Goal: Task Accomplishment & Management: Manage account settings

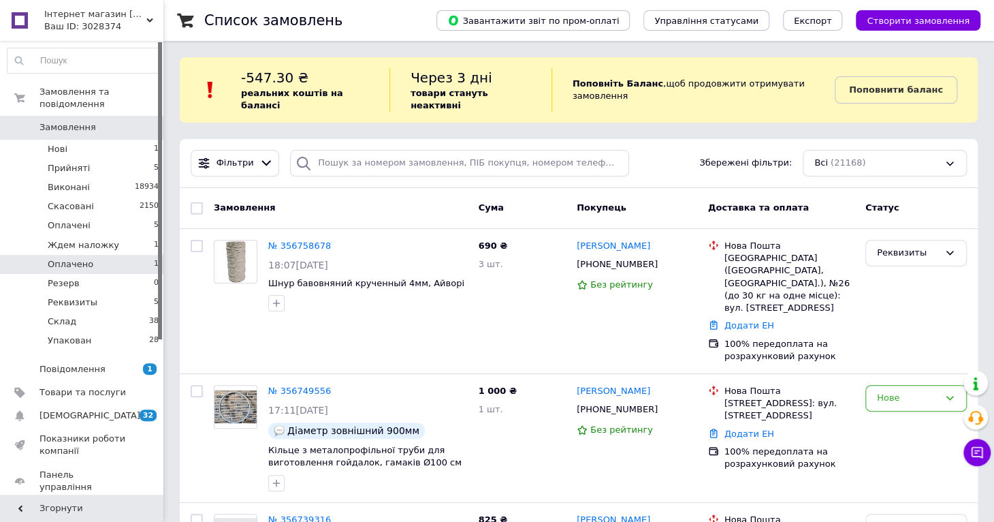
click at [102, 255] on li "Оплачено 1" at bounding box center [83, 264] width 167 height 19
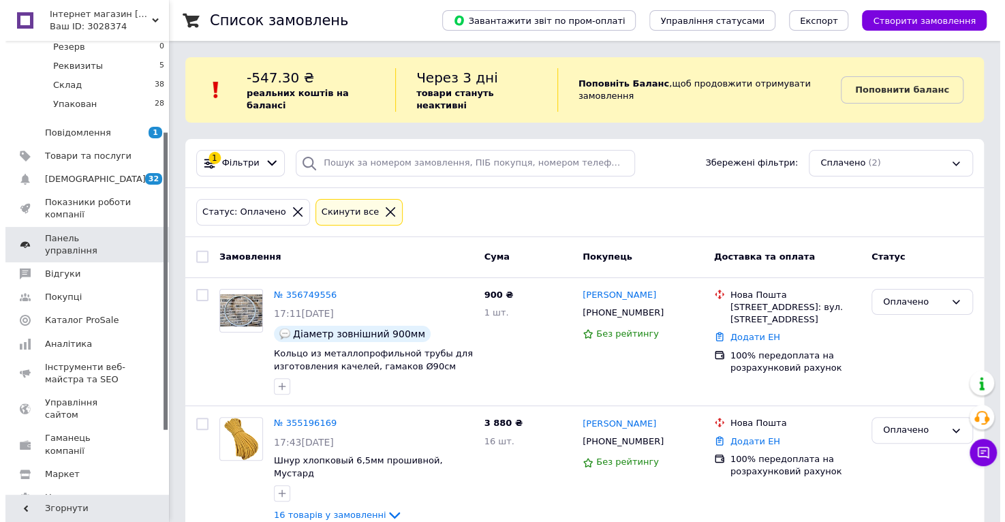
scroll to position [32, 0]
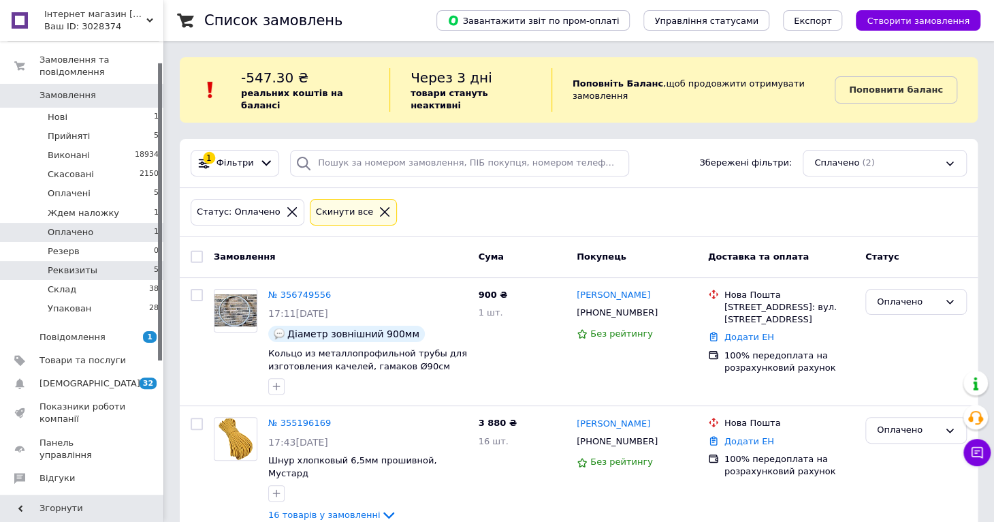
click at [86, 264] on span "Реквизиты" at bounding box center [73, 270] width 50 height 12
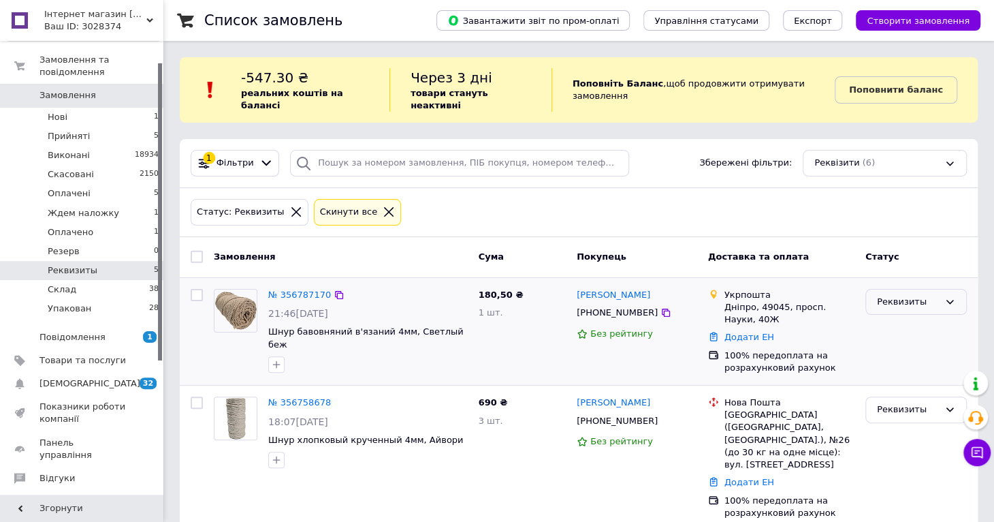
click at [890, 295] on div "Реквизиты" at bounding box center [908, 302] width 62 height 14
click at [889, 392] on li "Оплачено" at bounding box center [916, 404] width 100 height 25
click at [304, 289] on link "№ 356787170" at bounding box center [299, 294] width 63 height 10
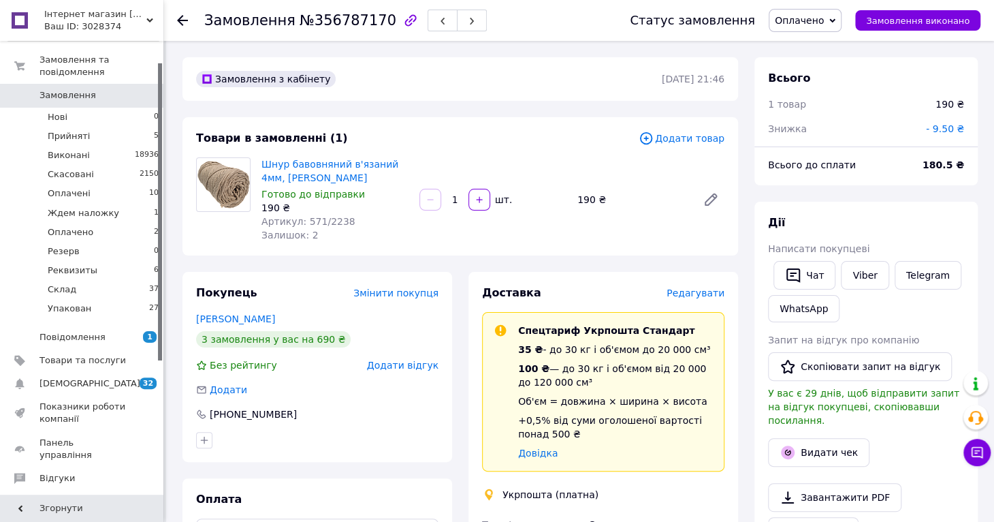
click at [686, 296] on span "Редагувати" at bounding box center [696, 292] width 58 height 11
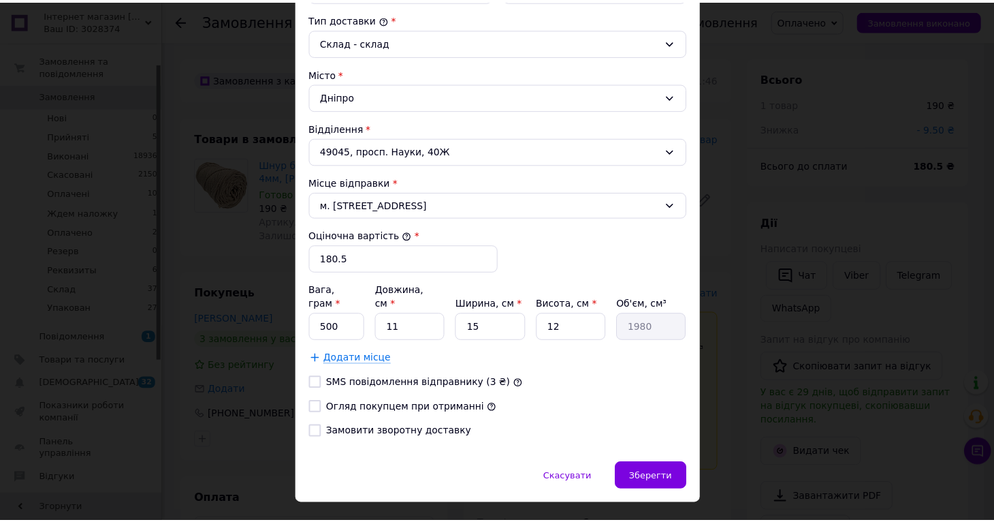
scroll to position [377, 0]
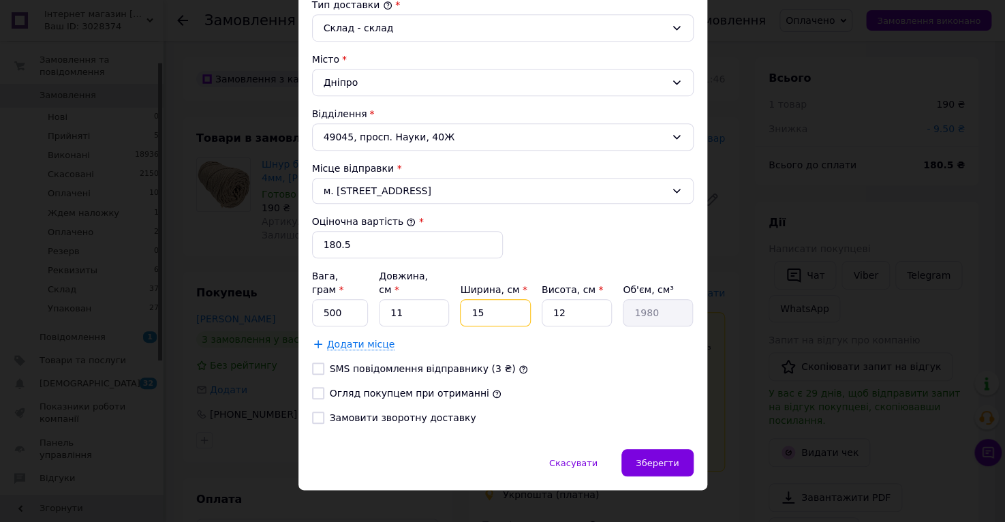
click at [492, 299] on input "15" at bounding box center [495, 312] width 70 height 27
type input "1"
type input "132"
type input "2"
type input "264"
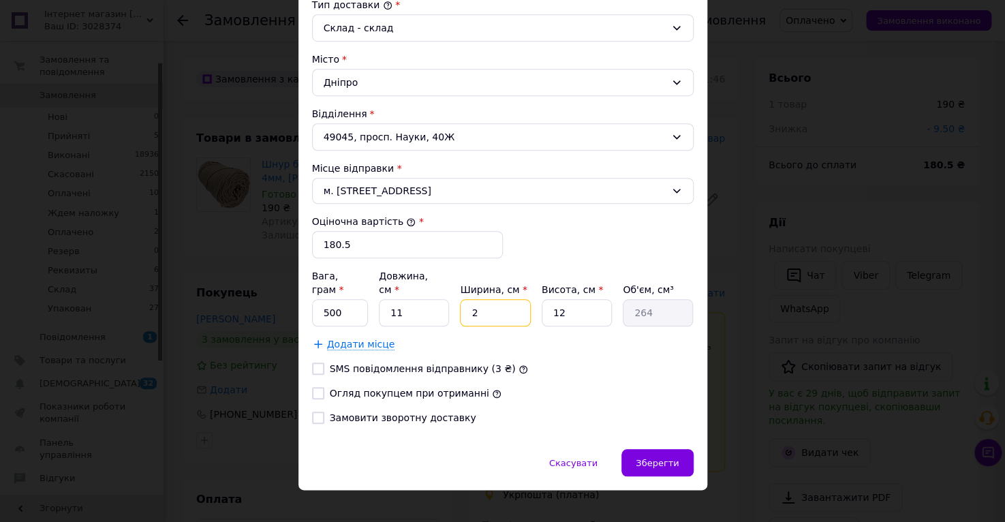
type input "20"
type input "2640"
type input "20"
click at [418, 299] on input "11" at bounding box center [414, 312] width 70 height 27
type input "1"
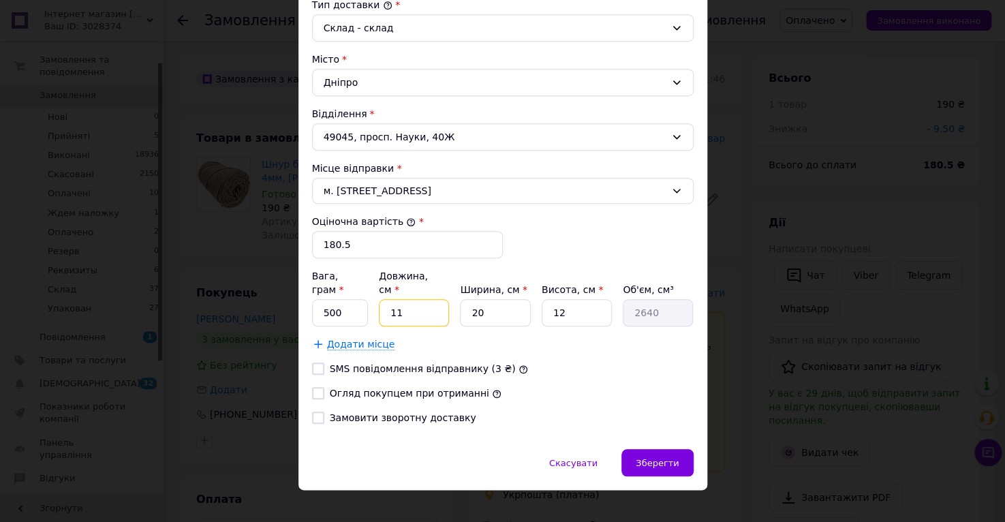
type input "240"
type input "15"
type input "3600"
type input "15"
click at [566, 299] on input "12" at bounding box center [576, 312] width 70 height 27
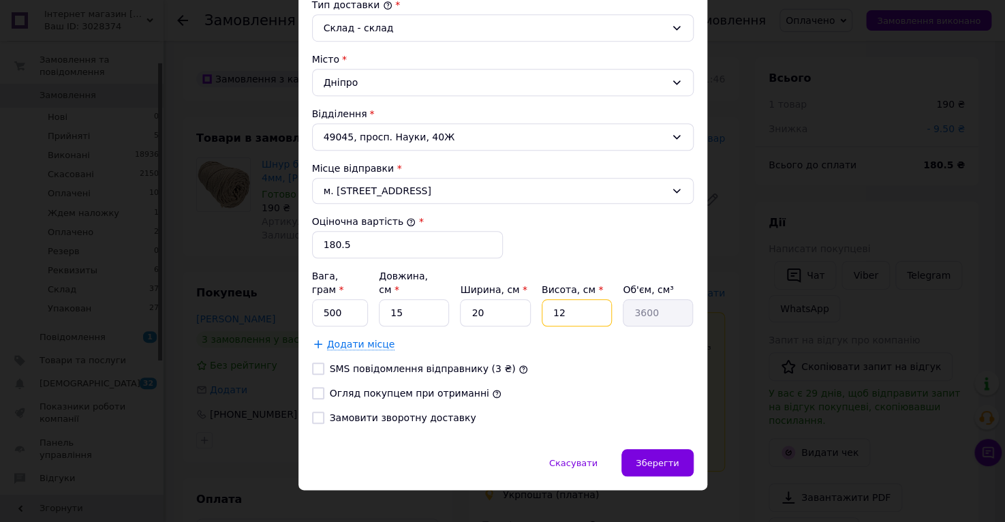
type input "1"
type input "300"
type input "6"
type input "1800"
type input "6"
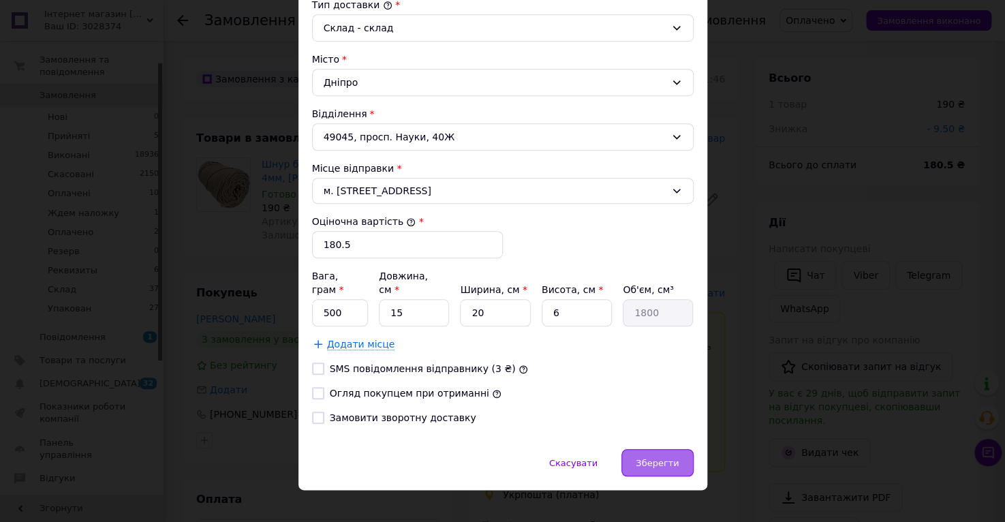
click at [658, 449] on div "Зберегти" at bounding box center [657, 462] width 72 height 27
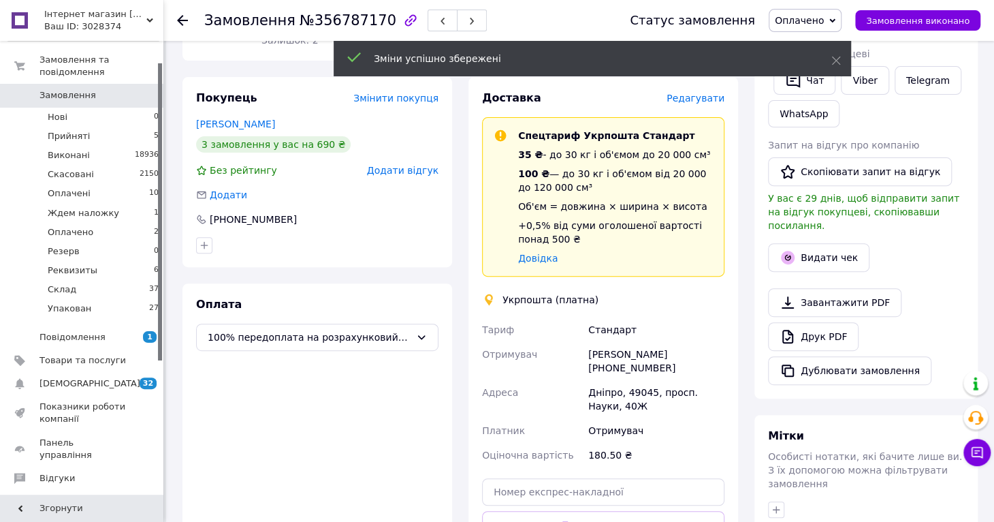
scroll to position [409, 0]
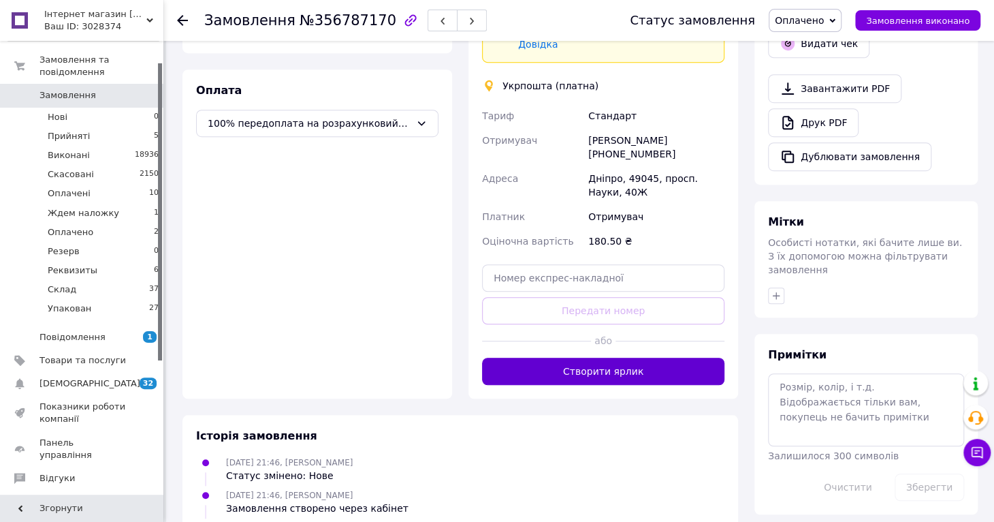
click at [603, 367] on button "Створити ярлик" at bounding box center [603, 371] width 242 height 27
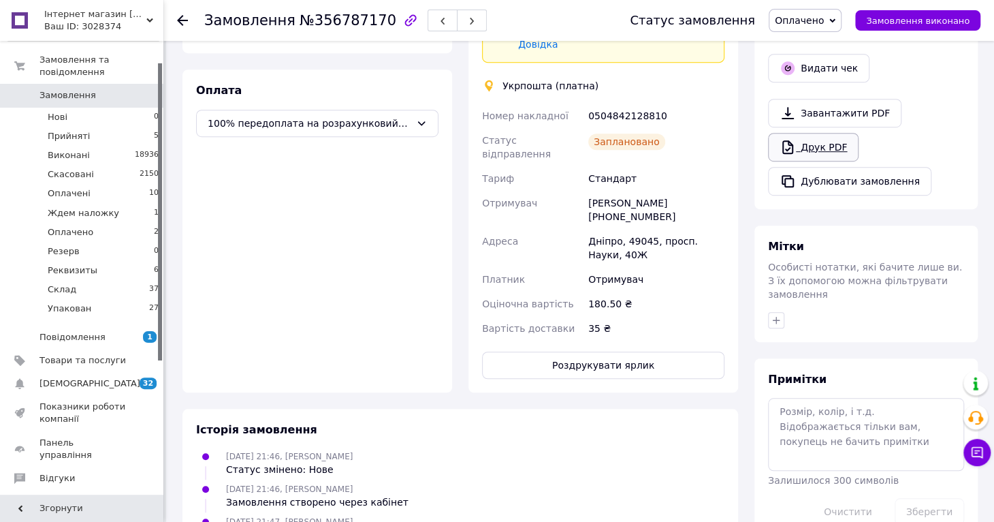
click at [811, 133] on link "Друк PDF" at bounding box center [813, 147] width 91 height 29
click at [108, 184] on li "Оплачені 10" at bounding box center [83, 193] width 167 height 19
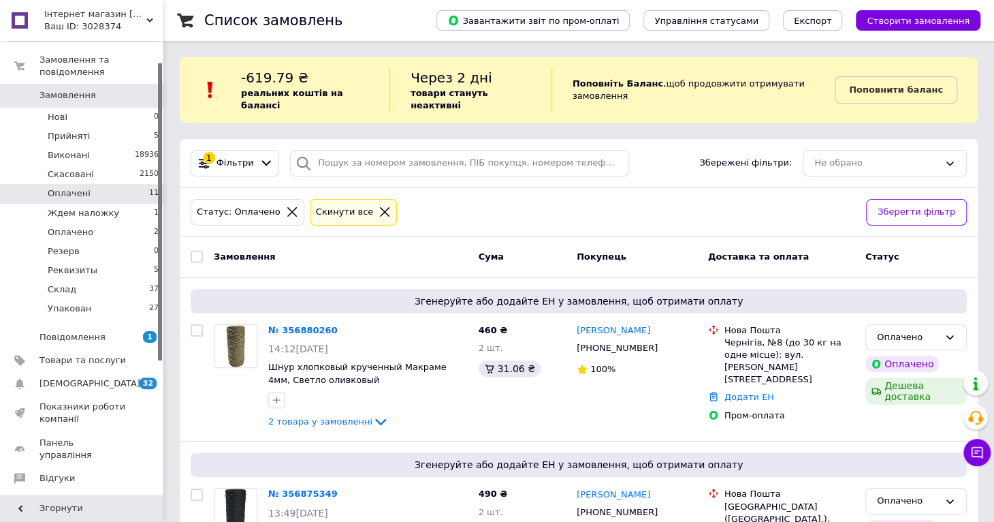
scroll to position [204, 0]
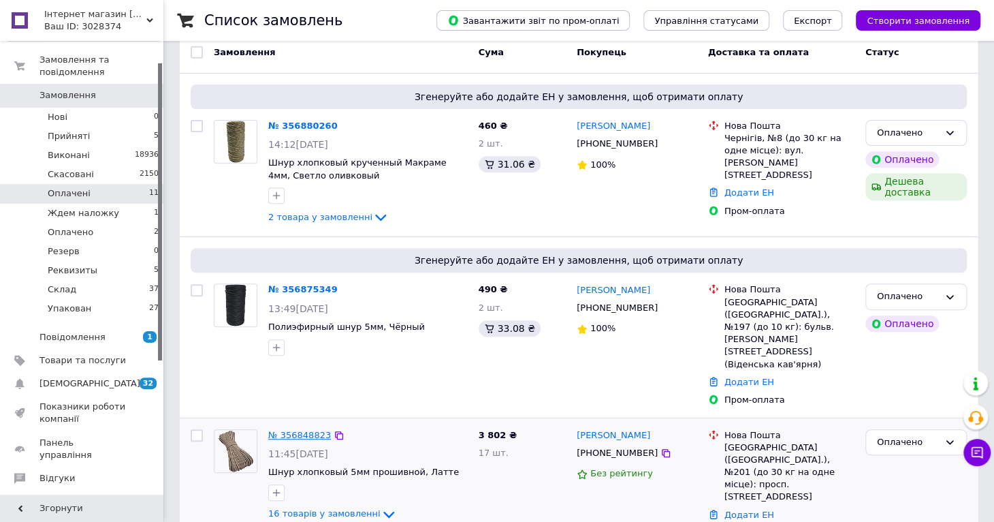
click at [291, 430] on link "№ 356848823" at bounding box center [299, 435] width 63 height 10
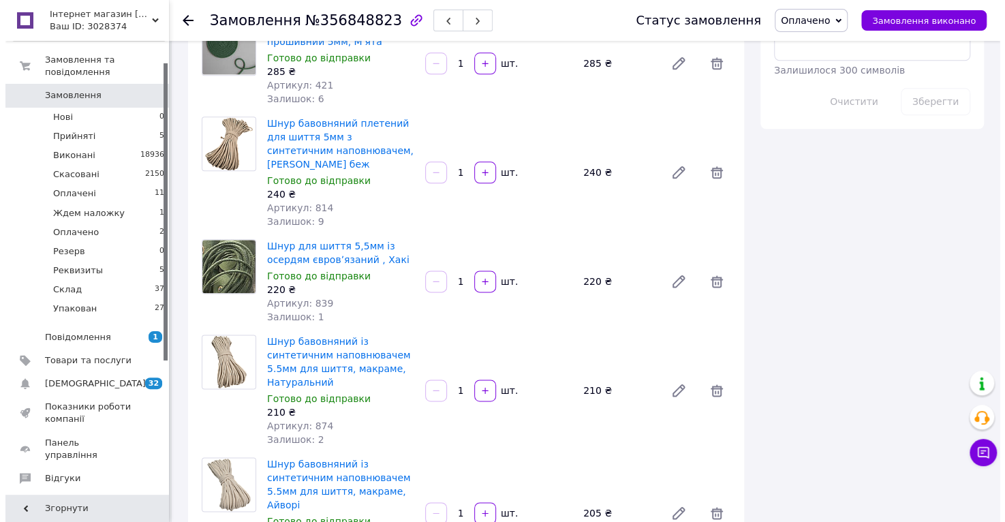
scroll to position [1430, 0]
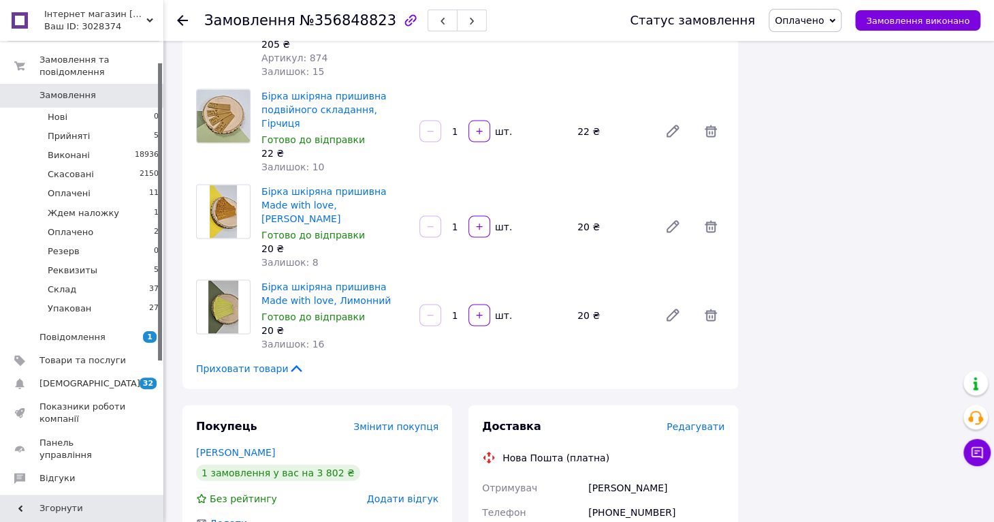
click at [684, 421] on span "Редагувати" at bounding box center [696, 426] width 58 height 11
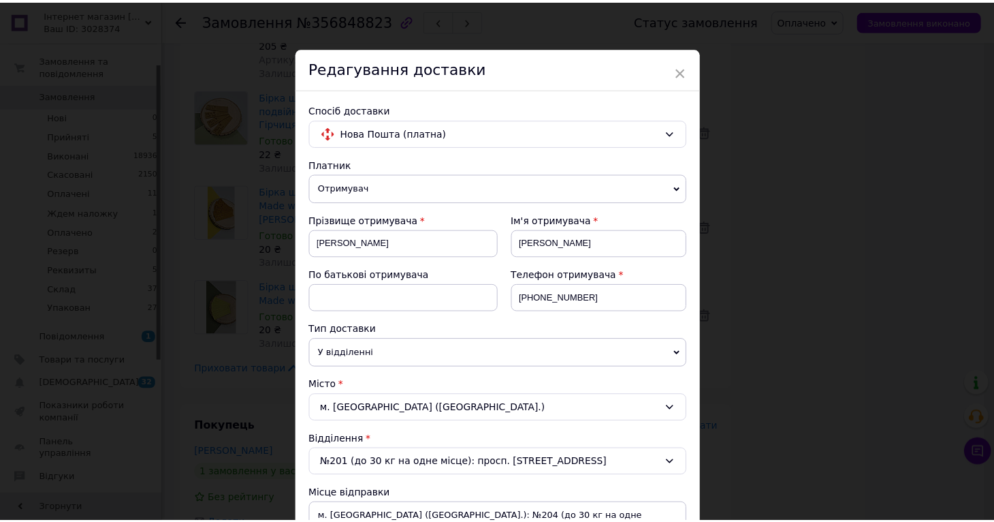
scroll to position [556, 0]
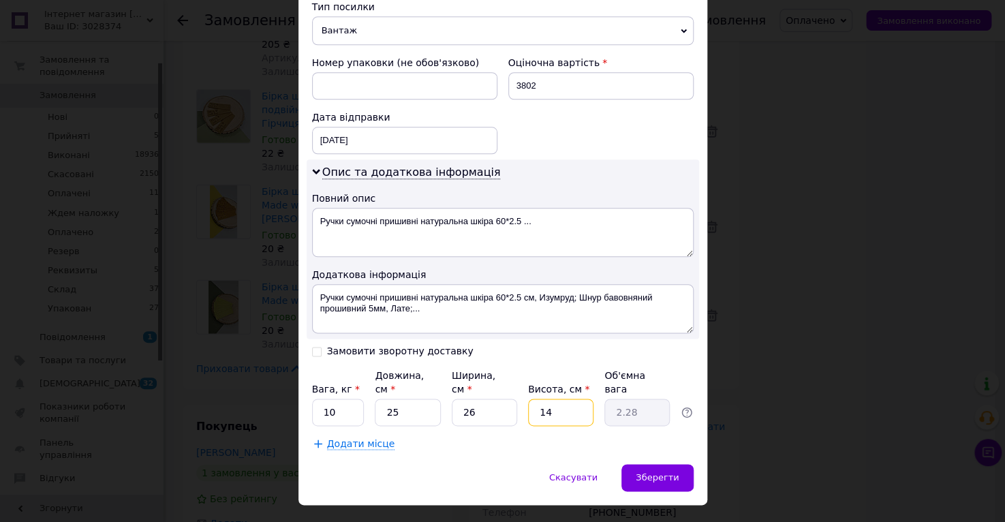
click at [557, 398] on input "14" at bounding box center [560, 411] width 65 height 27
type input "1"
type input "0.16"
type input "2"
type input "0.33"
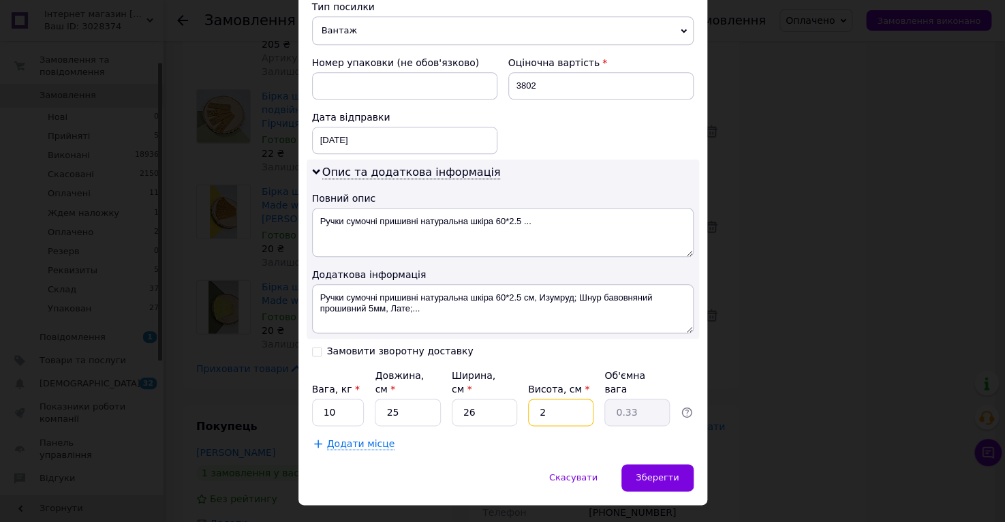
type input "25"
type input "4.06"
type input "25"
click at [655, 464] on div "Зберегти" at bounding box center [657, 477] width 72 height 27
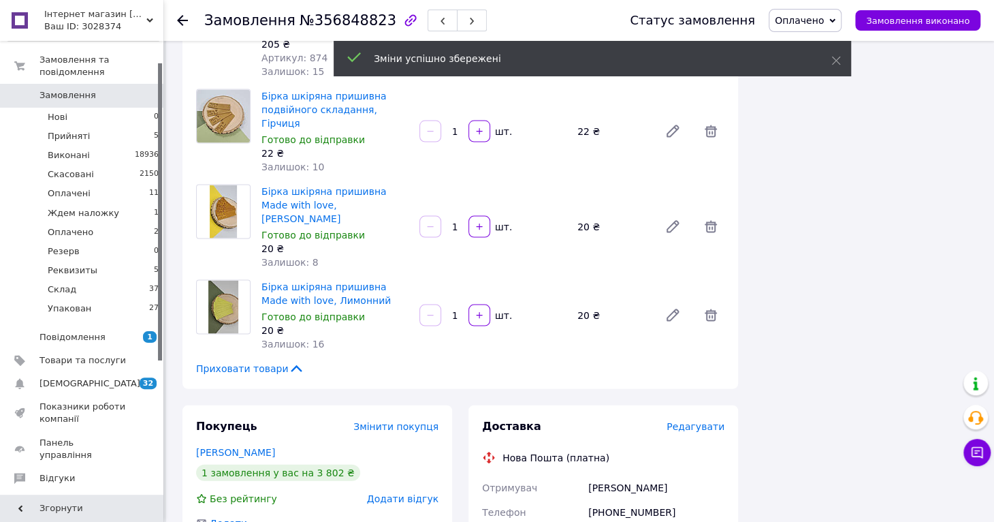
scroll to position [1839, 0]
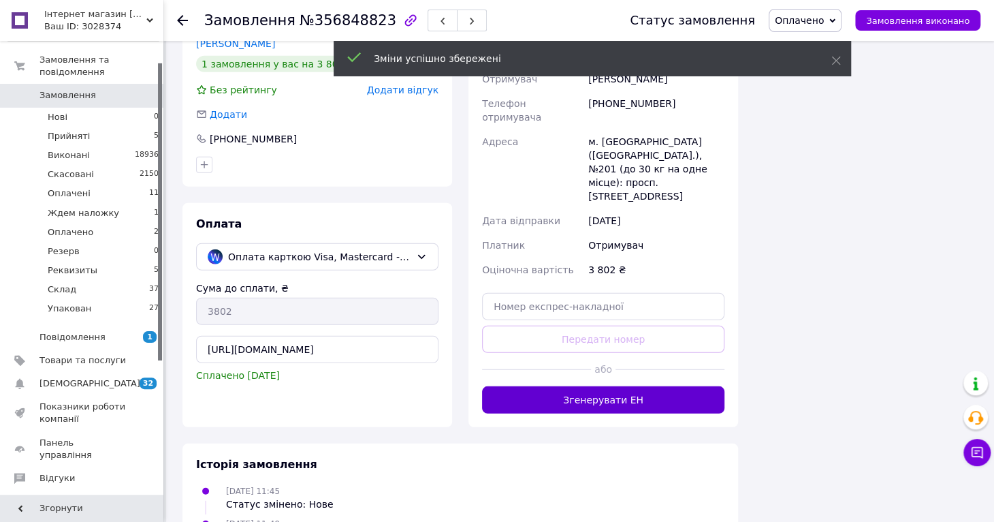
click at [583, 386] on button "Згенерувати ЕН" at bounding box center [603, 399] width 242 height 27
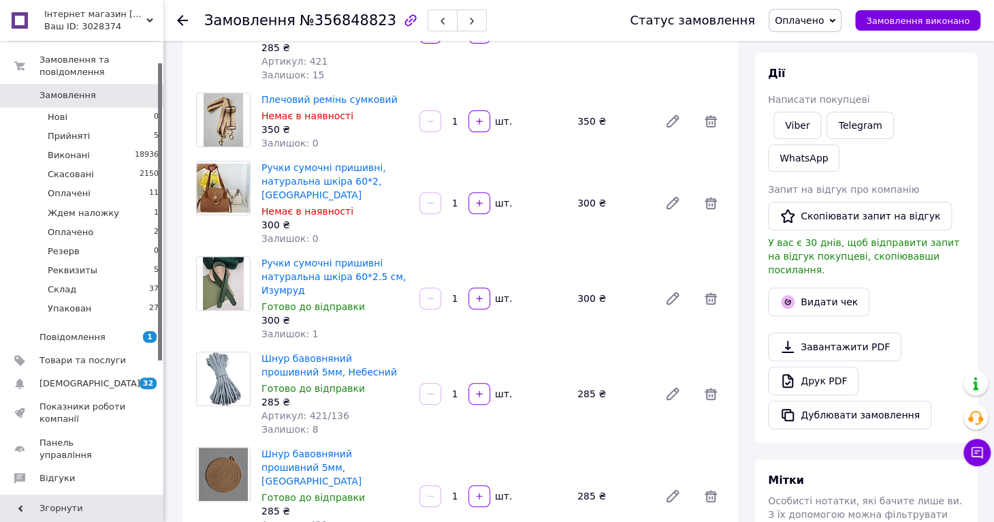
scroll to position [204, 0]
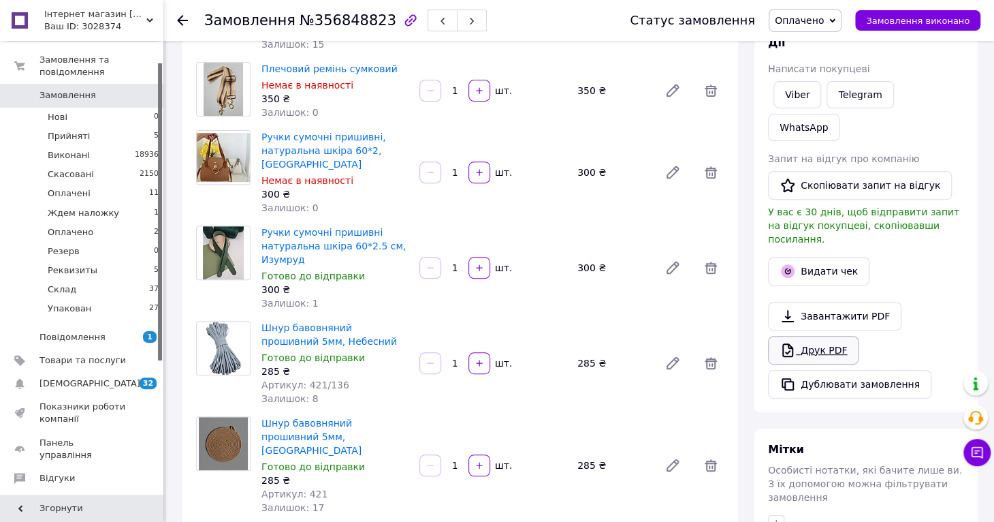
click at [829, 336] on link "Друк PDF" at bounding box center [813, 350] width 91 height 29
click at [106, 261] on li "Реквизиты 5" at bounding box center [83, 270] width 167 height 19
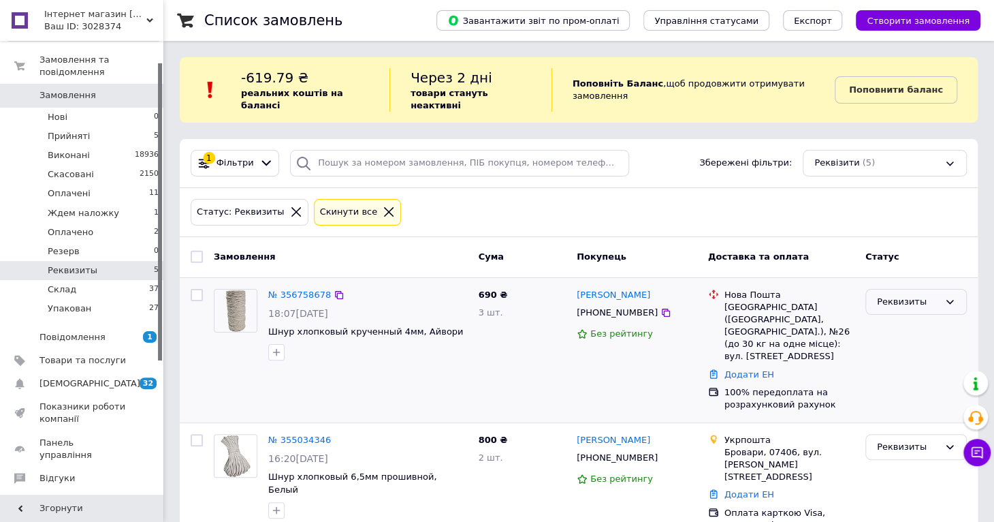
click at [907, 295] on div "Реквизиты" at bounding box center [908, 302] width 62 height 14
click at [901, 392] on li "Оплачено" at bounding box center [916, 404] width 100 height 25
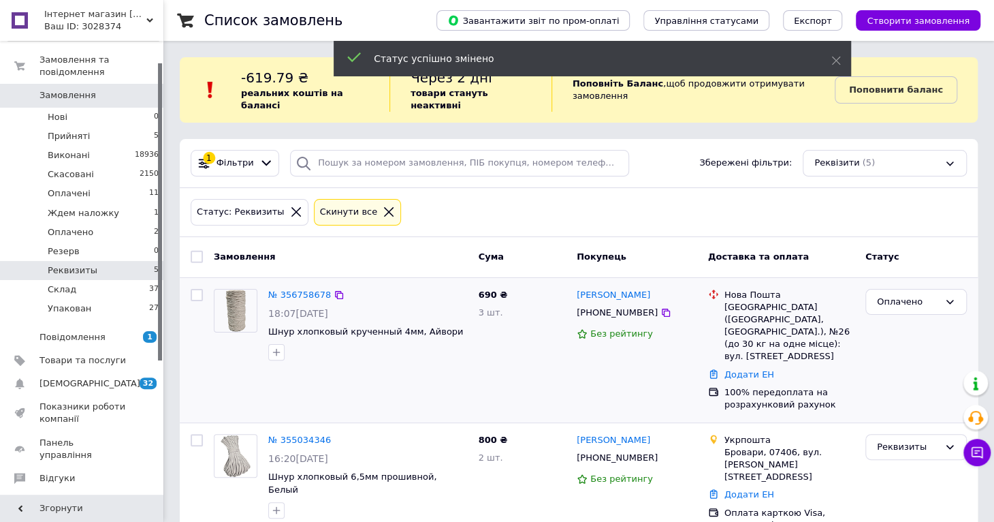
click at [288, 289] on link "№ 356758678" at bounding box center [299, 294] width 63 height 10
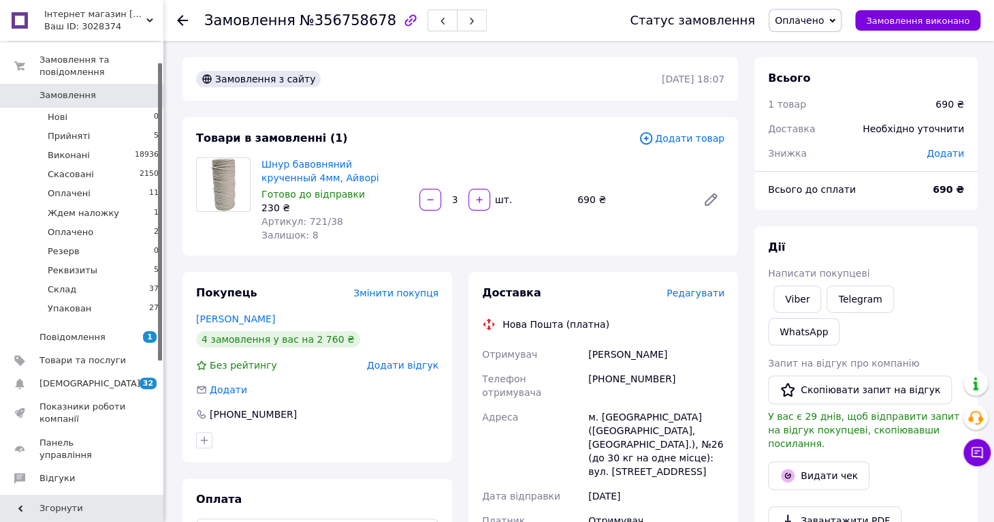
click at [699, 297] on span "Редагувати" at bounding box center [696, 292] width 58 height 11
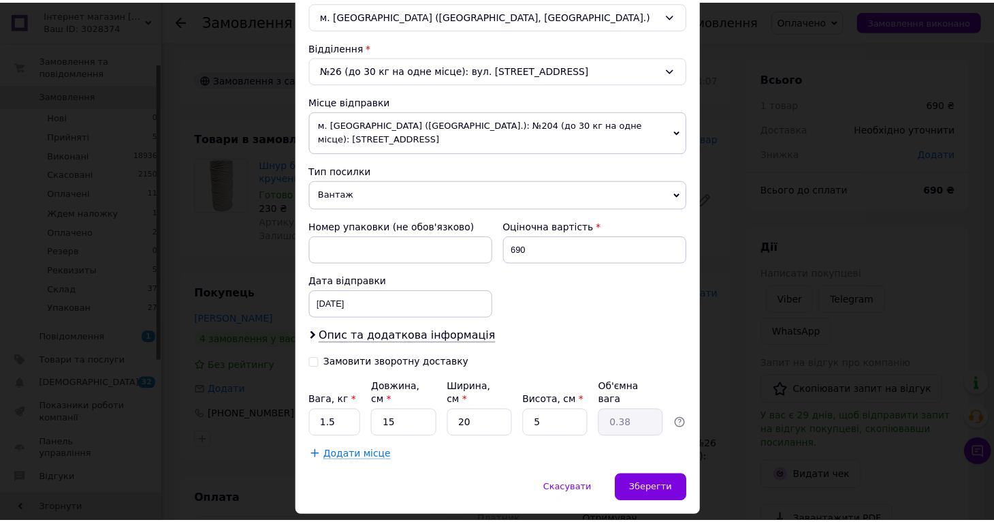
scroll to position [405, 0]
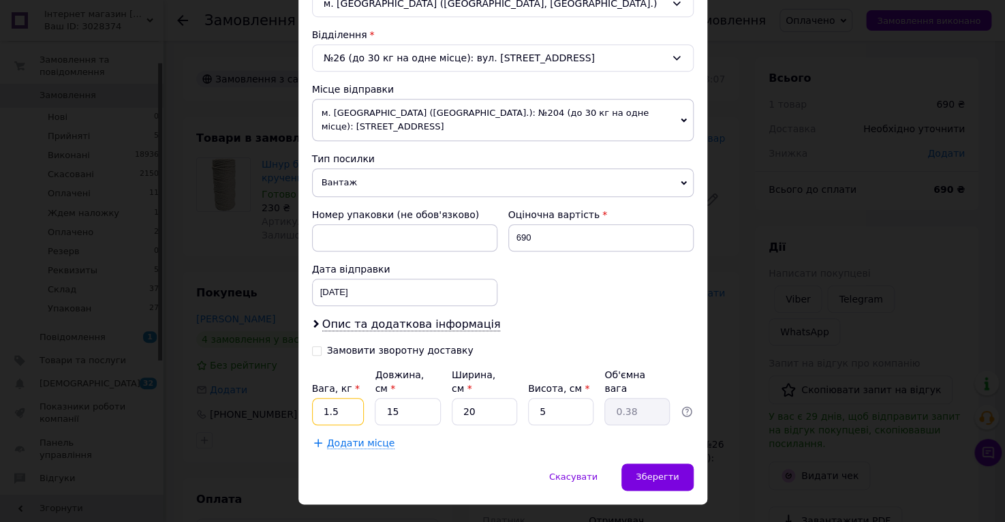
click at [357, 398] on input "1.5" at bounding box center [338, 411] width 52 height 27
type input "1"
click at [507, 398] on input "20" at bounding box center [484, 411] width 65 height 27
type input "2"
type input "0.1"
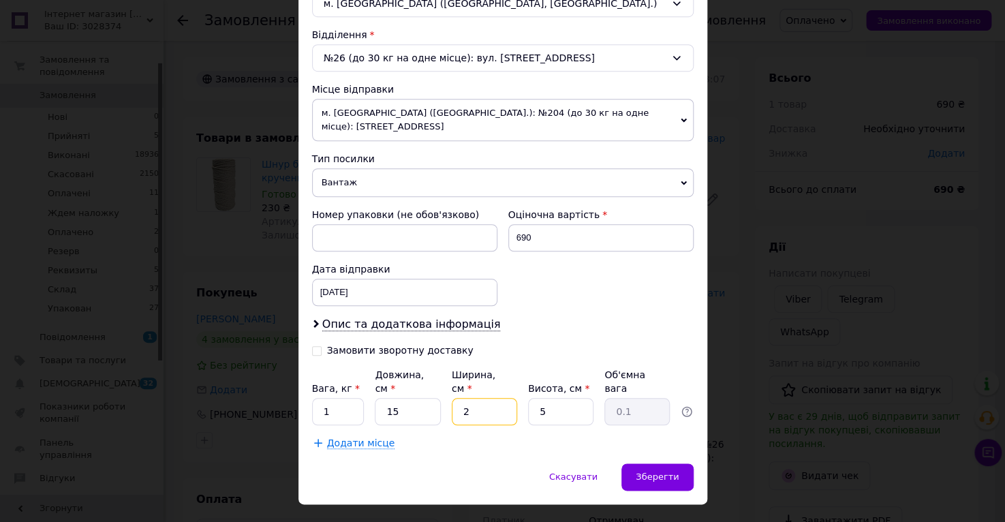
type input "25"
type input "0.47"
type input "25"
click at [576, 398] on input "5" at bounding box center [560, 411] width 65 height 27
type input "7"
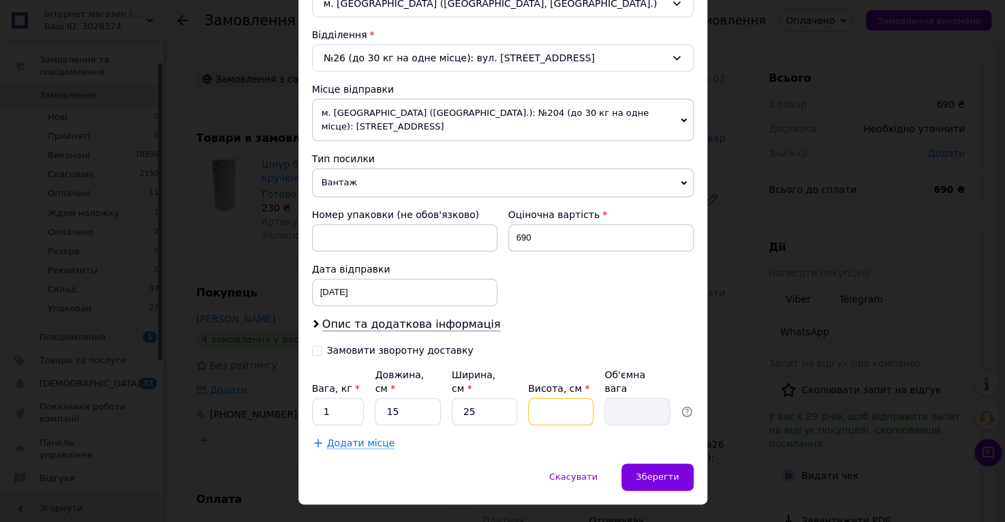
type input "0.66"
type input "7"
click at [667, 471] on span "Зберегти" at bounding box center [656, 476] width 43 height 10
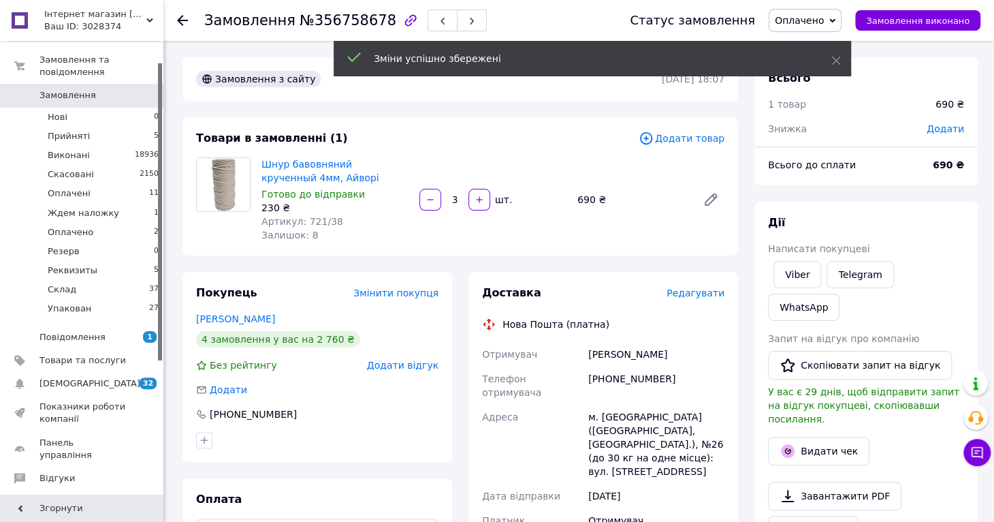
scroll to position [409, 0]
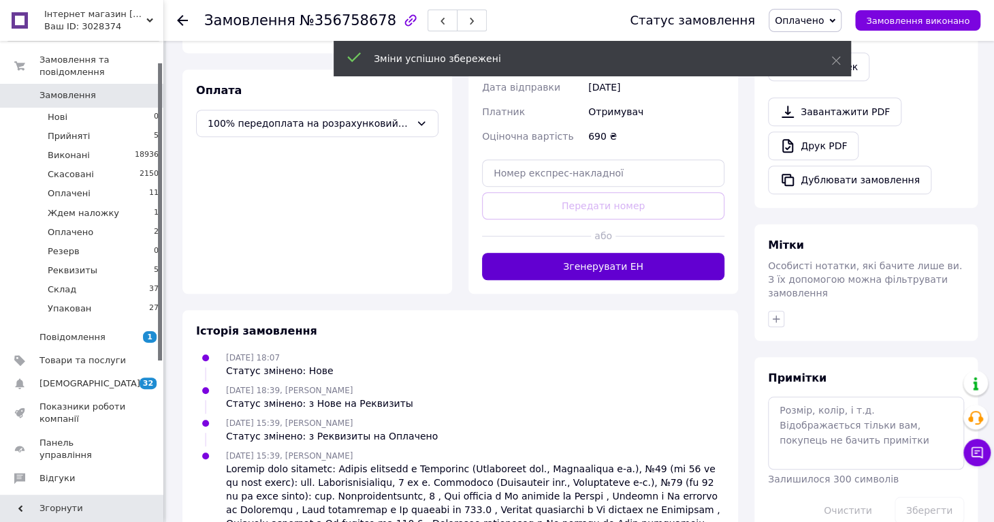
click at [584, 253] on button "Згенерувати ЕН" at bounding box center [603, 266] width 242 height 27
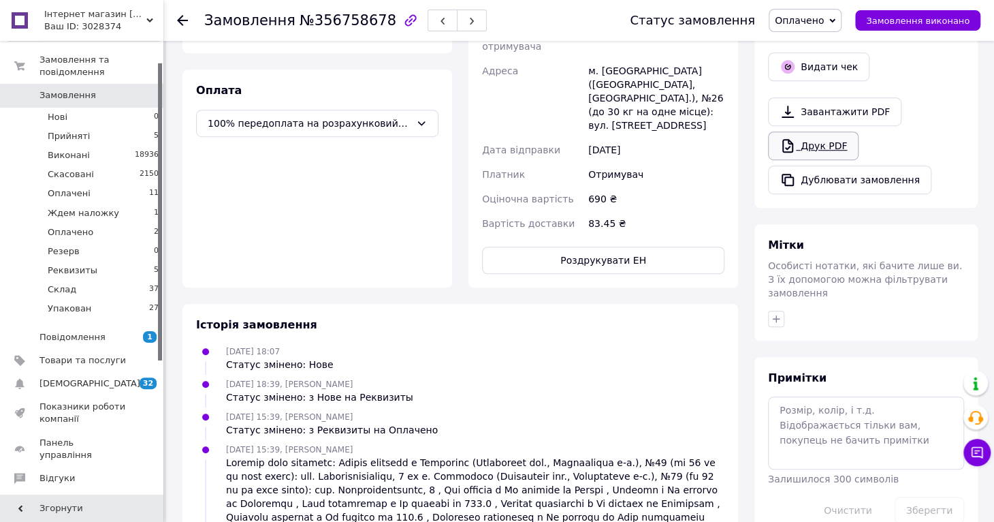
click at [821, 131] on link "Друк PDF" at bounding box center [813, 145] width 91 height 29
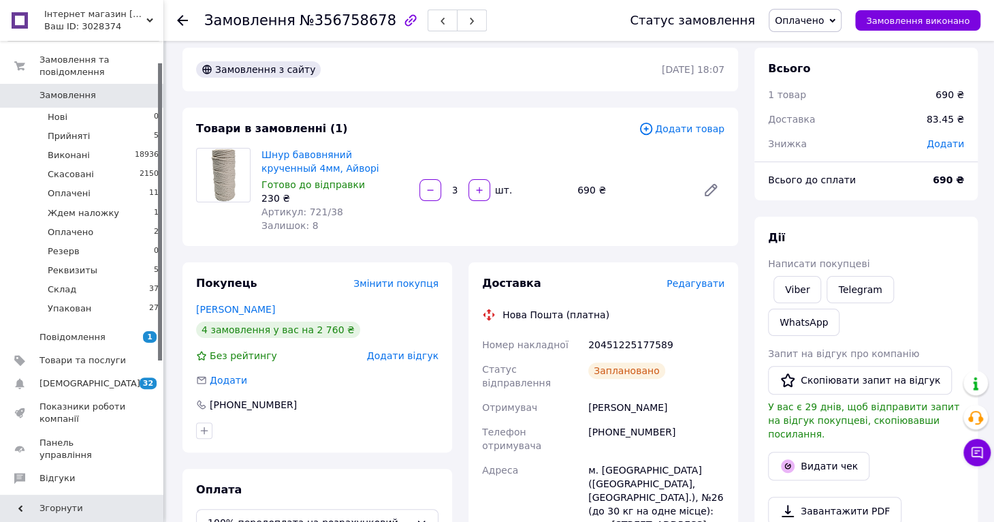
scroll to position [0, 0]
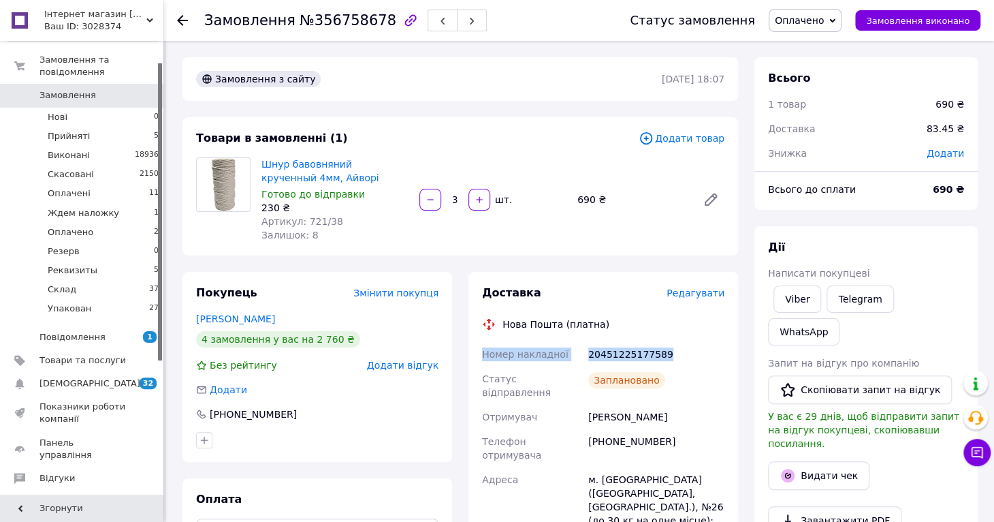
drag, startPoint x: 686, startPoint y: 349, endPoint x: 481, endPoint y: 358, distance: 204.5
click at [481, 358] on div "Номер накладної 20451225177589 Статус відправлення Заплановано Отримувач [PERSO…" at bounding box center [603, 493] width 248 height 302
copy div "Номер накладної 20451225177589"
click at [779, 300] on link "Viber" at bounding box center [798, 298] width 48 height 27
click at [799, 293] on link "Viber" at bounding box center [798, 298] width 48 height 27
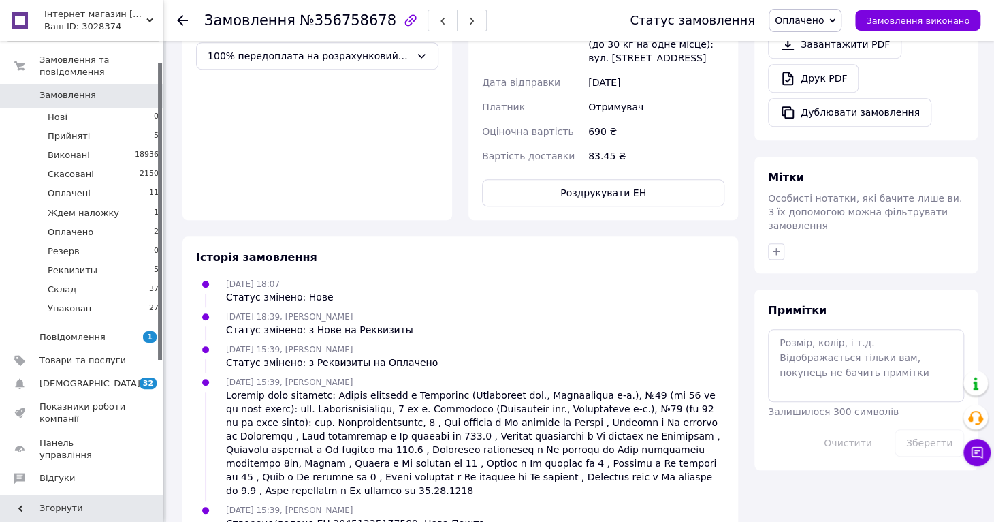
scroll to position [67, 0]
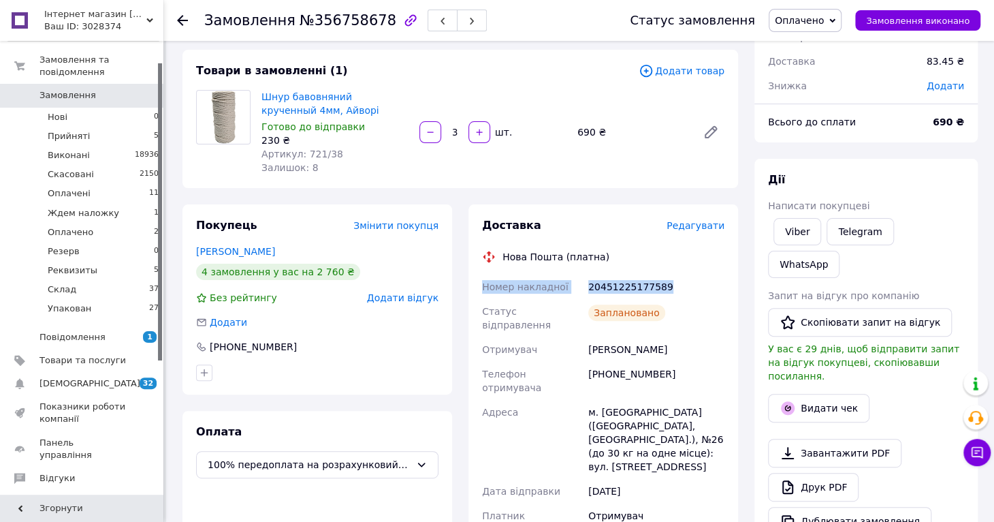
click at [825, 12] on span "Оплачено" at bounding box center [805, 20] width 73 height 23
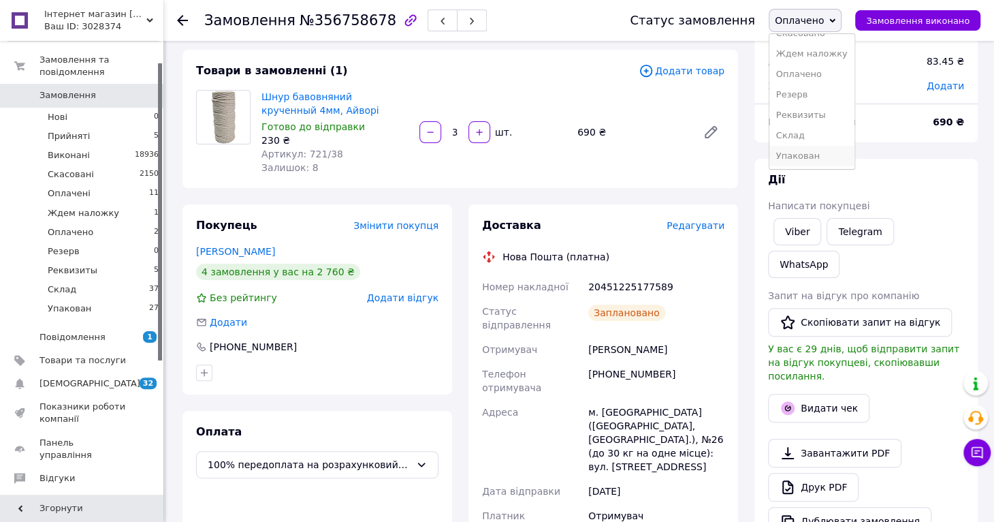
click at [817, 149] on li "Упакован" at bounding box center [812, 156] width 85 height 20
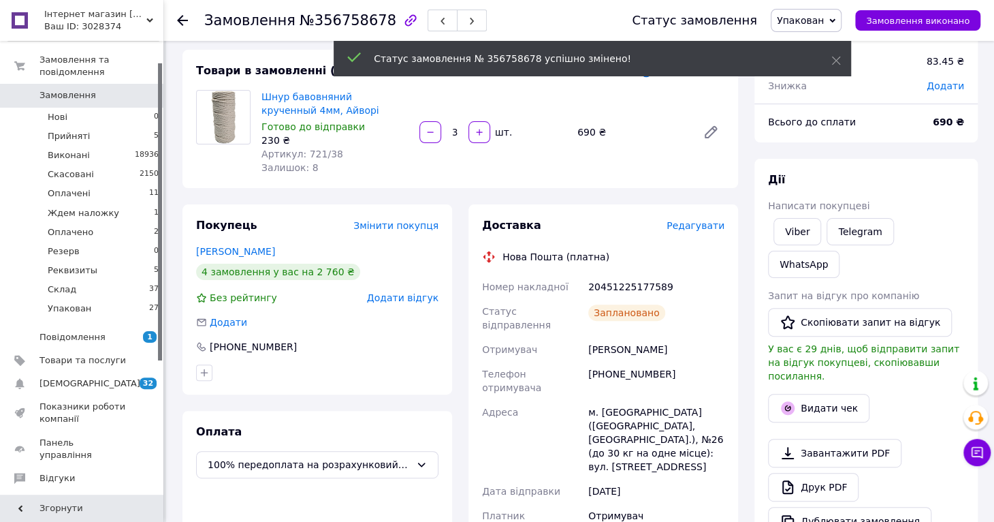
click at [183, 20] on icon at bounding box center [182, 20] width 11 height 11
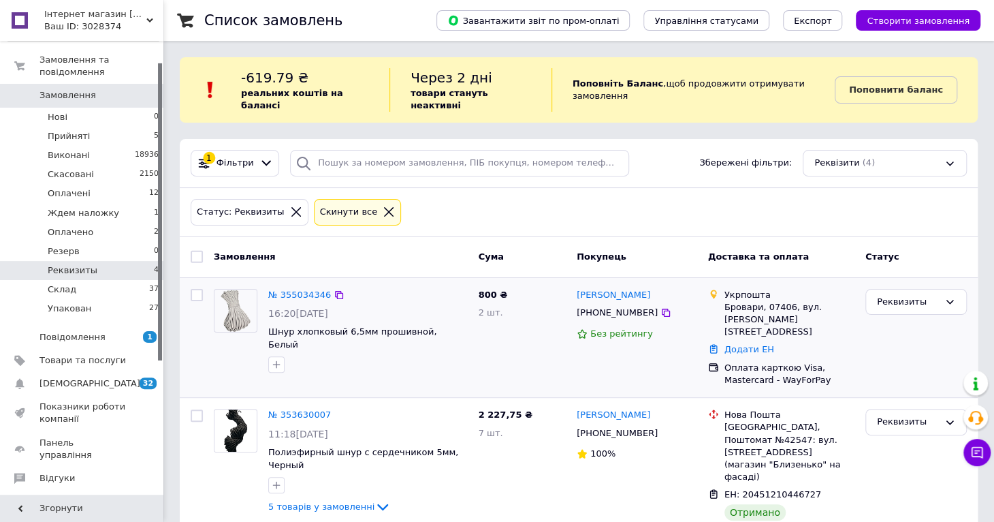
scroll to position [267, 0]
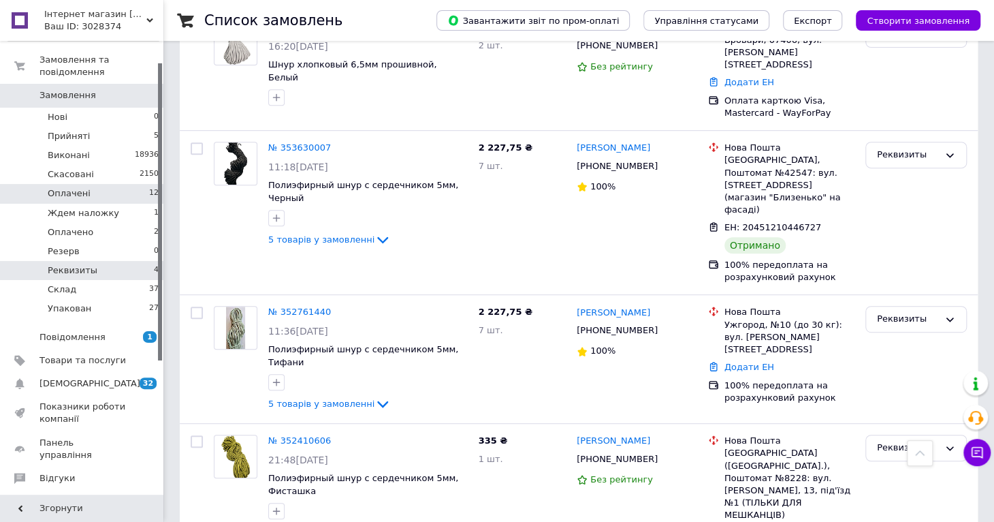
click at [91, 184] on li "Оплачені 12" at bounding box center [83, 193] width 167 height 19
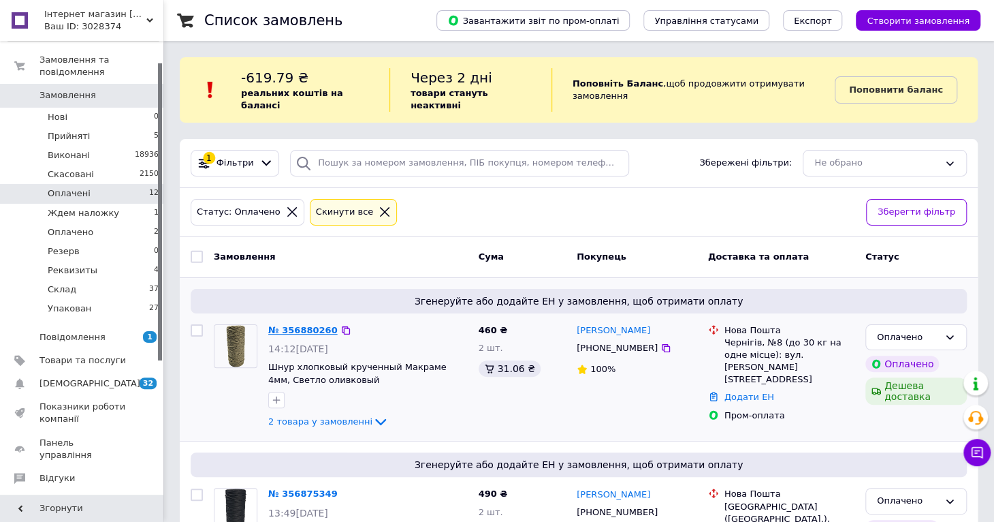
click at [304, 325] on link "№ 356880260" at bounding box center [302, 330] width 69 height 10
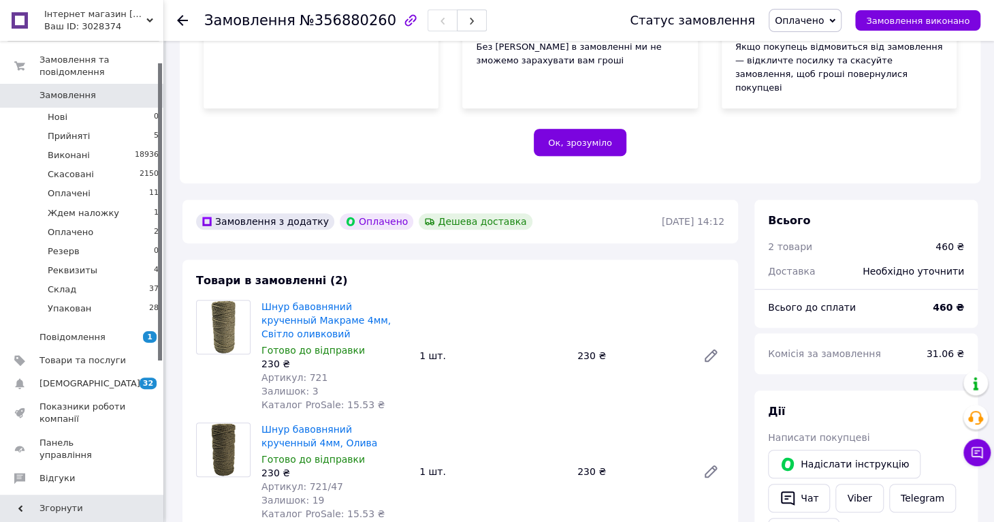
scroll to position [221, 0]
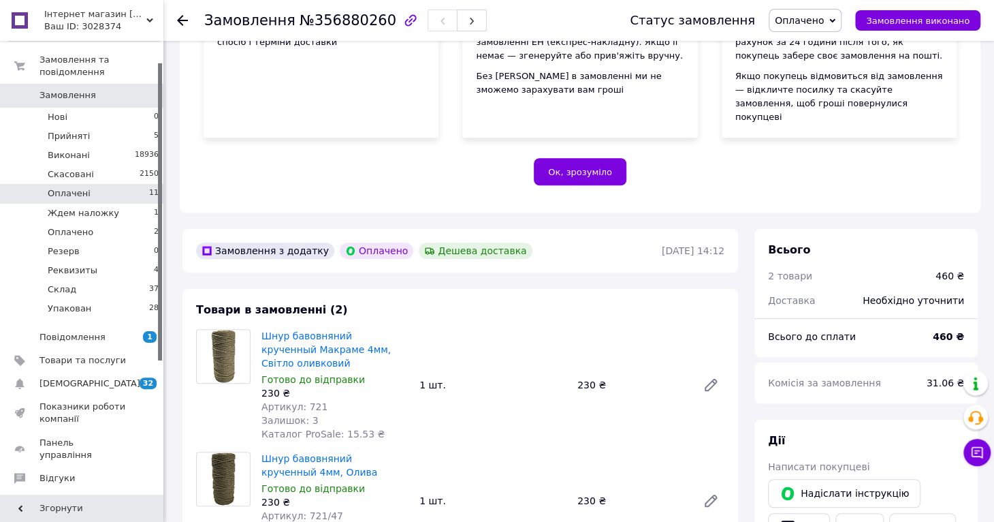
click at [78, 187] on span "Оплачені" at bounding box center [69, 193] width 43 height 12
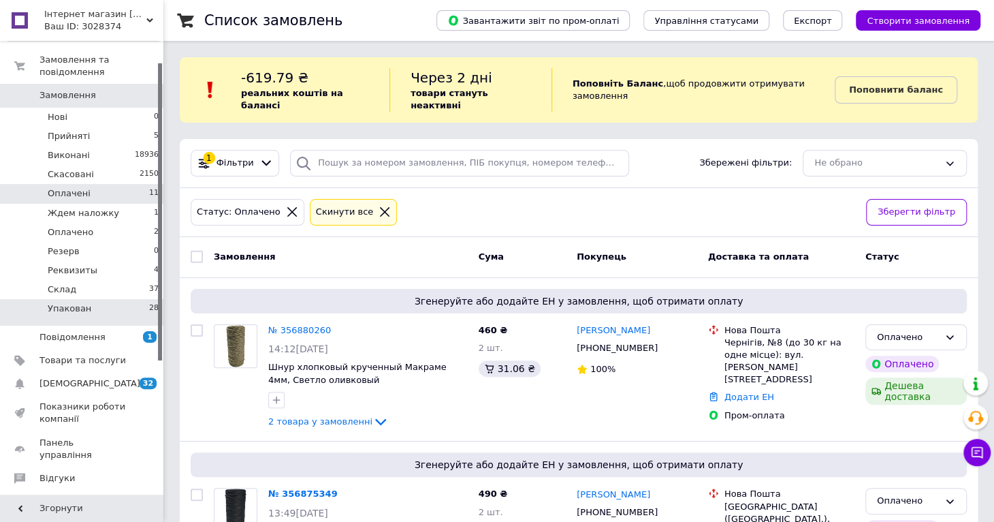
click at [78, 302] on li "Упакован 28" at bounding box center [83, 312] width 167 height 26
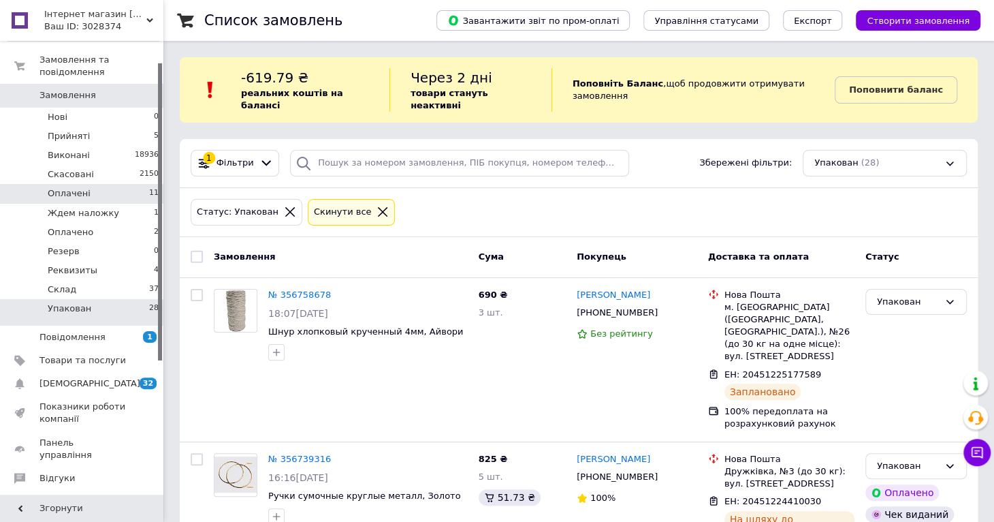
click at [95, 184] on li "Оплачені 11" at bounding box center [83, 193] width 167 height 19
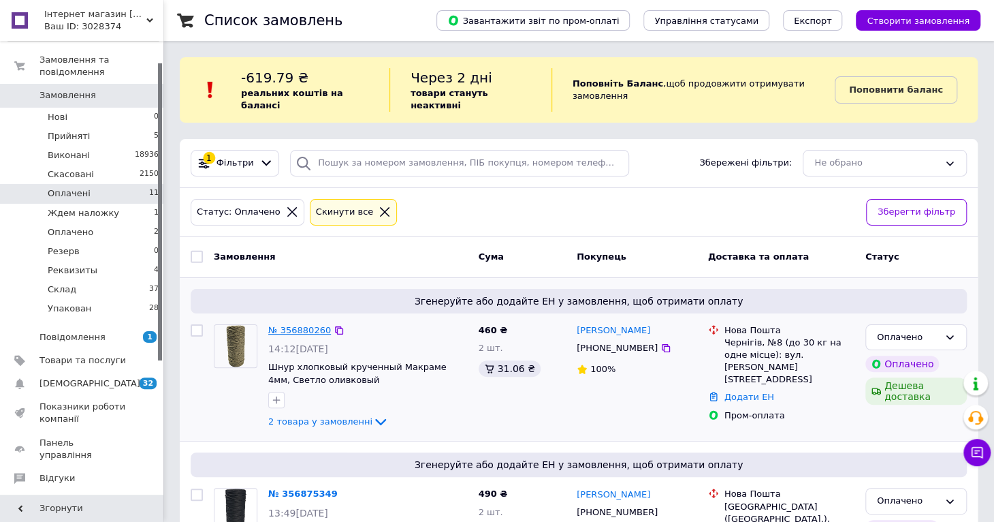
click at [299, 325] on link "№ 356880260" at bounding box center [299, 330] width 63 height 10
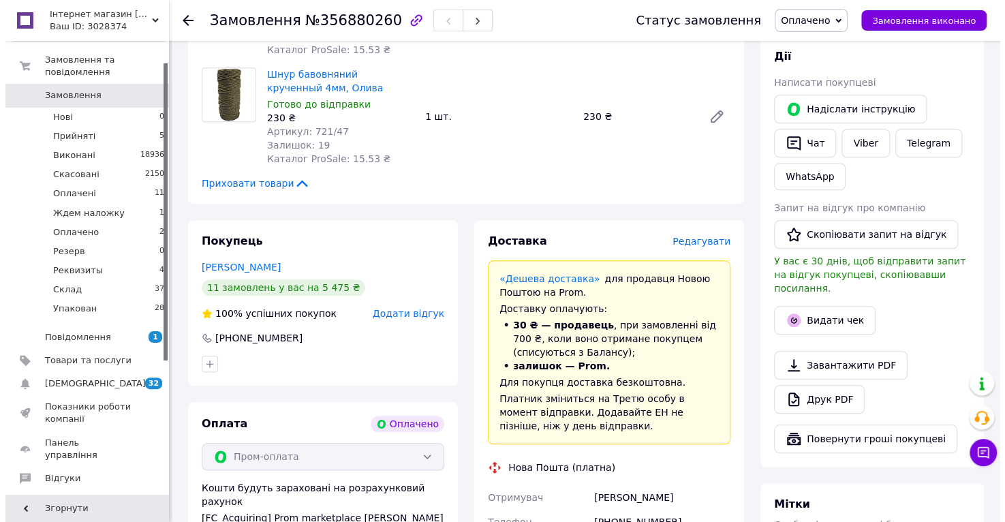
scroll to position [630, 0]
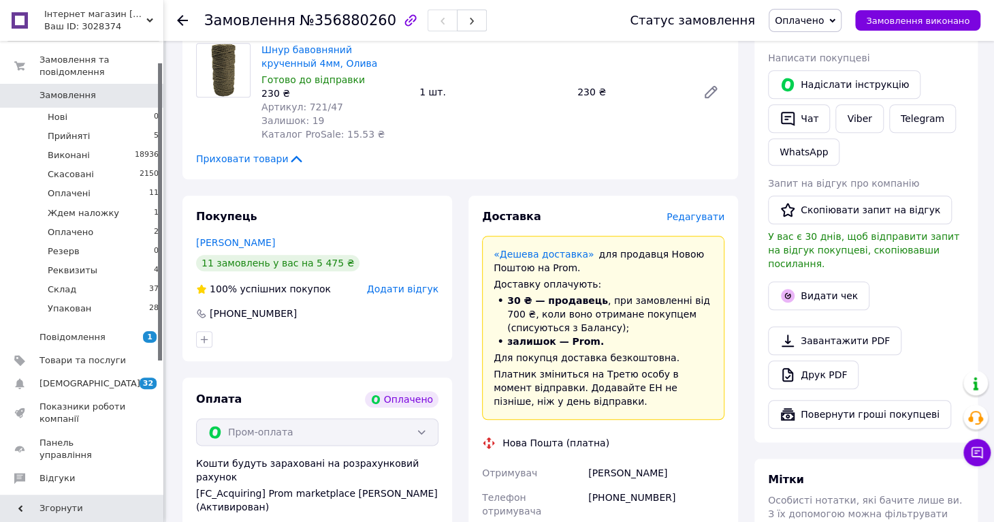
click at [710, 211] on span "Редагувати" at bounding box center [696, 216] width 58 height 11
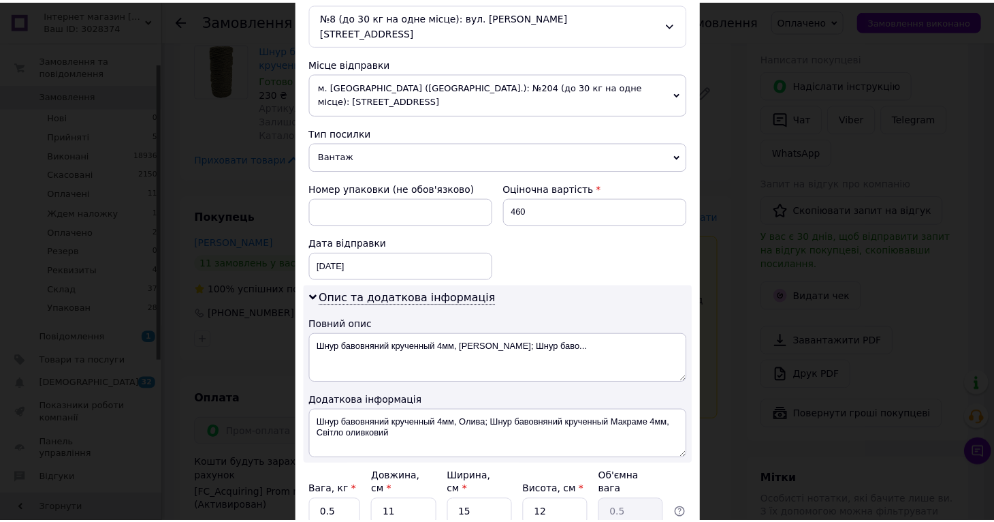
scroll to position [532, 0]
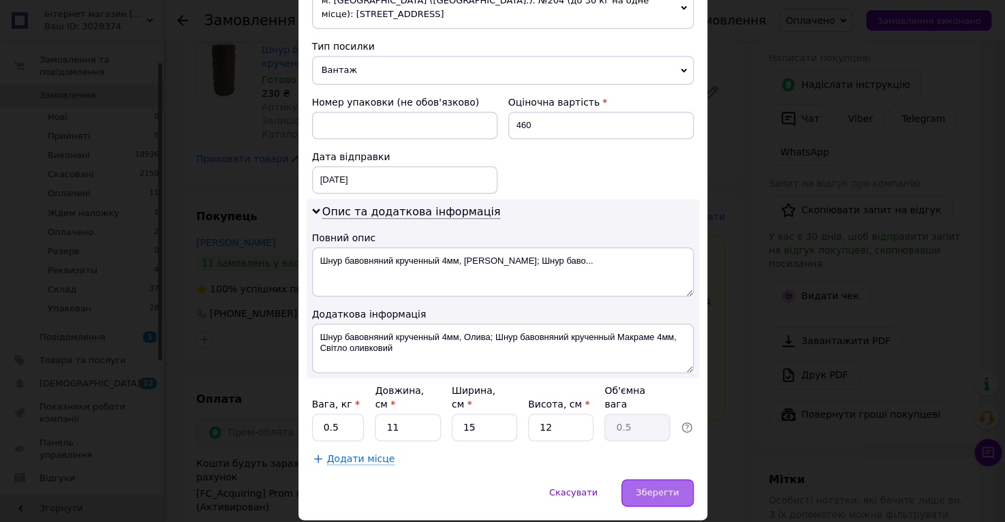
click at [658, 487] on span "Зберегти" at bounding box center [656, 492] width 43 height 10
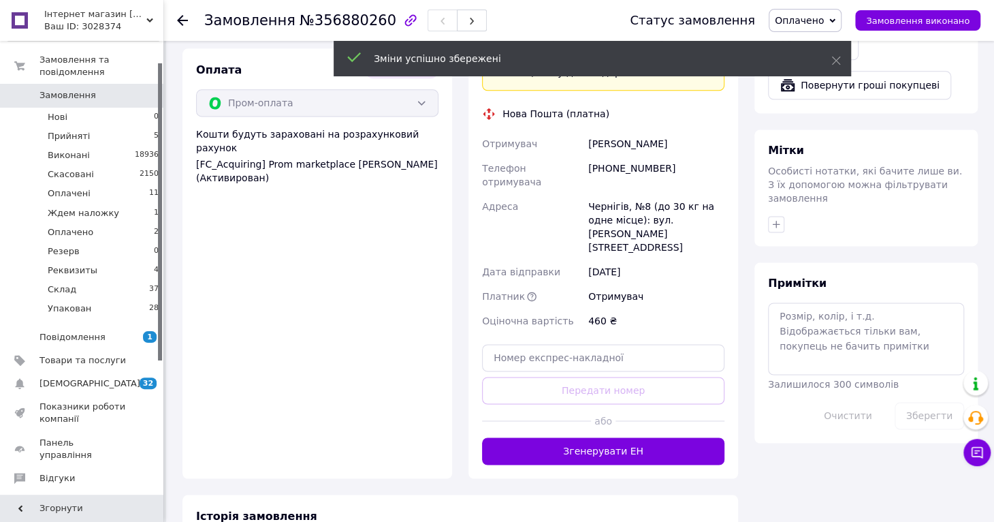
scroll to position [1039, 0]
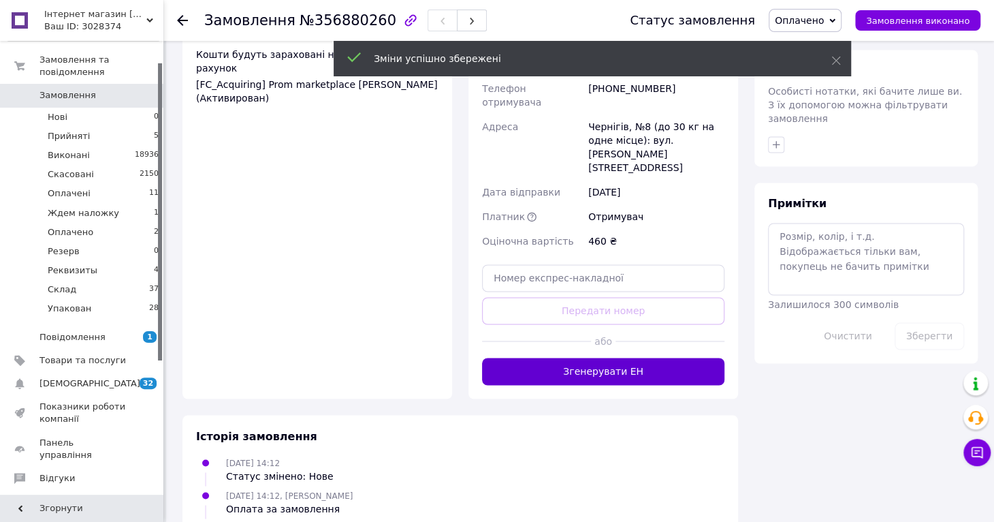
click at [582, 358] on button "Згенерувати ЕН" at bounding box center [603, 371] width 242 height 27
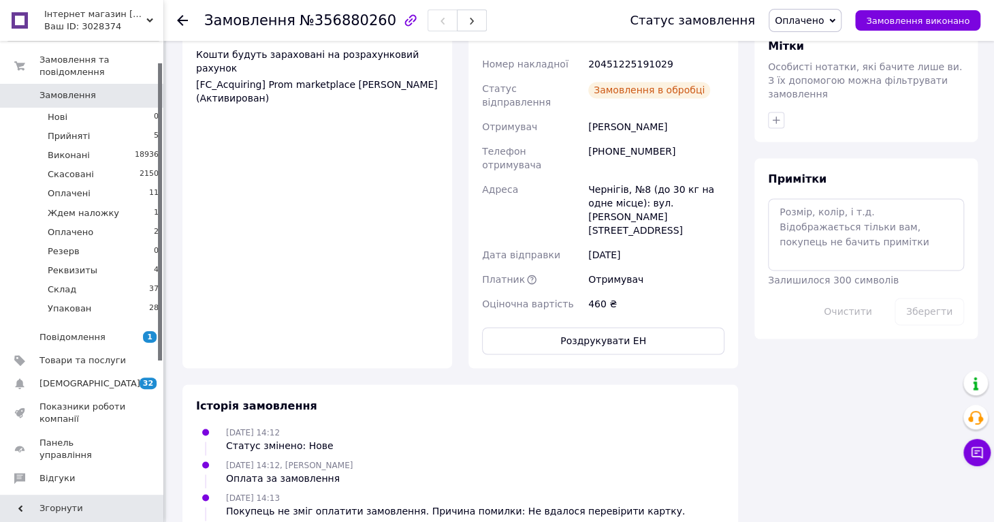
scroll to position [834, 0]
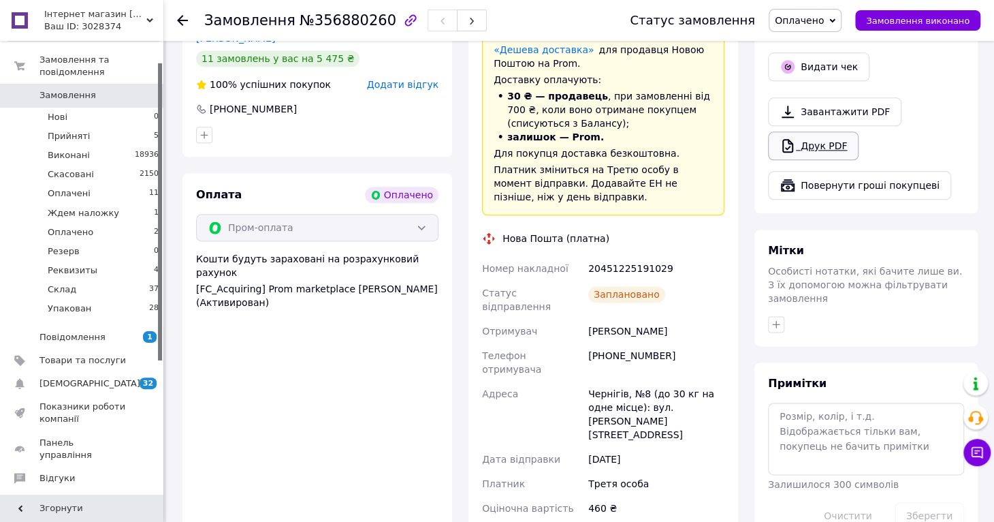
click at [806, 131] on link "Друк PDF" at bounding box center [813, 145] width 91 height 29
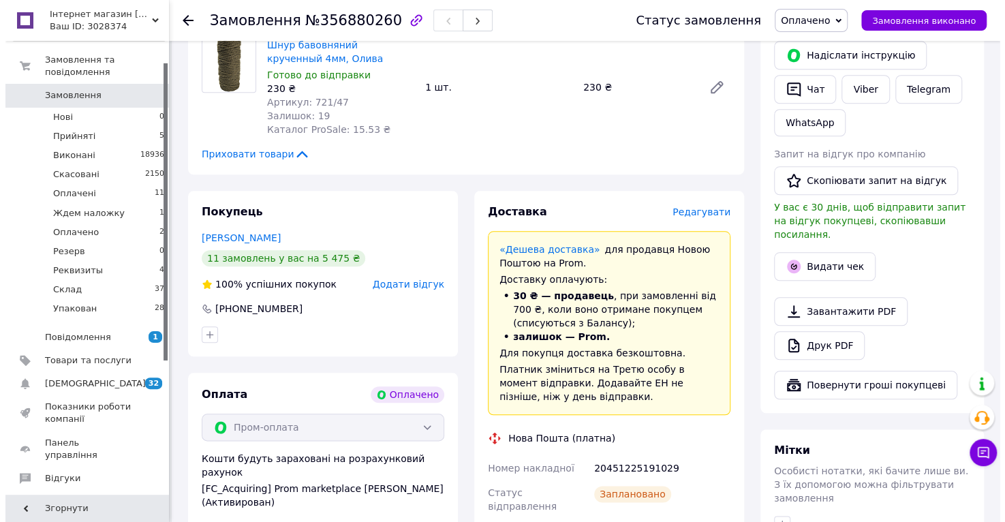
scroll to position [630, 0]
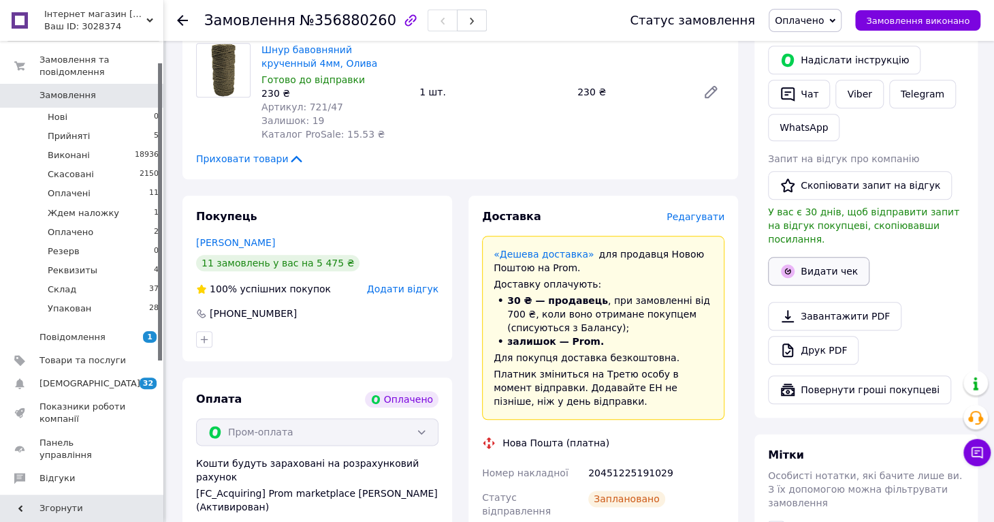
click at [821, 257] on button "Видати чек" at bounding box center [818, 271] width 101 height 29
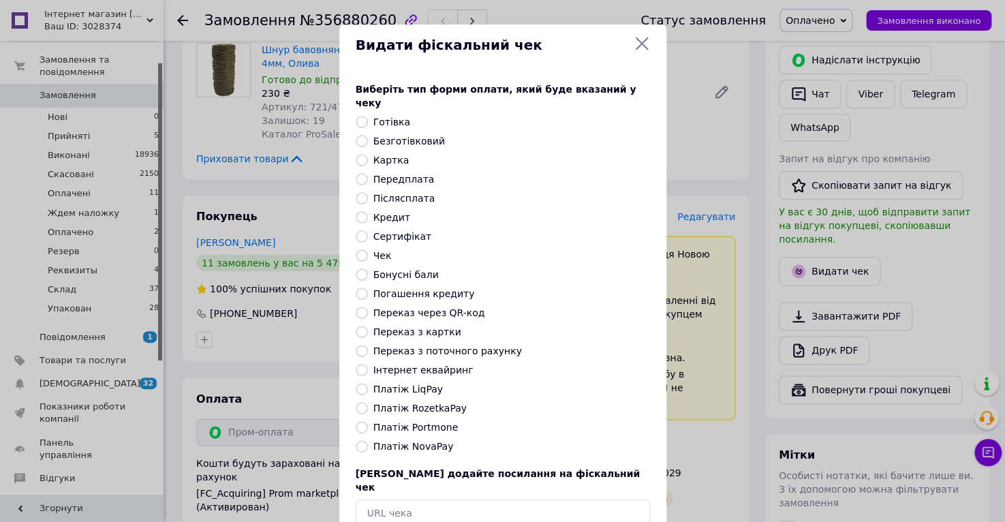
click at [355, 402] on input "Платіж RozetkaPay" at bounding box center [361, 408] width 12 height 12
radio input "true"
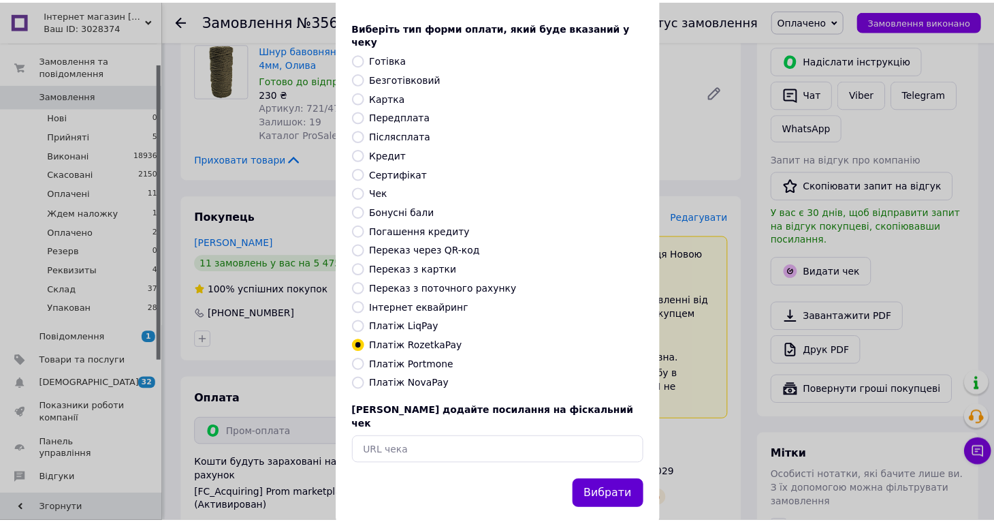
scroll to position [63, 0]
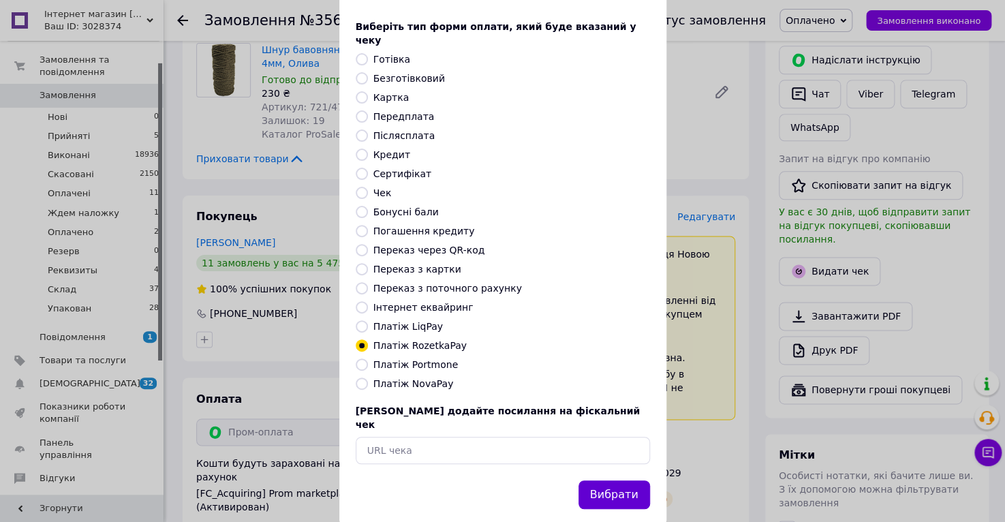
click at [615, 480] on button "Вибрати" at bounding box center [614, 494] width 72 height 29
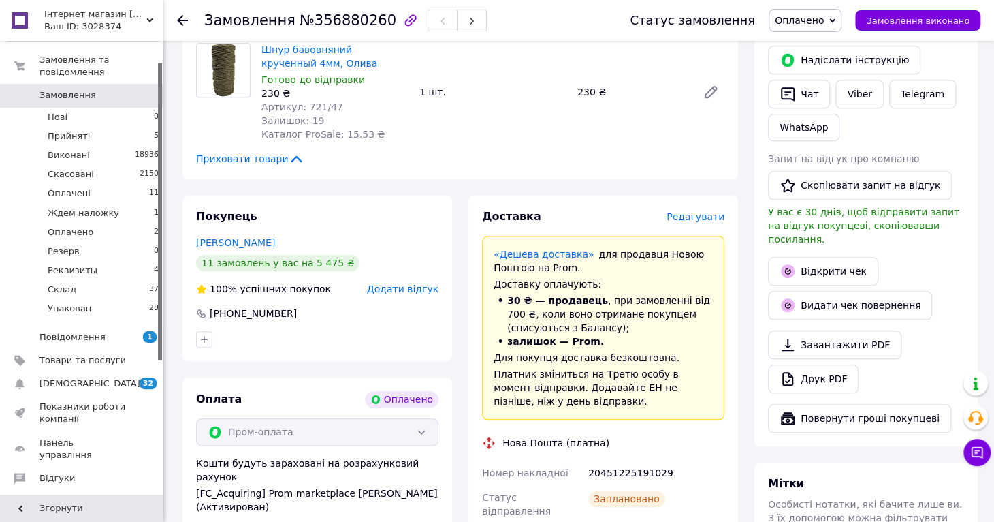
click at [809, 22] on span "Оплачено" at bounding box center [799, 20] width 49 height 11
click at [823, 156] on li "Упакован" at bounding box center [812, 156] width 85 height 20
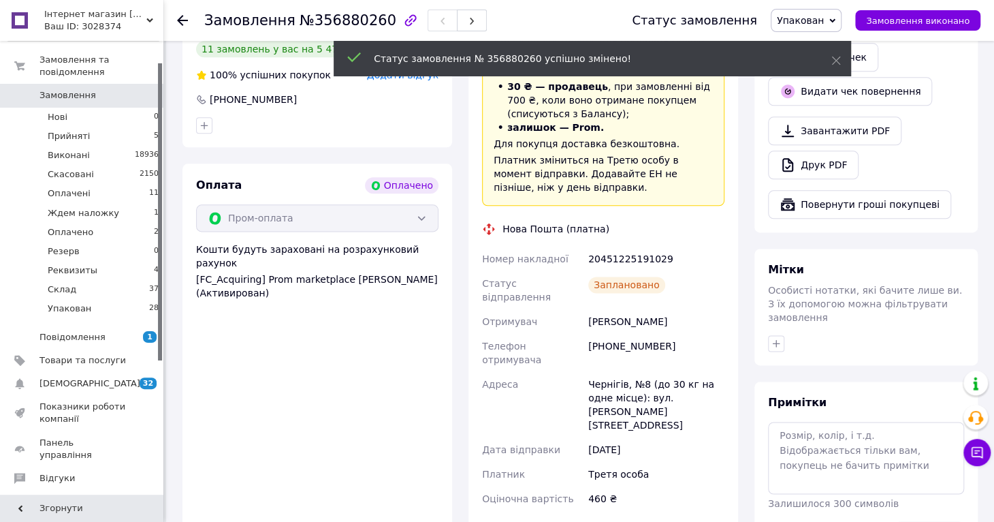
scroll to position [834, 0]
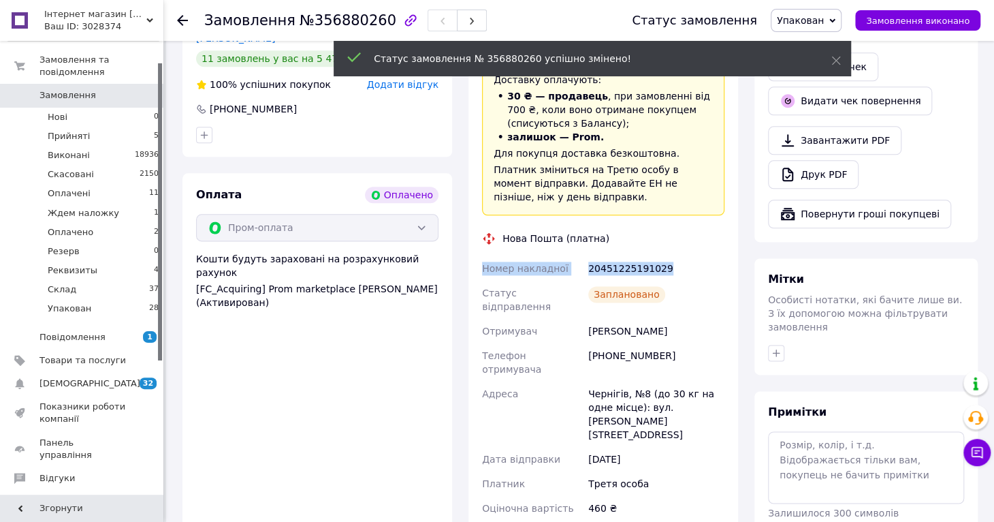
drag, startPoint x: 667, startPoint y: 237, endPoint x: 484, endPoint y: 243, distance: 182.6
click at [484, 256] on div "Номер накладної 20451225191029 Статус відправлення Заплановано Отримувач [PERSO…" at bounding box center [603, 388] width 248 height 264
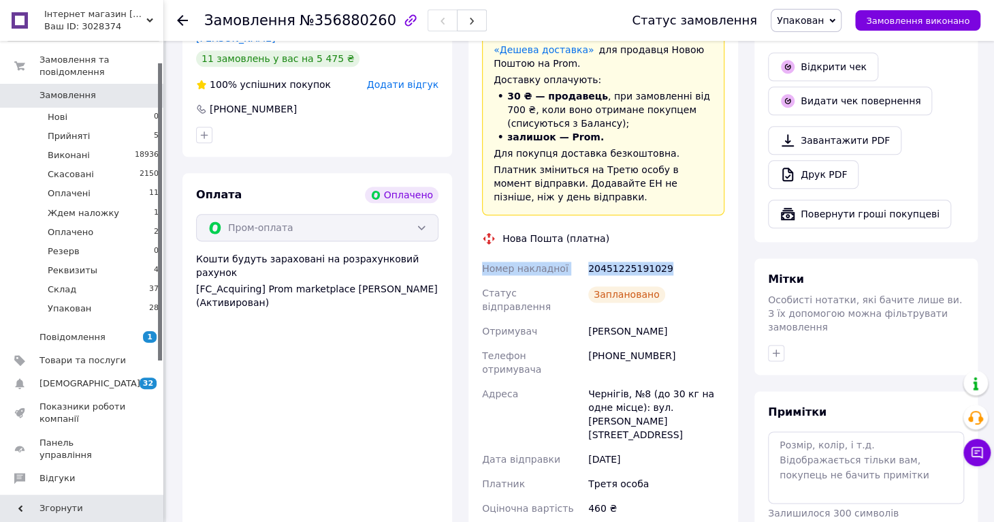
copy div "Номер накладної 20451225191029"
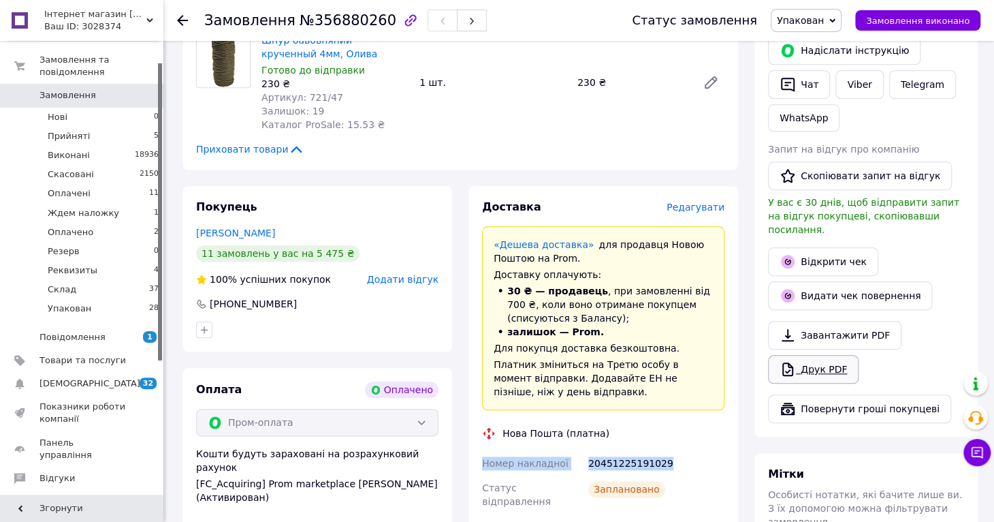
scroll to position [630, 0]
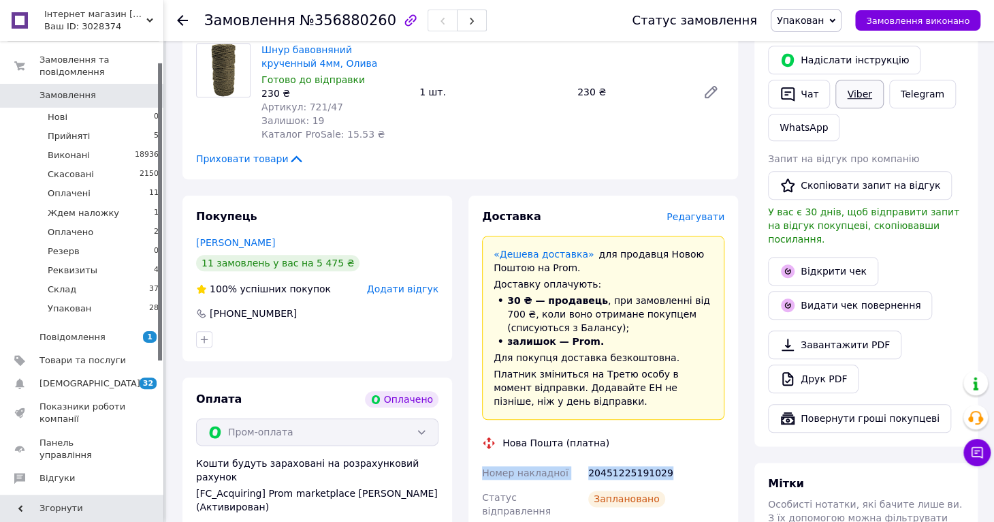
click at [861, 82] on link "Viber" at bounding box center [860, 94] width 48 height 29
click at [182, 20] on icon at bounding box center [182, 20] width 11 height 11
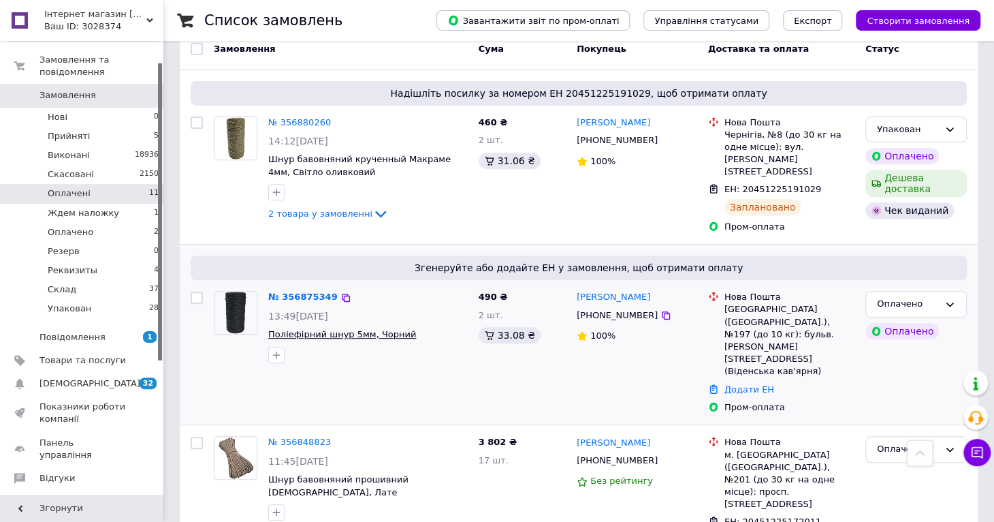
scroll to position [204, 0]
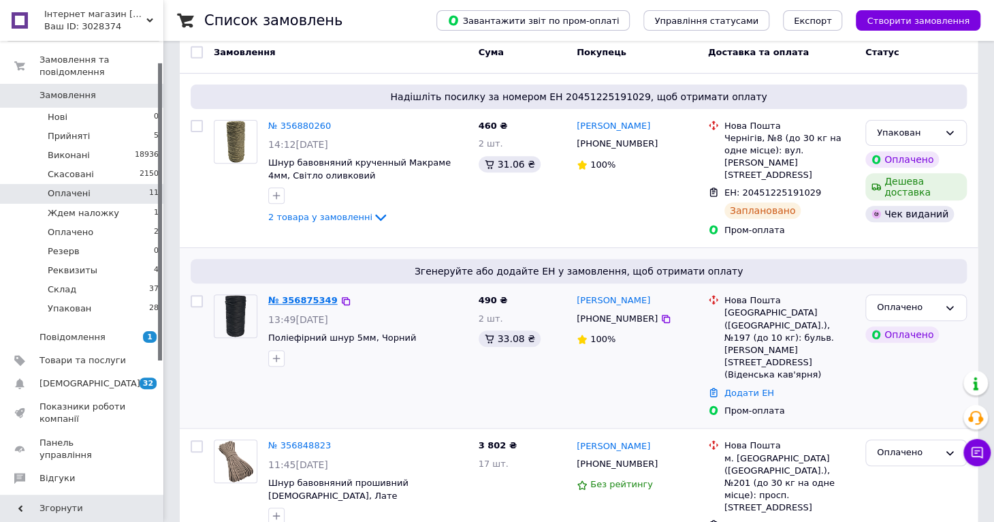
click at [290, 295] on link "№ 356875349" at bounding box center [302, 300] width 69 height 10
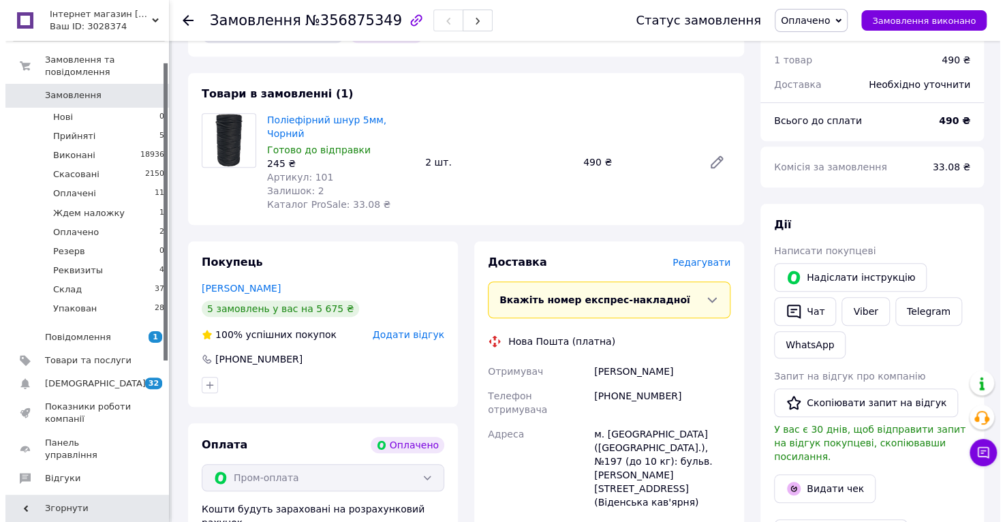
scroll to position [409, 0]
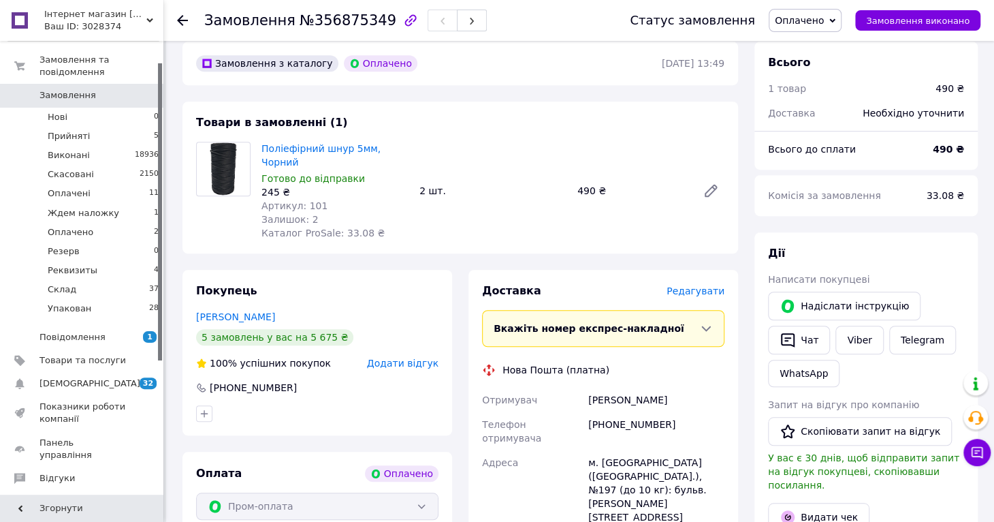
click at [705, 283] on div "Доставка Редагувати" at bounding box center [603, 291] width 242 height 16
click at [693, 285] on span "Редагувати" at bounding box center [696, 290] width 58 height 11
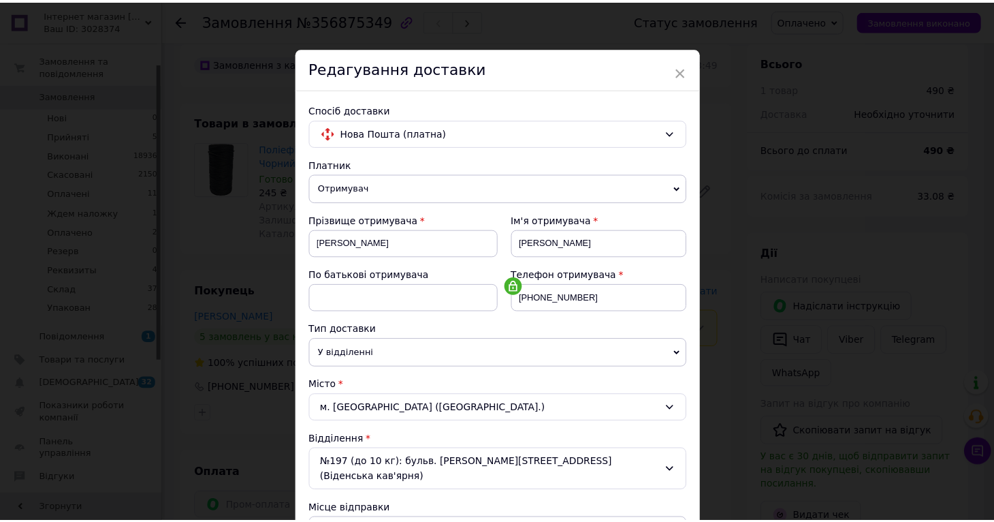
scroll to position [380, 0]
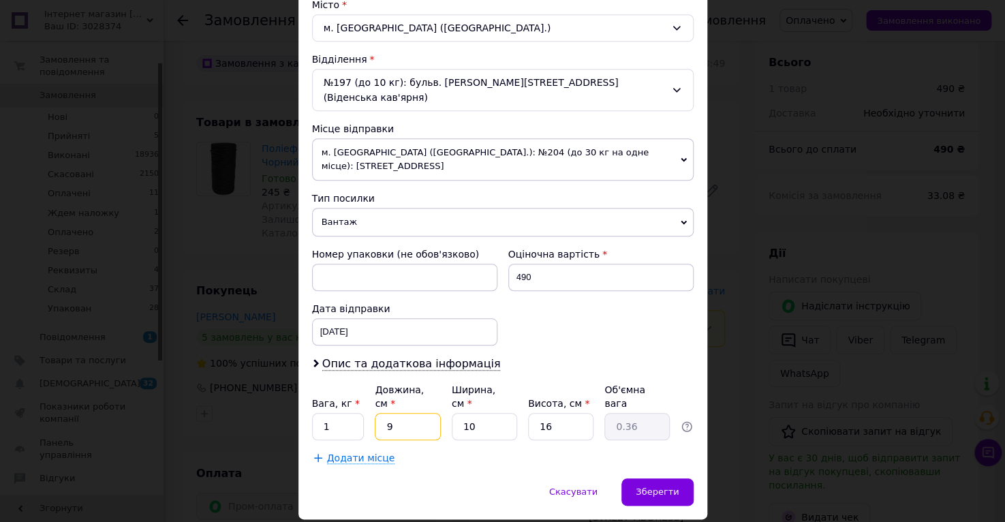
click at [418, 413] on input "9" at bounding box center [407, 426] width 65 height 27
type input "2"
type input "0.1"
type input "20"
type input "0.8"
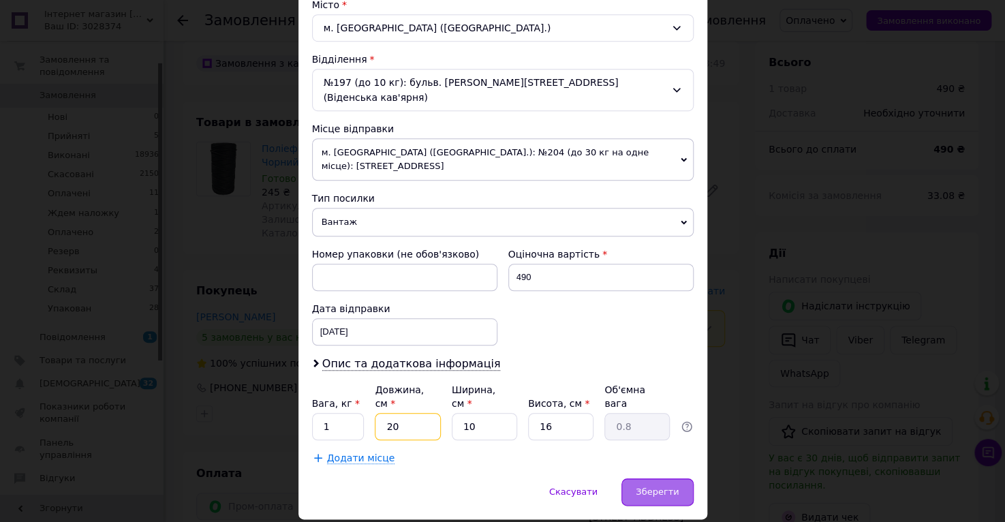
type input "20"
click at [661, 478] on div "Зберегти" at bounding box center [657, 491] width 72 height 27
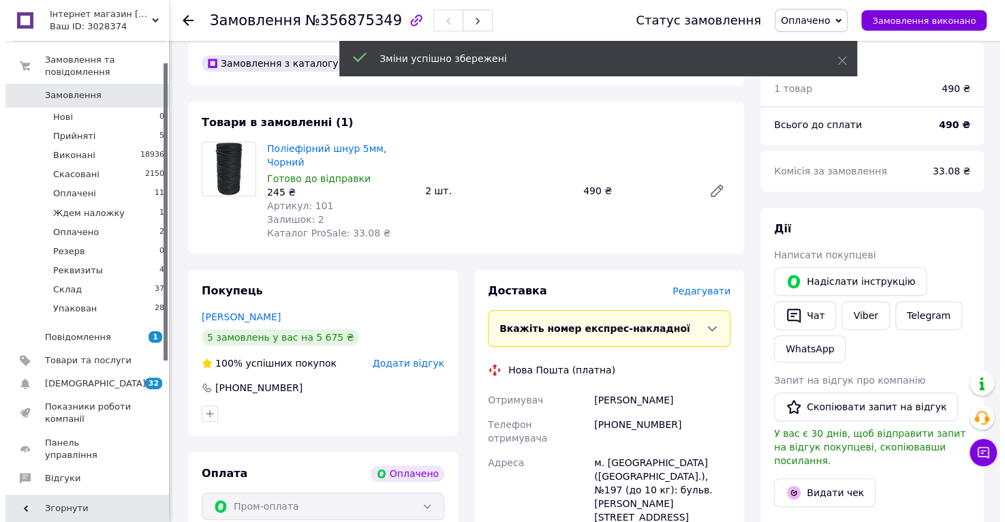
scroll to position [613, 0]
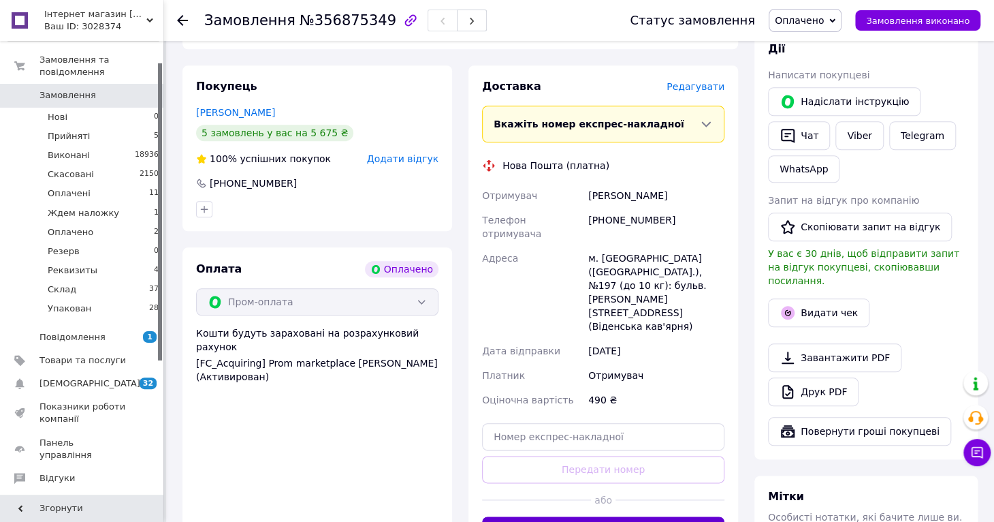
click at [654, 516] on button "Згенерувати ЕН" at bounding box center [603, 529] width 242 height 27
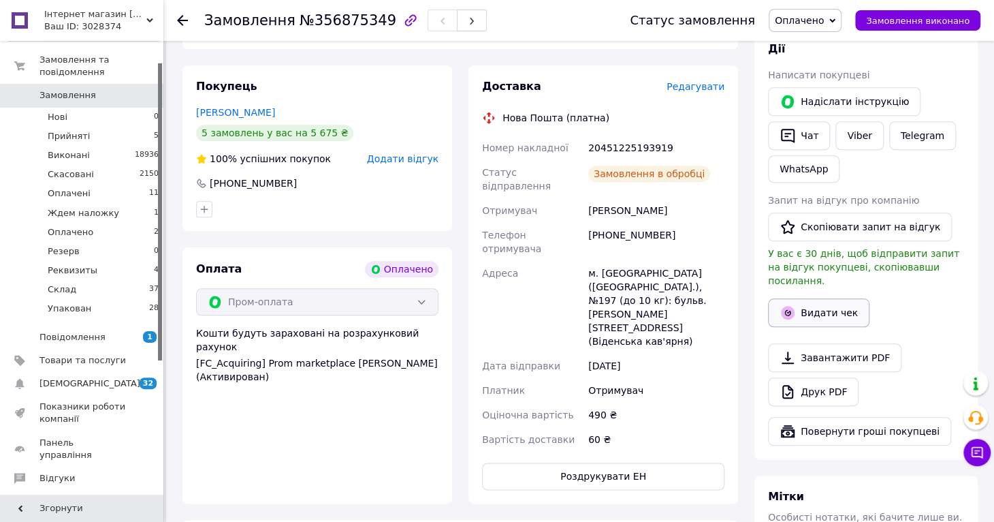
click at [823, 298] on button "Видати чек" at bounding box center [818, 312] width 101 height 29
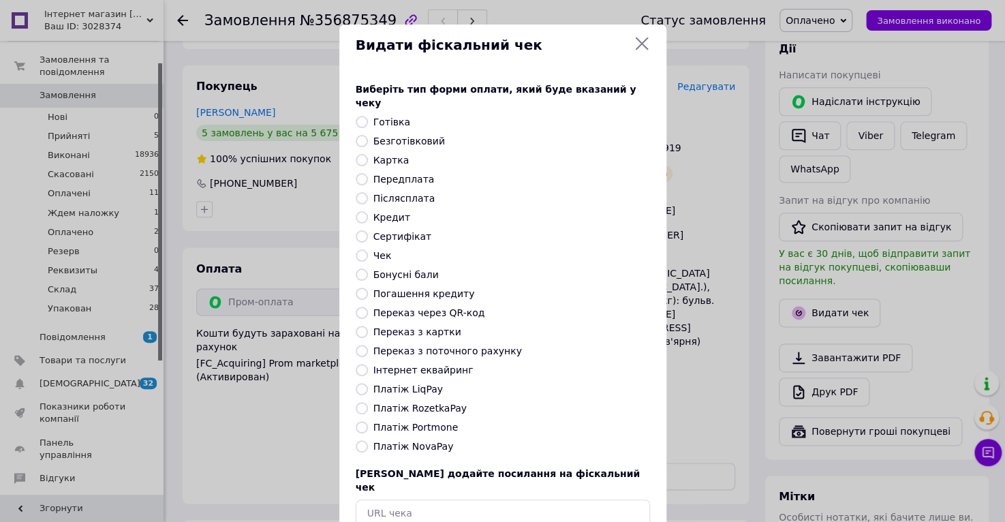
click at [355, 402] on input "Платіж RozetkaPay" at bounding box center [361, 408] width 12 height 12
radio input "true"
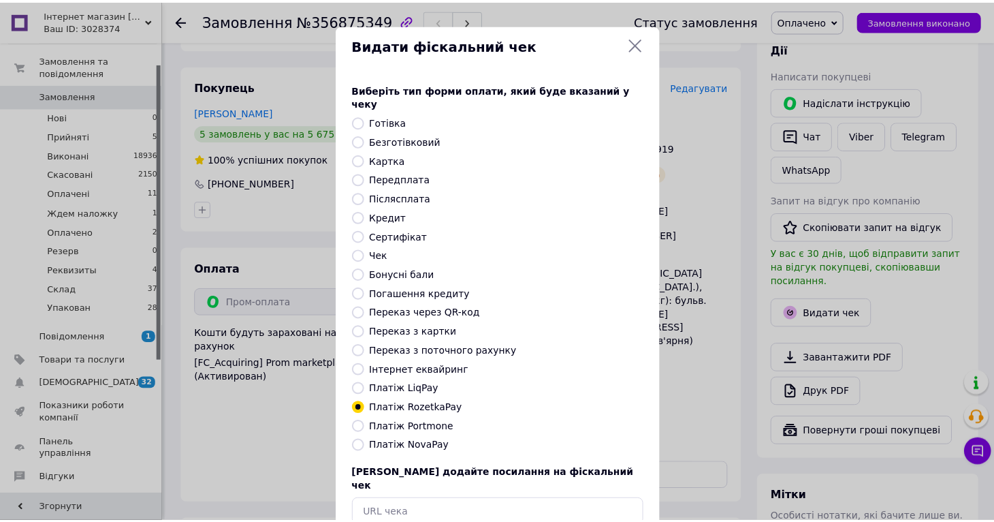
scroll to position [63, 0]
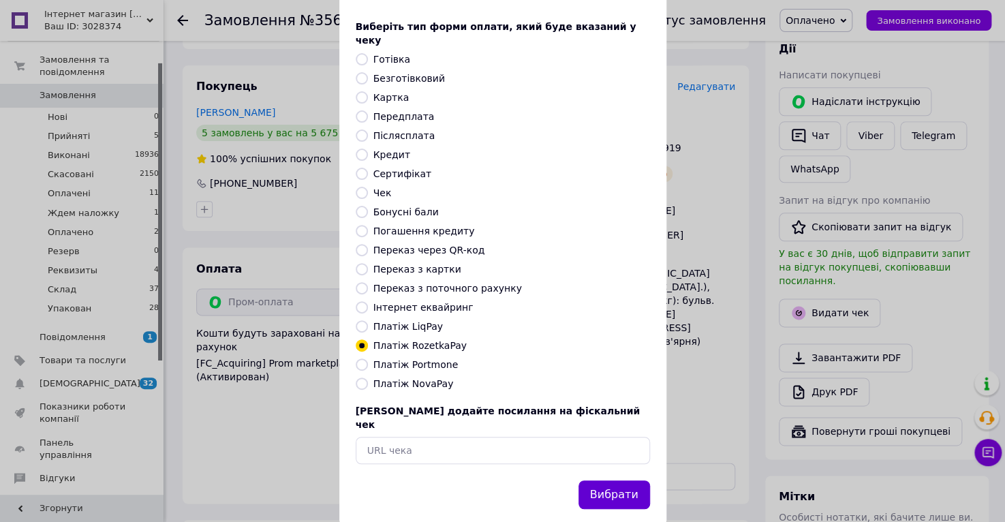
click at [620, 480] on button "Вибрати" at bounding box center [614, 494] width 72 height 29
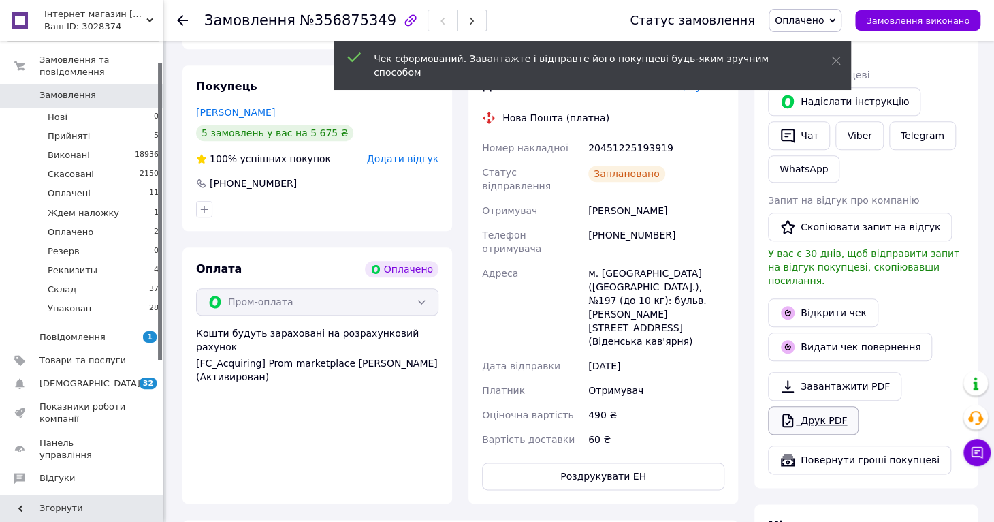
click at [814, 406] on link "Друк PDF" at bounding box center [813, 420] width 91 height 29
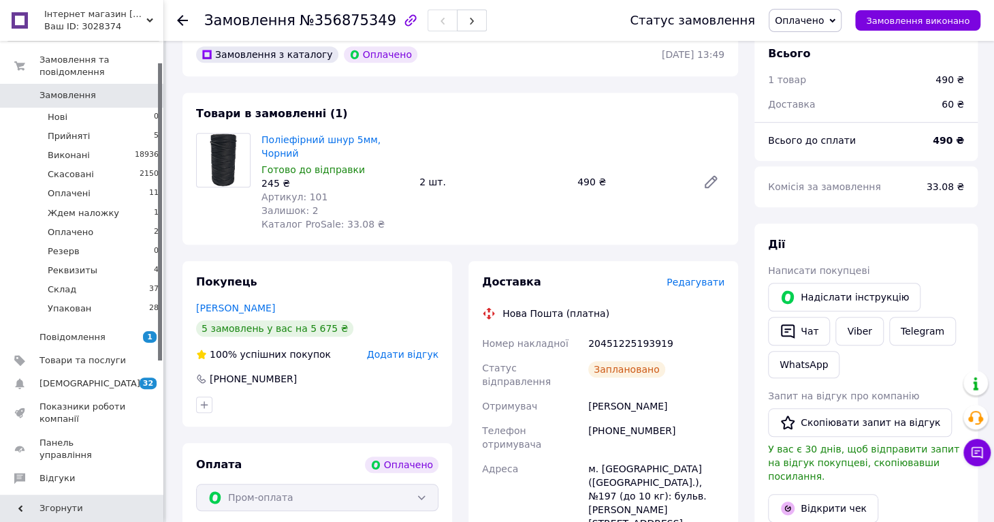
scroll to position [409, 0]
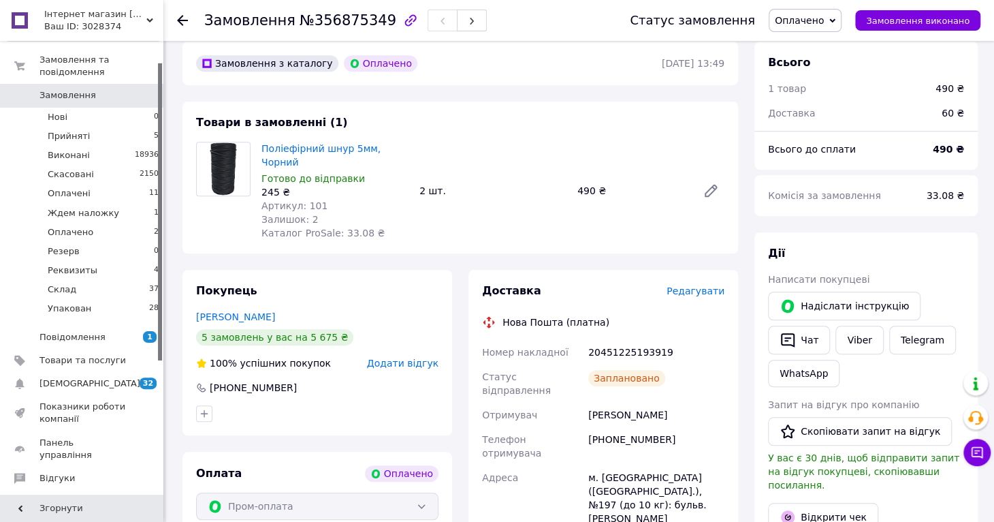
click at [184, 20] on icon at bounding box center [182, 20] width 11 height 11
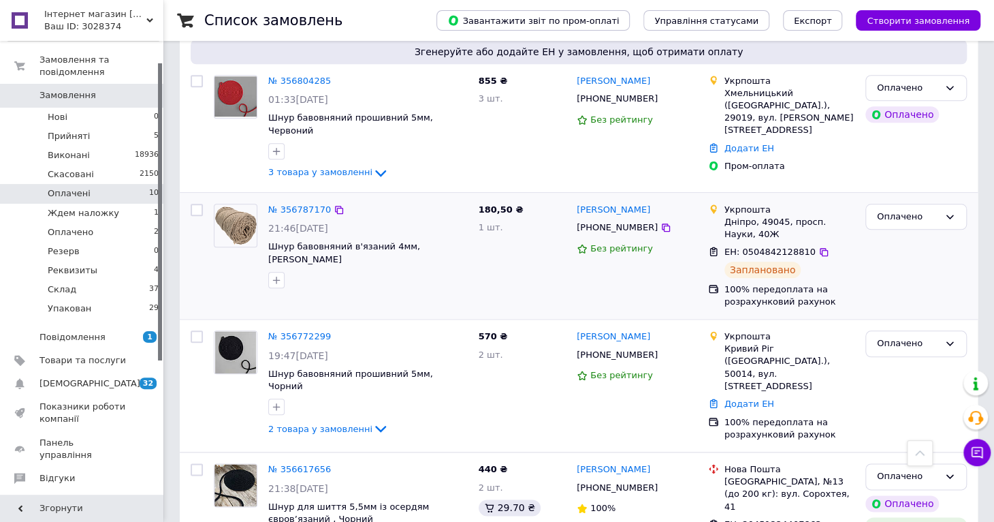
scroll to position [817, 0]
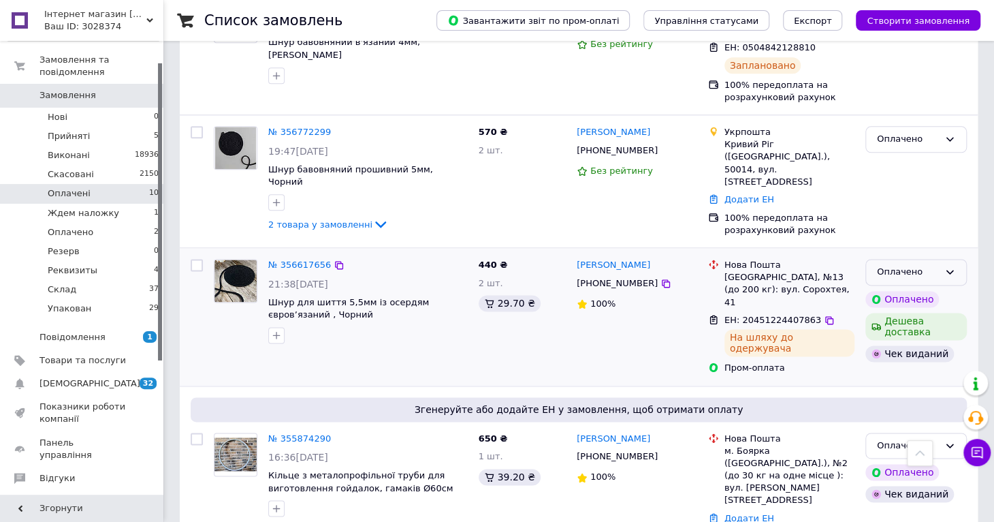
click at [900, 265] on div "Оплачено" at bounding box center [908, 272] width 62 height 14
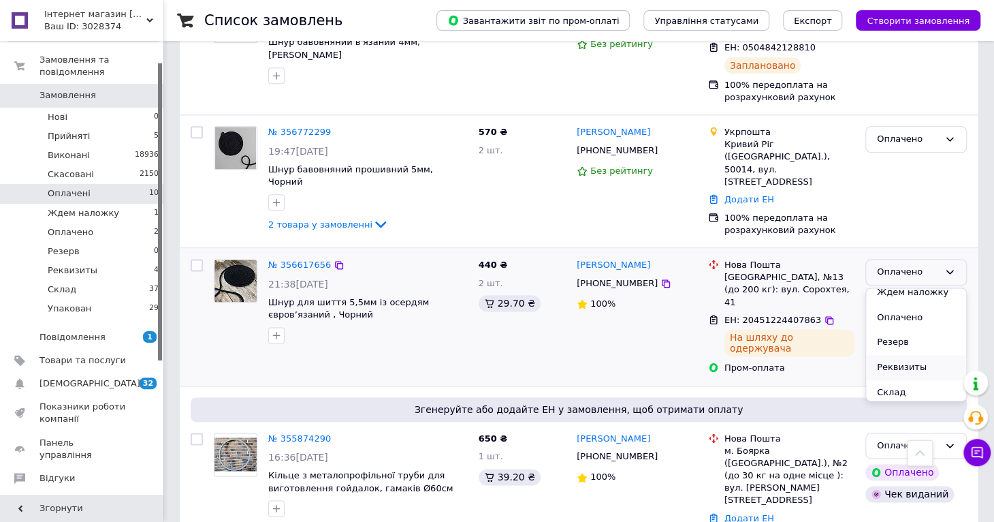
scroll to position [111, 0]
click at [907, 376] on li "Упакован" at bounding box center [916, 388] width 100 height 25
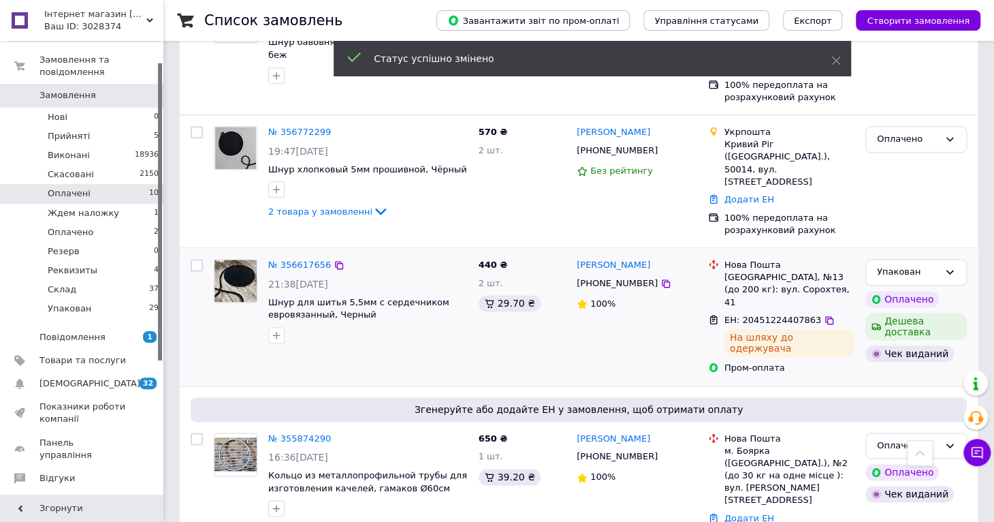
scroll to position [613, 0]
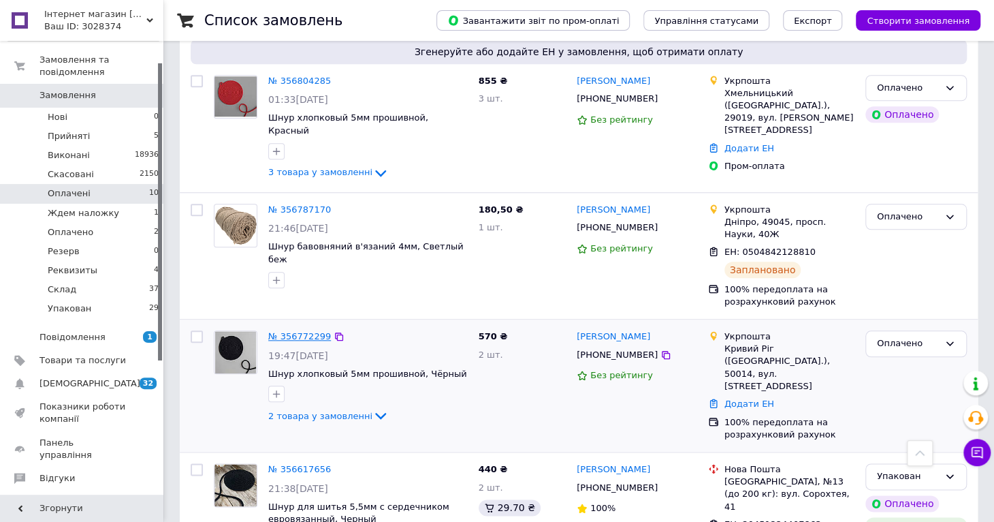
click at [274, 331] on link "№ 356772299" at bounding box center [299, 336] width 63 height 10
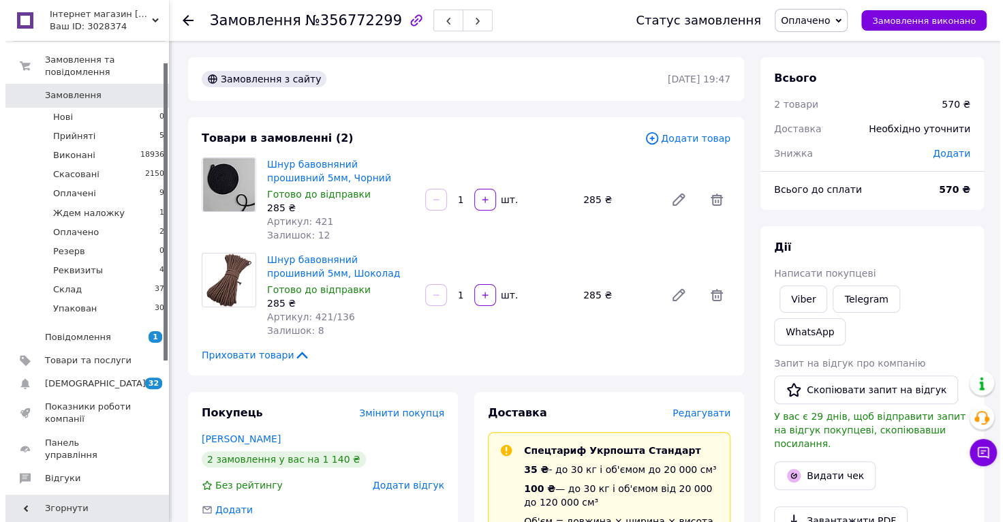
scroll to position [204, 0]
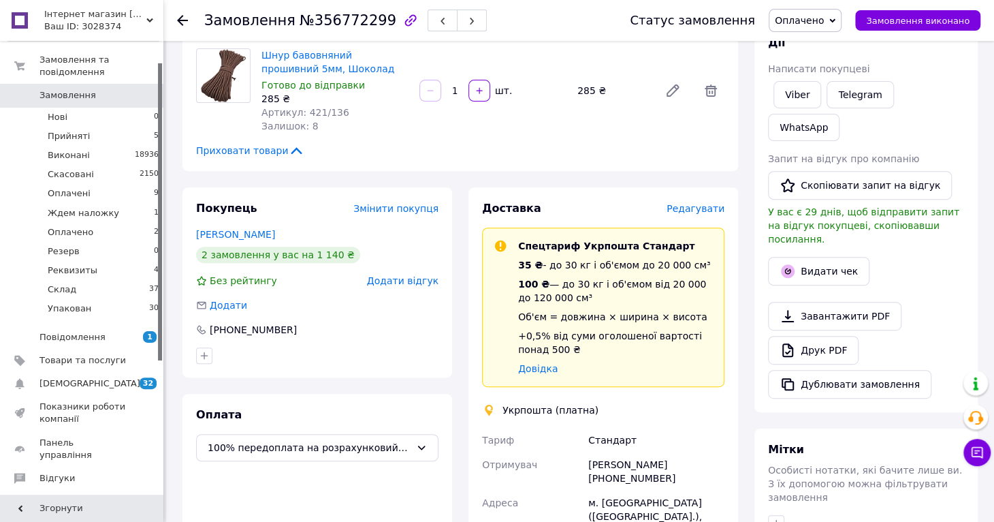
click at [697, 209] on span "Редагувати" at bounding box center [696, 208] width 58 height 11
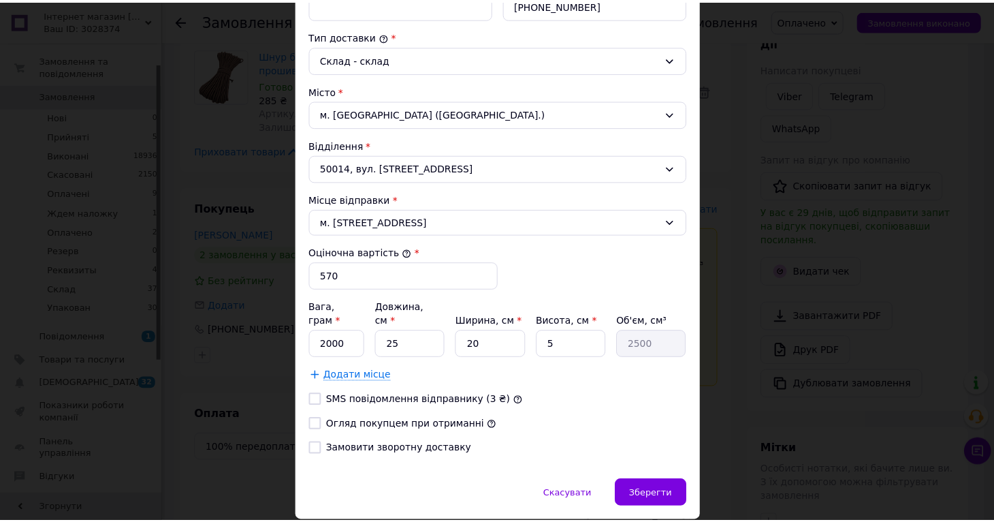
scroll to position [377, 0]
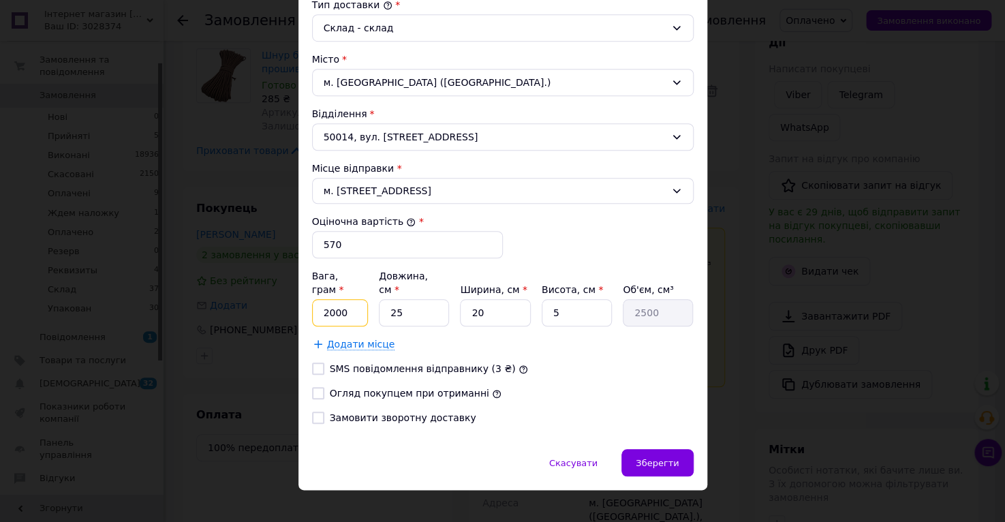
click at [333, 299] on input "2000" at bounding box center [340, 312] width 57 height 27
type input "1500"
click at [477, 299] on input "20" at bounding box center [495, 312] width 70 height 27
type input "2"
type input "250"
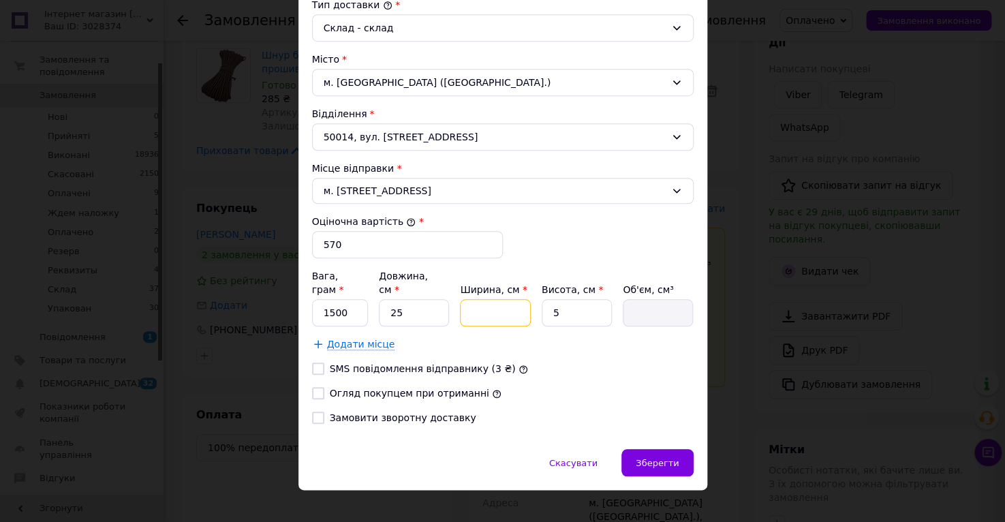
type input "3"
type input "375"
type input "30"
type input "3750"
type input "30"
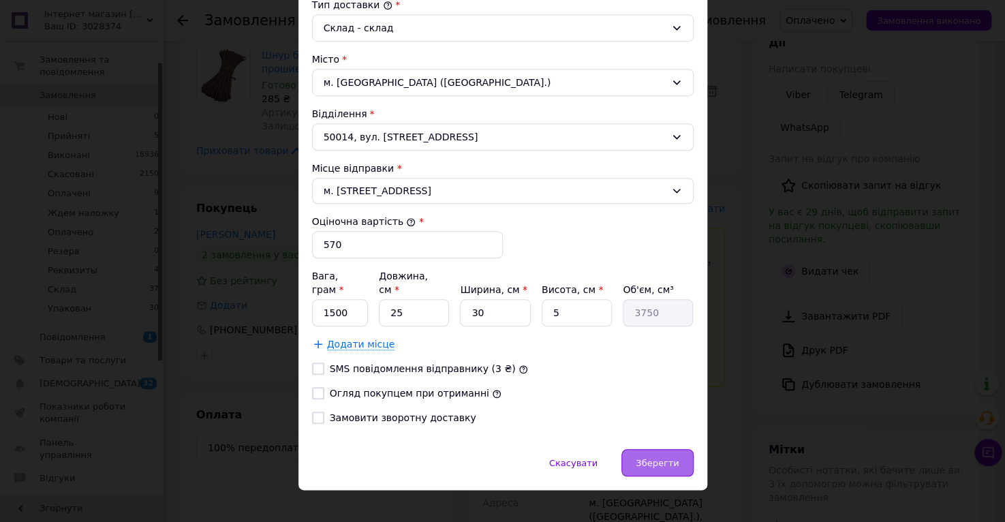
click at [653, 458] on span "Зберегти" at bounding box center [656, 463] width 43 height 10
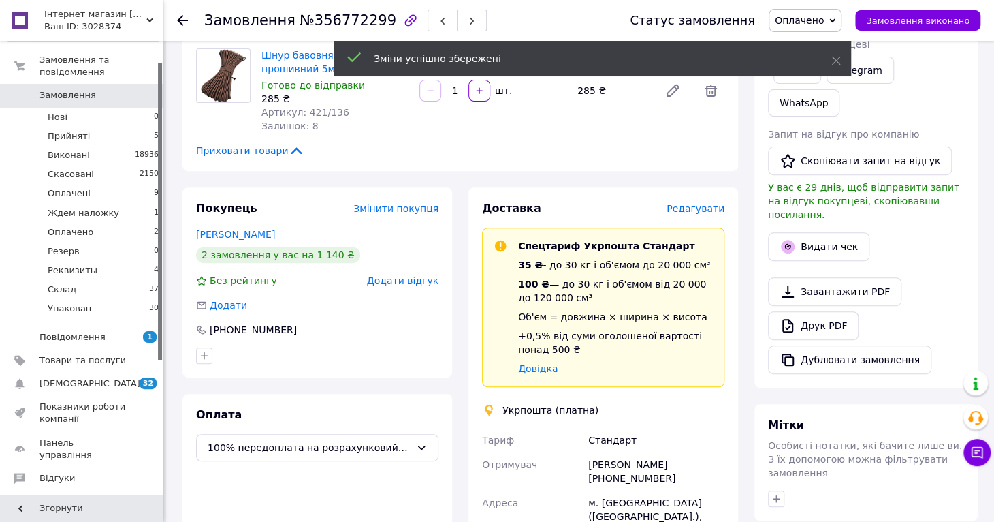
scroll to position [613, 0]
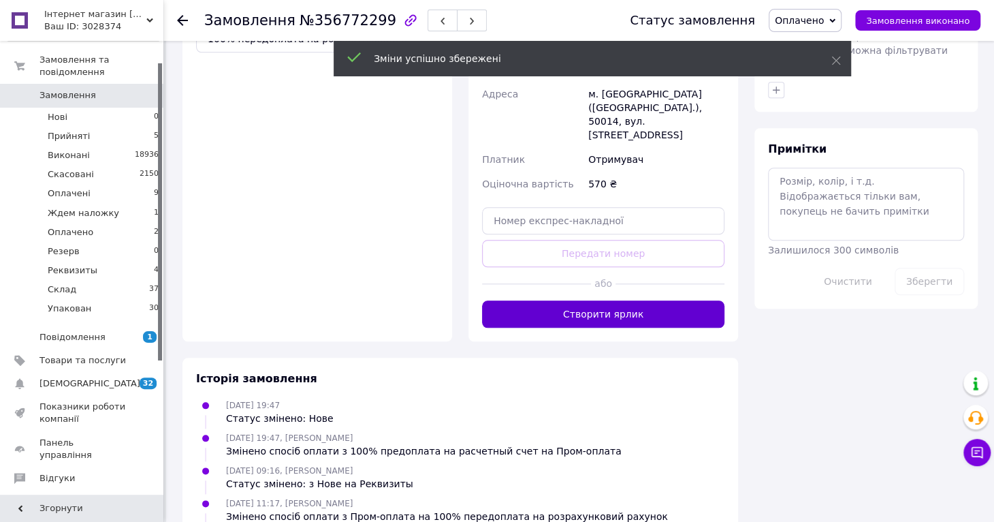
click at [578, 300] on button "Створити ярлик" at bounding box center [603, 313] width 242 height 27
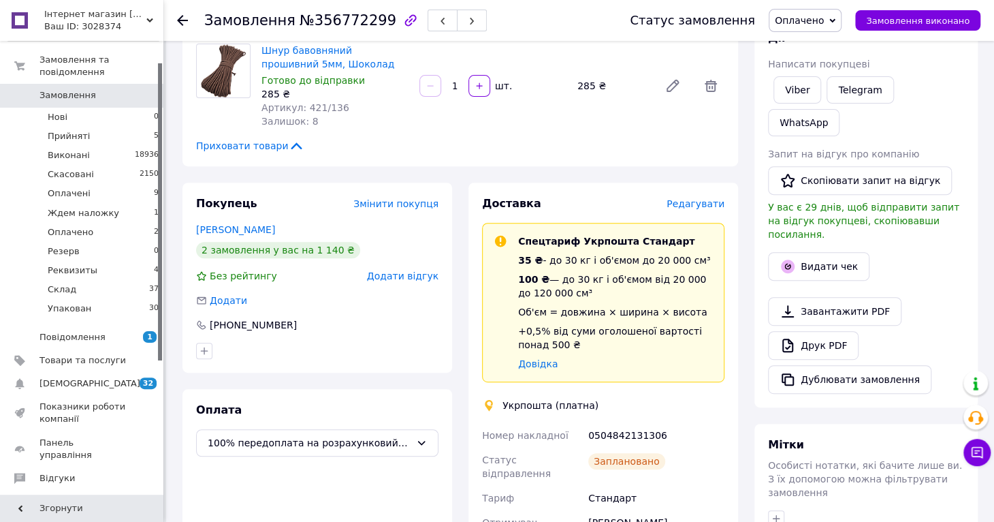
scroll to position [204, 0]
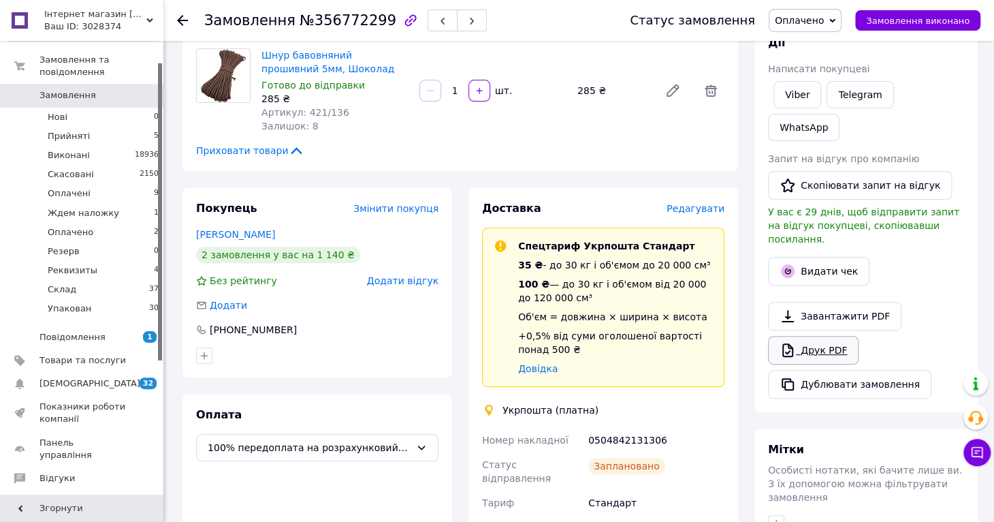
click at [822, 336] on link "Друк PDF" at bounding box center [813, 350] width 91 height 29
drag, startPoint x: 663, startPoint y: 437, endPoint x: 484, endPoint y: 443, distance: 179.2
copy div "Номер накладної 0504842131306"
click at [801, 95] on link "Viber" at bounding box center [798, 94] width 48 height 27
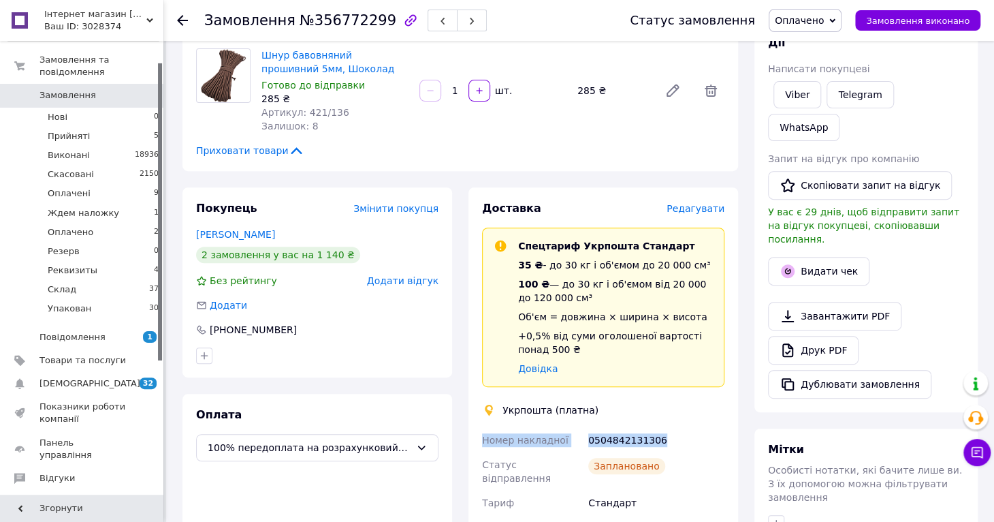
click at [824, 15] on span "Оплачено" at bounding box center [799, 20] width 49 height 11
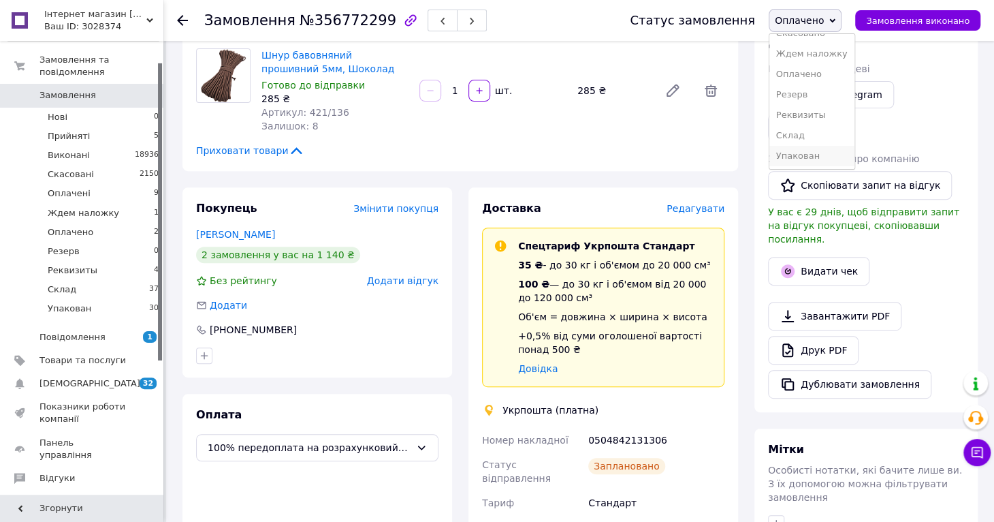
click at [824, 156] on li "Упакован" at bounding box center [812, 156] width 85 height 20
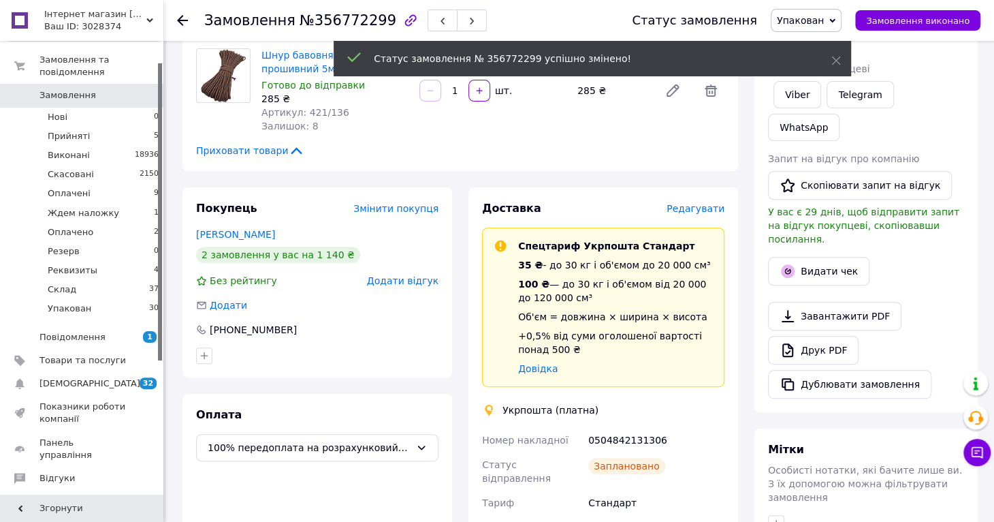
click at [180, 20] on use at bounding box center [182, 20] width 11 height 11
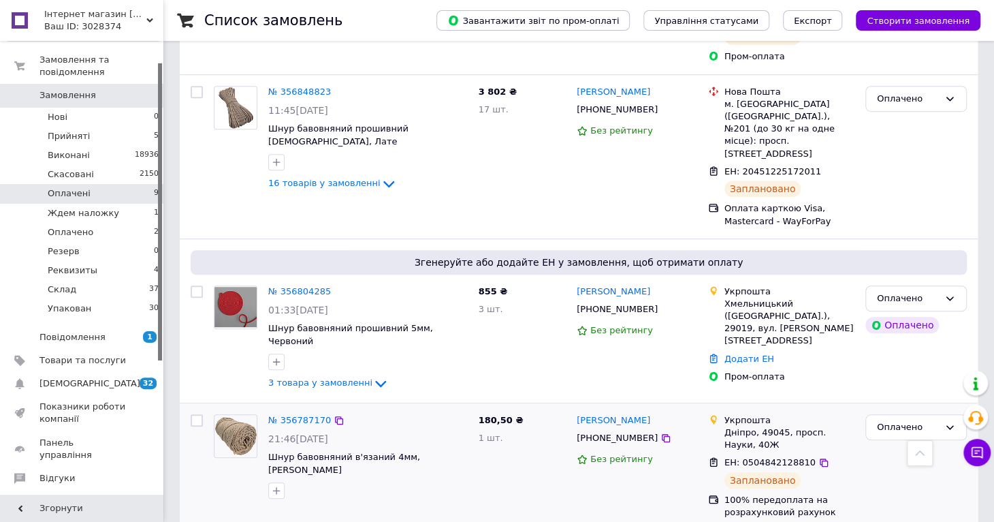
scroll to position [397, 0]
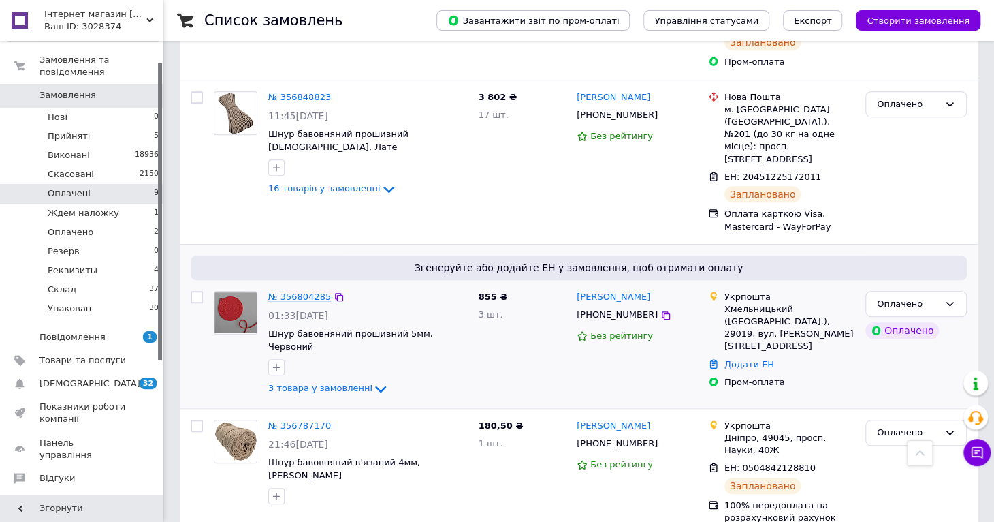
click at [284, 291] on link "№ 356804285" at bounding box center [299, 296] width 63 height 10
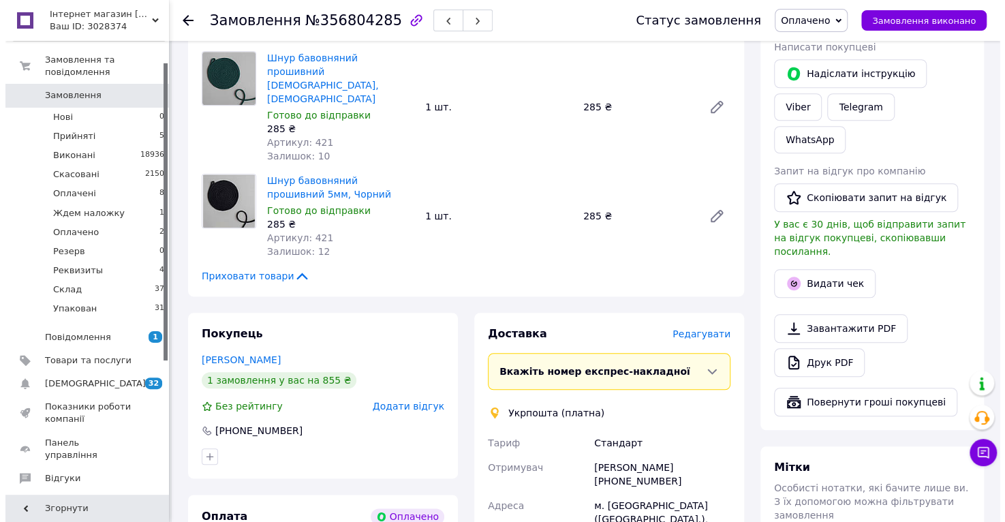
scroll to position [601, 0]
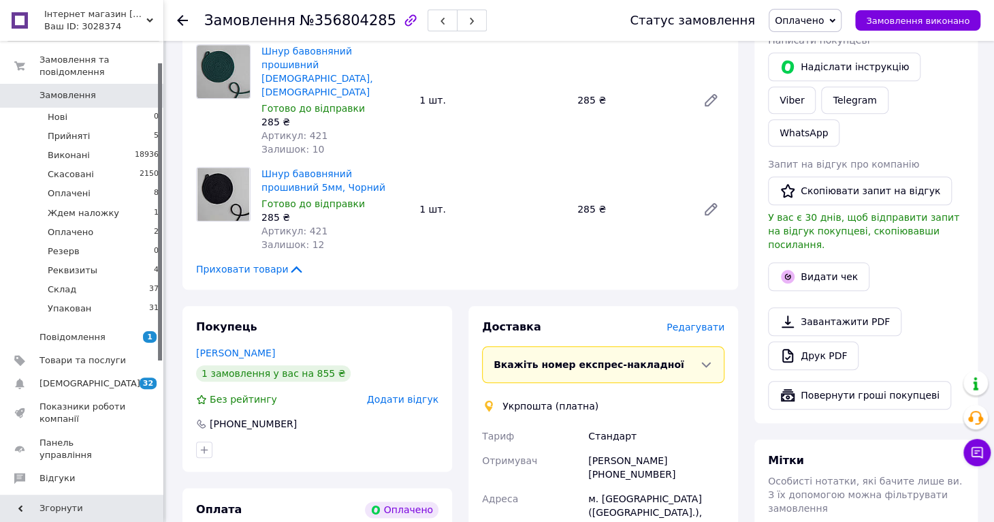
click at [701, 321] on span "Редагувати" at bounding box center [696, 326] width 58 height 11
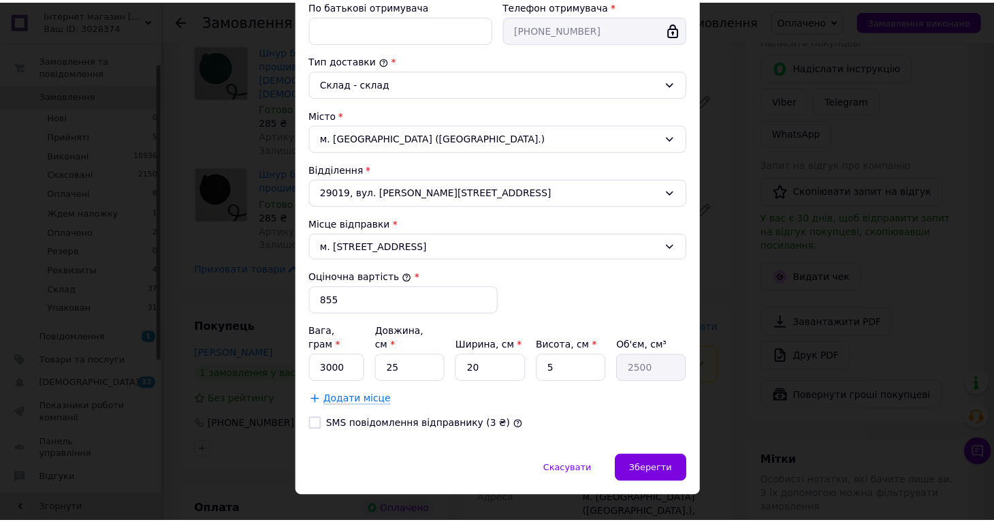
scroll to position [328, 0]
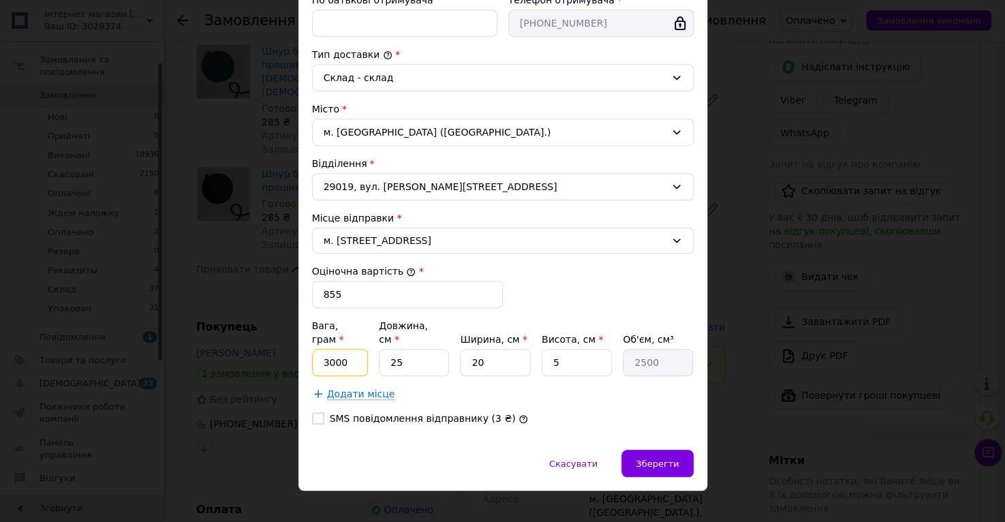
click at [333, 349] on input "3000" at bounding box center [340, 362] width 57 height 27
type input "2000"
click at [475, 349] on input "20" at bounding box center [495, 362] width 70 height 27
type input "0"
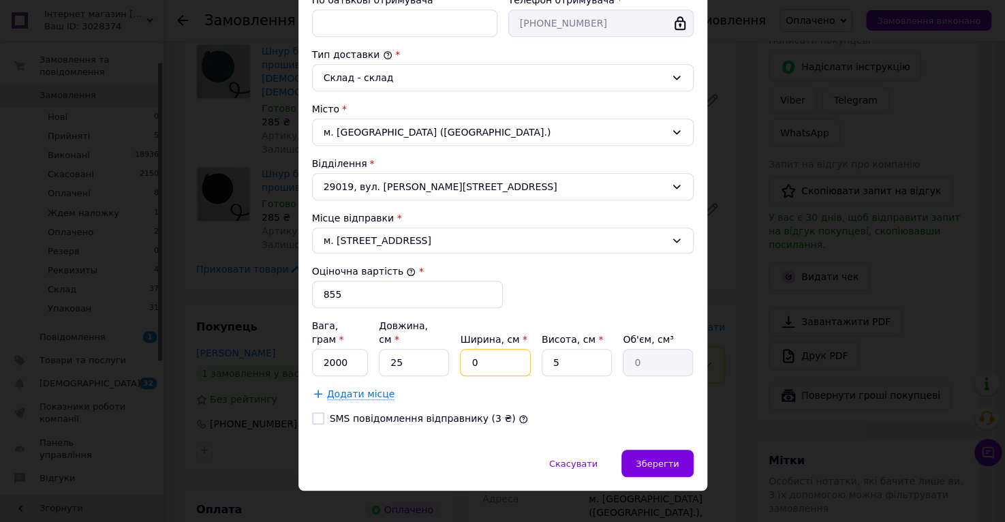
type input "30"
type input "3750"
type input "30"
click at [646, 458] on span "Зберегти" at bounding box center [656, 463] width 43 height 10
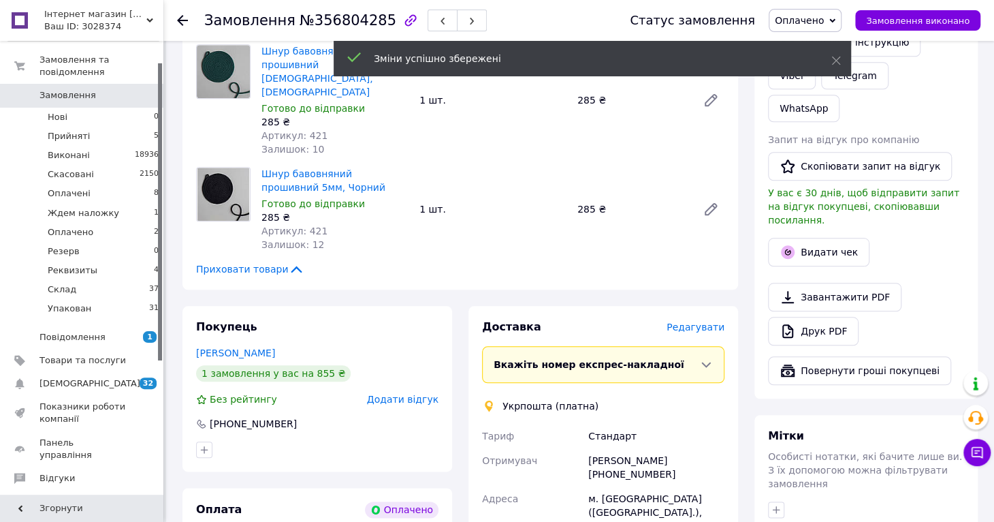
scroll to position [1010, 0]
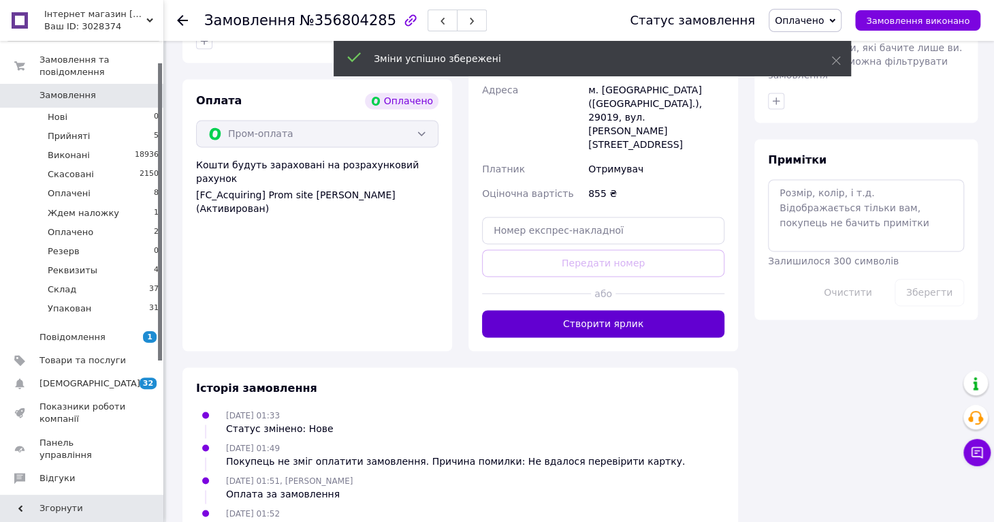
click at [587, 310] on button "Створити ярлик" at bounding box center [603, 323] width 242 height 27
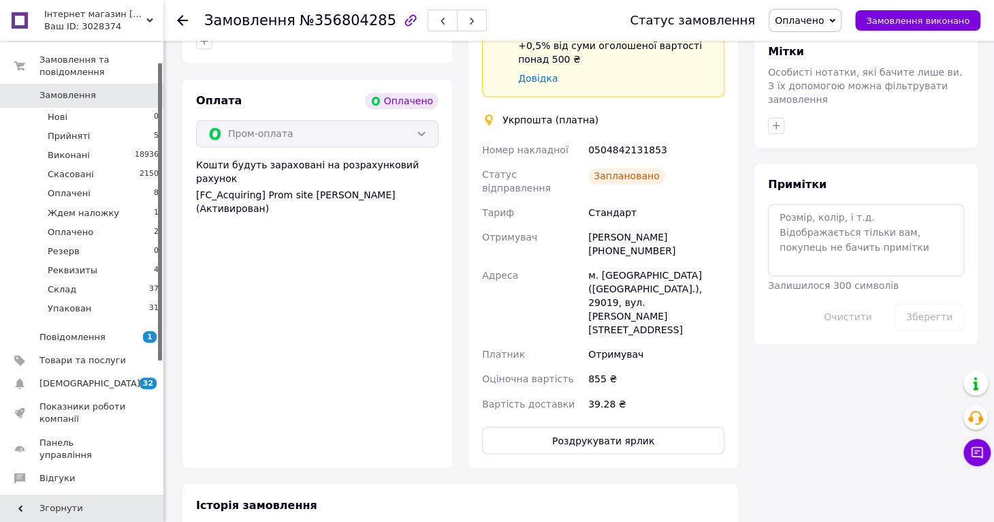
scroll to position [806, 0]
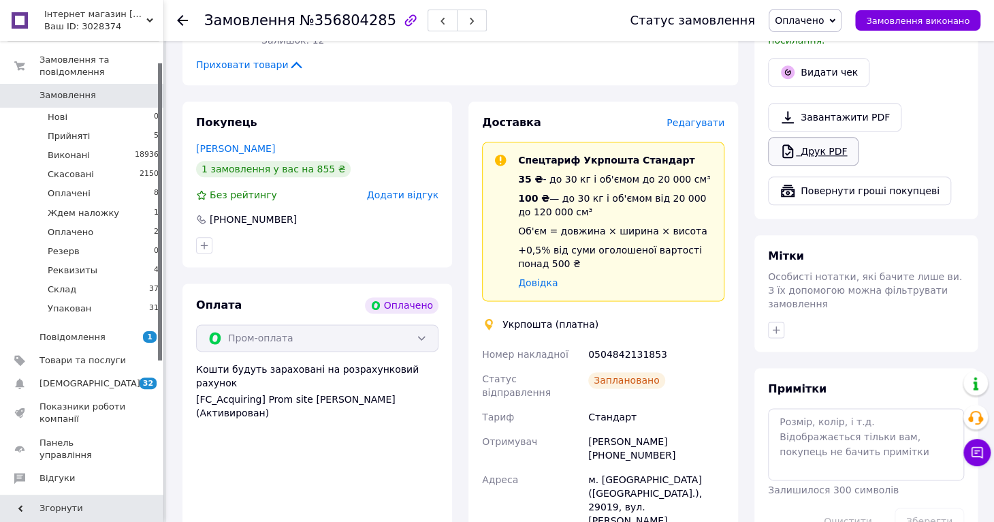
click at [821, 137] on link "Друк PDF" at bounding box center [813, 151] width 91 height 29
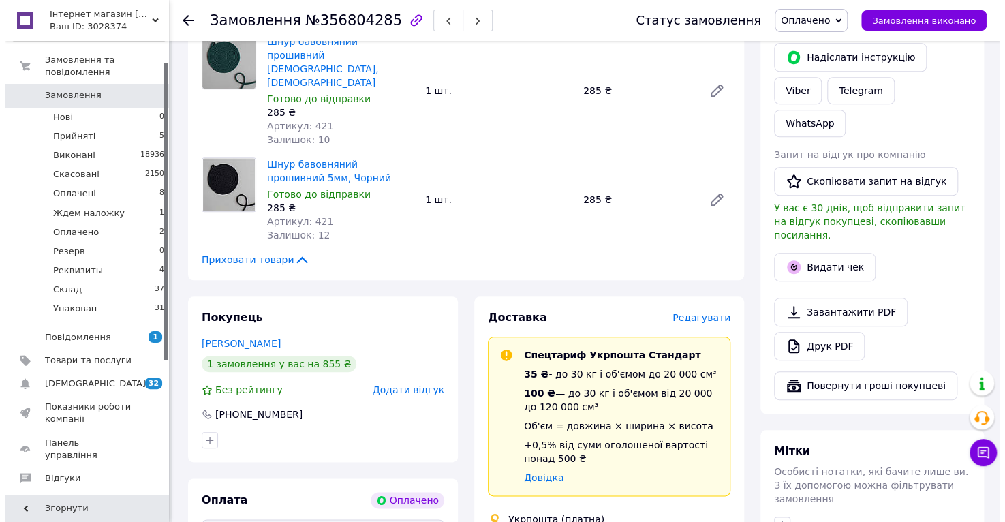
scroll to position [601, 0]
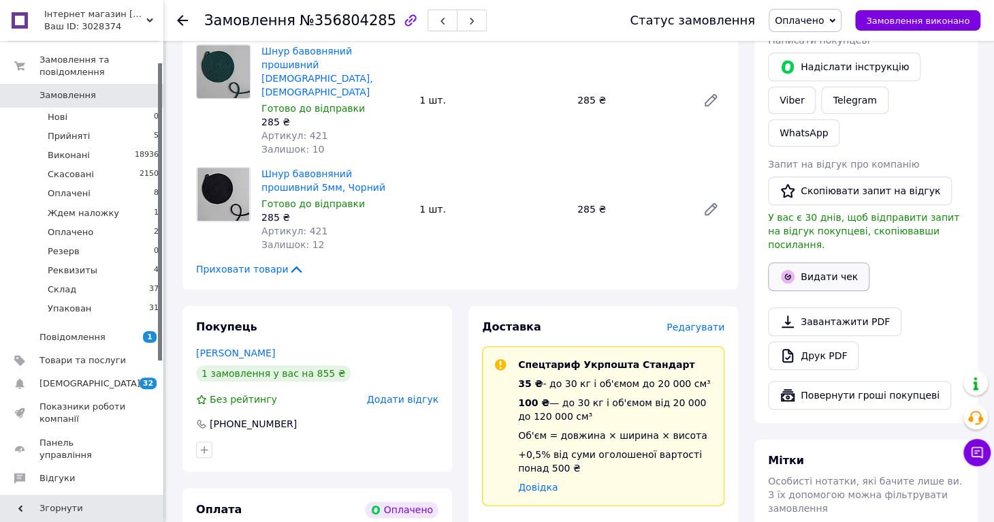
click at [826, 262] on button "Видати чек" at bounding box center [818, 276] width 101 height 29
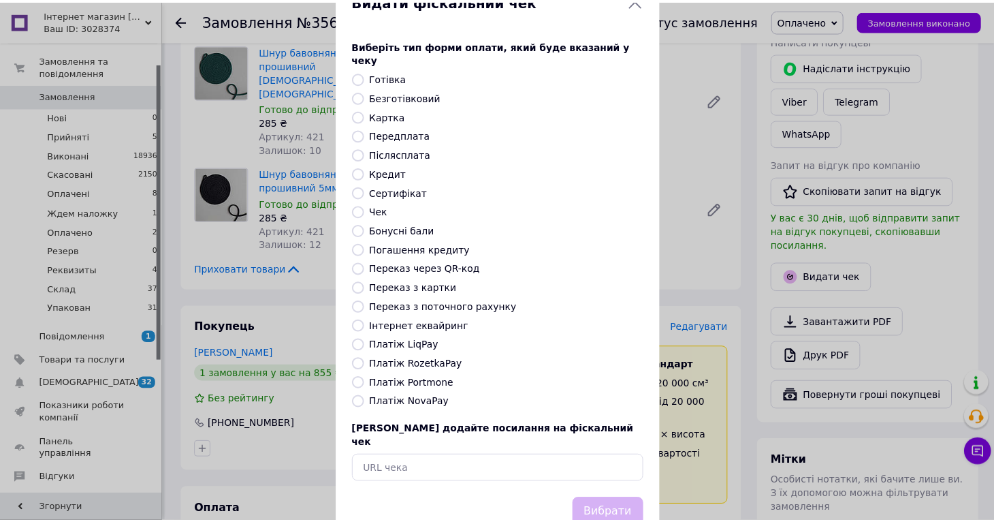
scroll to position [63, 0]
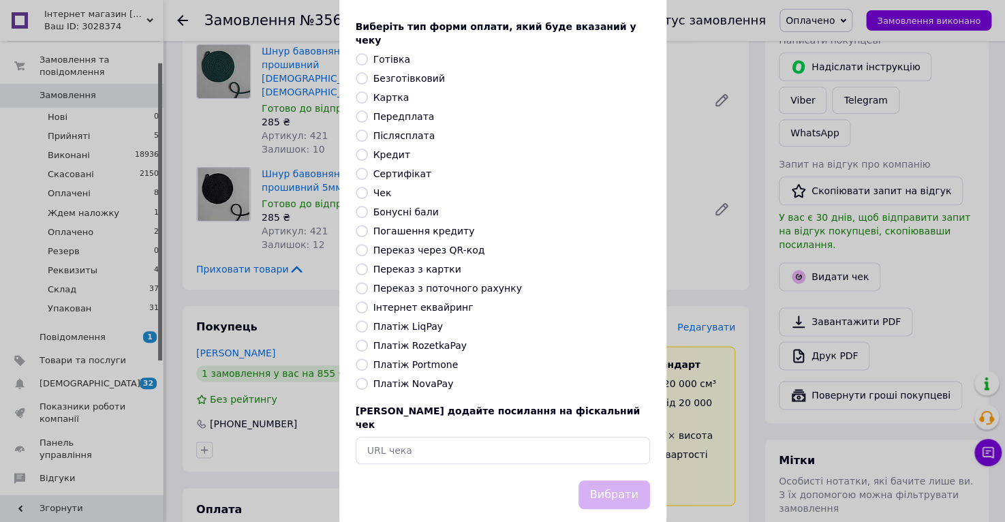
click at [355, 339] on input "Платіж RozetkaPay" at bounding box center [361, 345] width 12 height 12
radio input "true"
click at [612, 480] on button "Вибрати" at bounding box center [614, 494] width 72 height 29
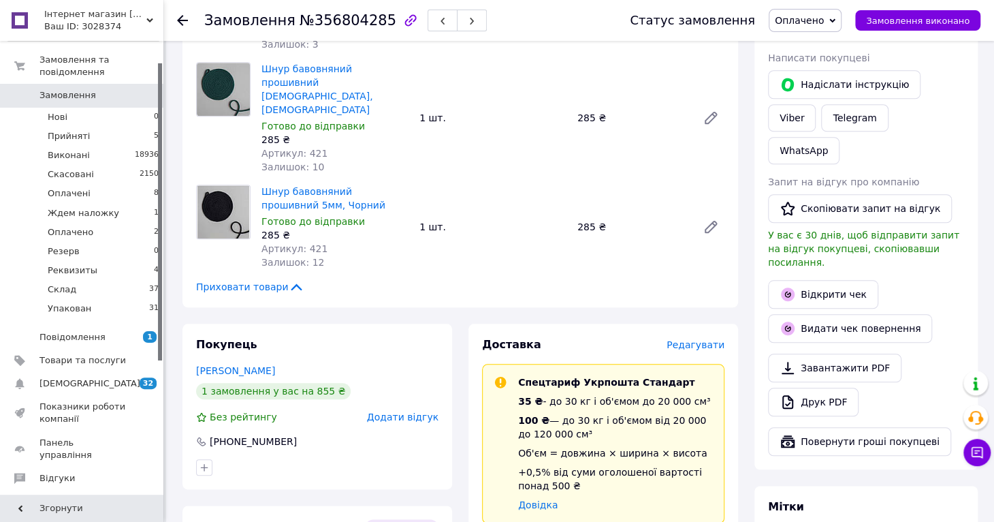
scroll to position [806, 0]
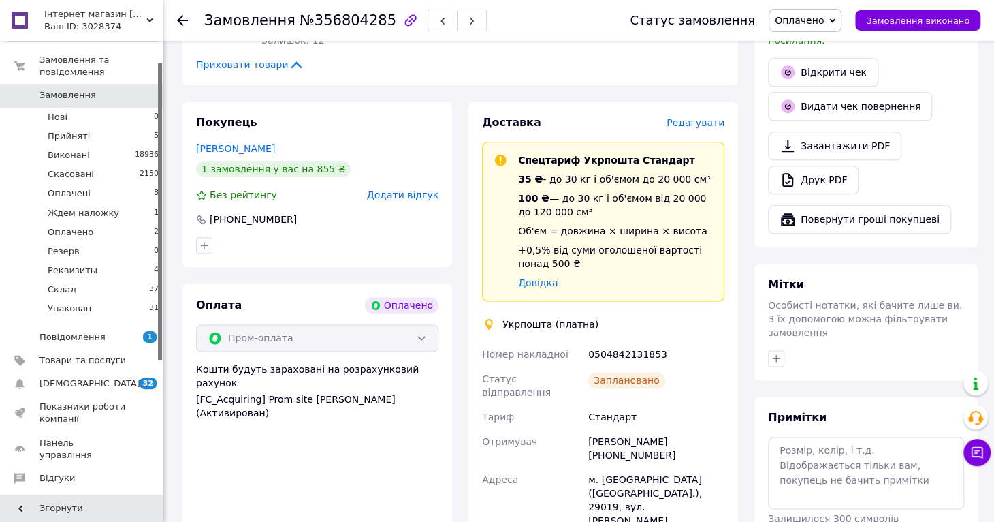
click at [184, 18] on icon at bounding box center [182, 20] width 11 height 11
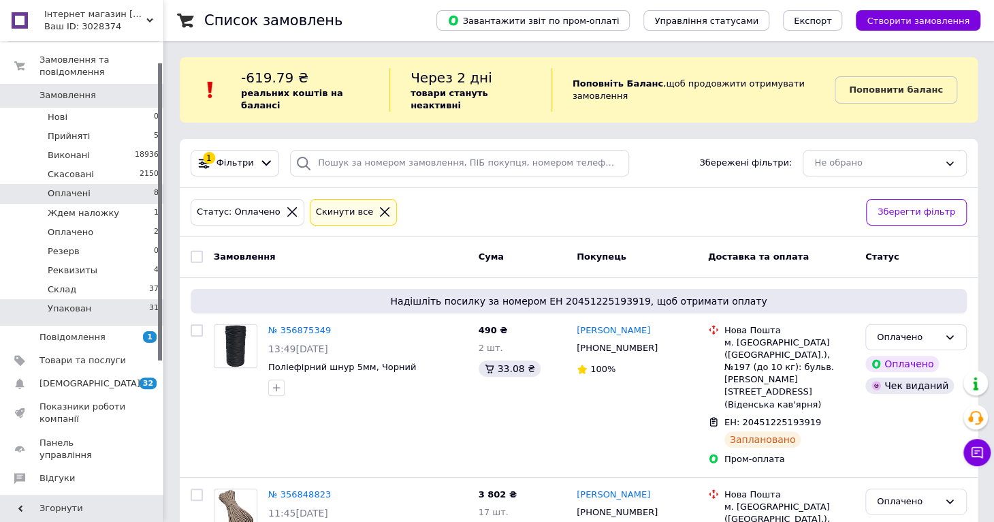
click at [73, 299] on li "Упакован 31" at bounding box center [83, 312] width 167 height 26
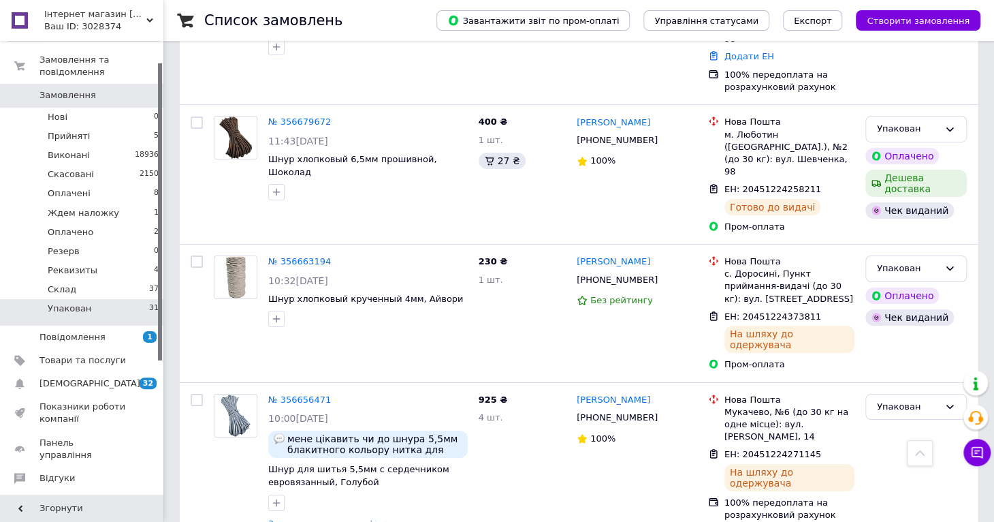
scroll to position [2514, 0]
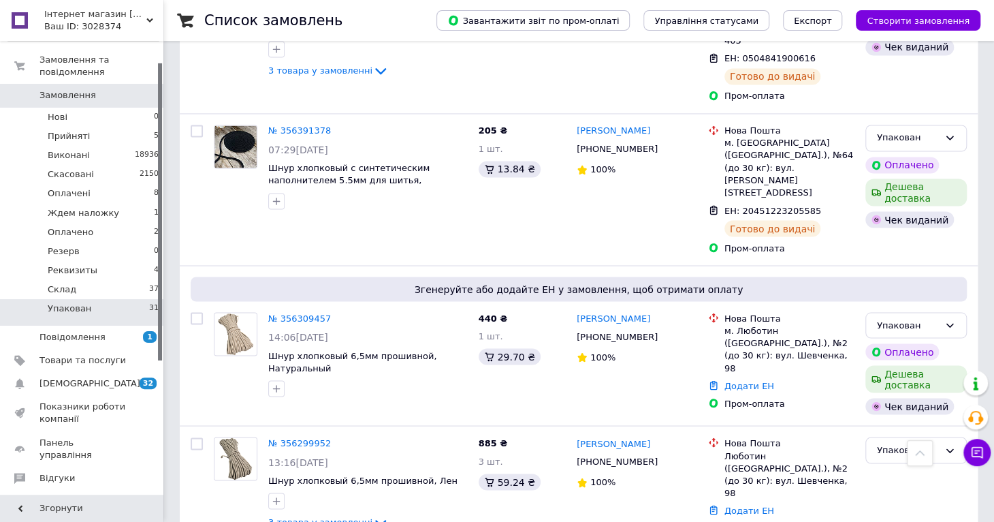
scroll to position [1226, 0]
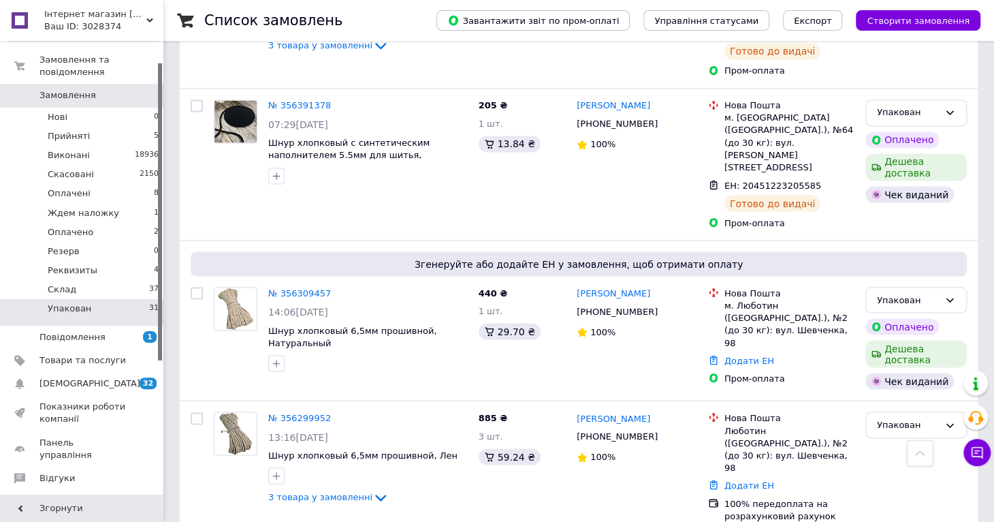
scroll to position [1237, 0]
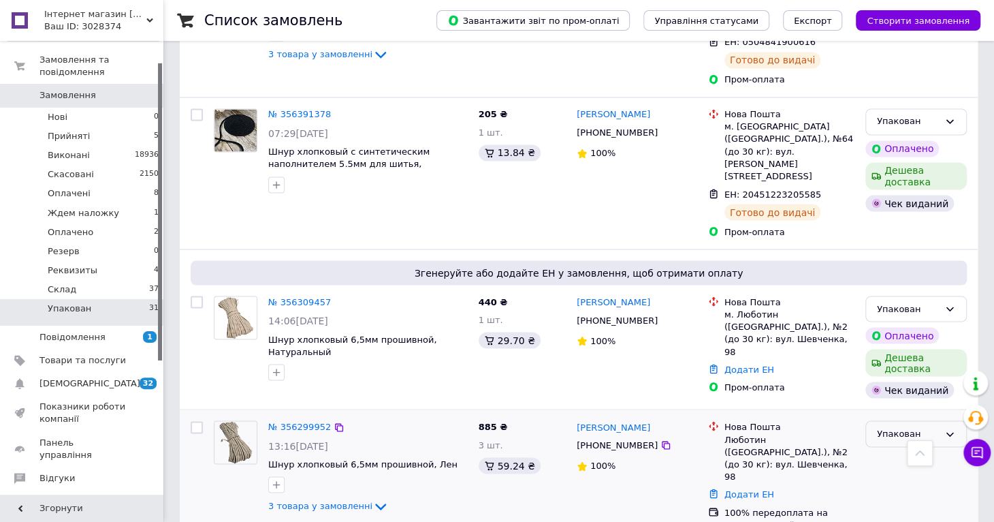
click at [908, 426] on div "Упакован" at bounding box center [908, 433] width 62 height 14
click at [909, 475] on li "Виконано" at bounding box center [916, 487] width 100 height 25
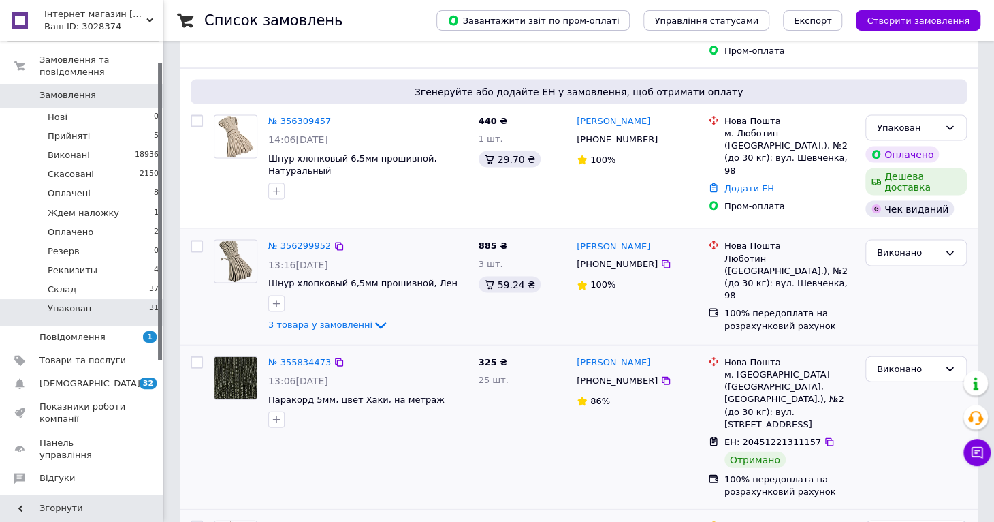
scroll to position [1441, 0]
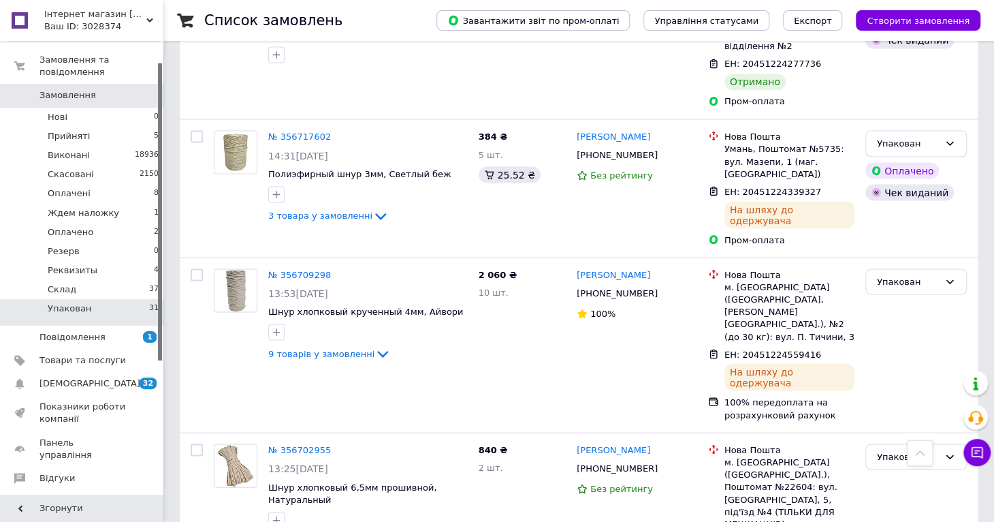
scroll to position [1430, 0]
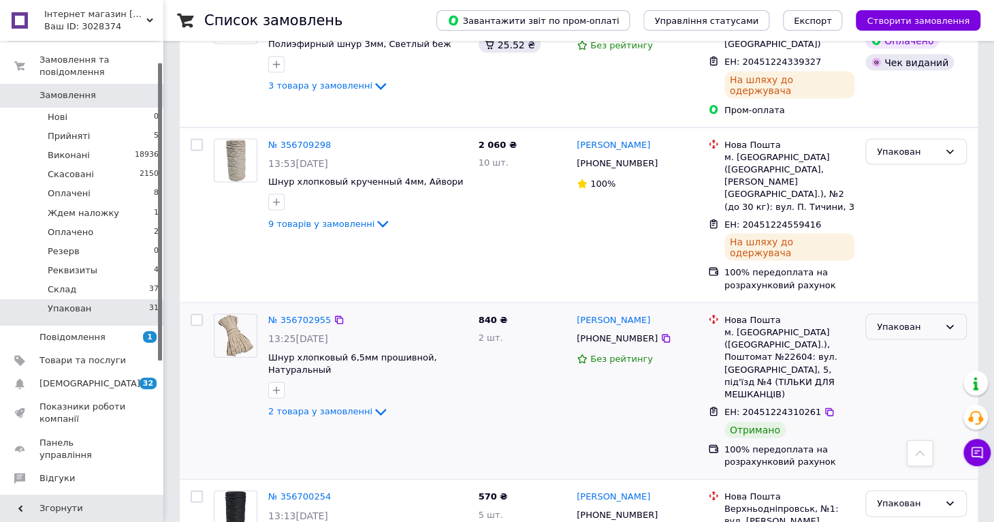
click at [885, 320] on div "Упакован" at bounding box center [908, 327] width 62 height 14
click at [908, 368] on li "Виконано" at bounding box center [916, 380] width 100 height 25
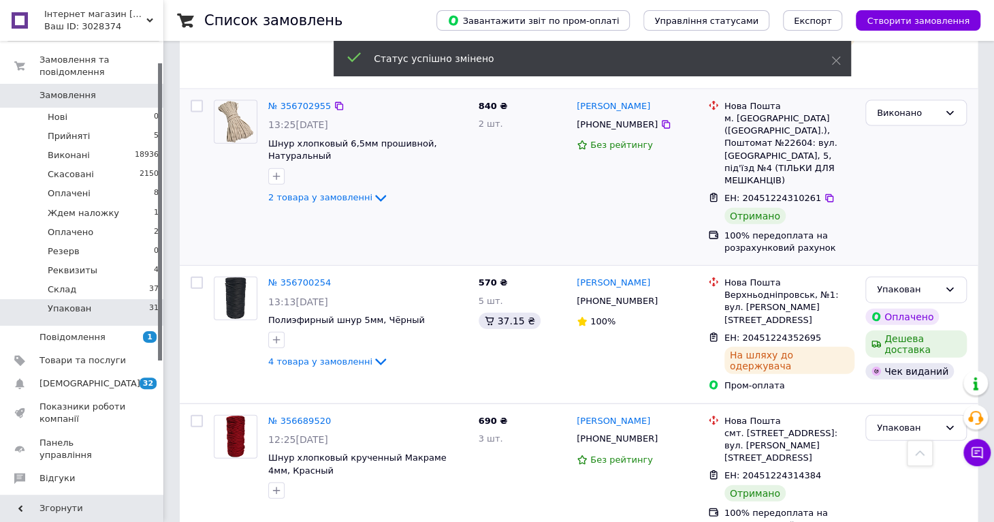
scroll to position [1634, 0]
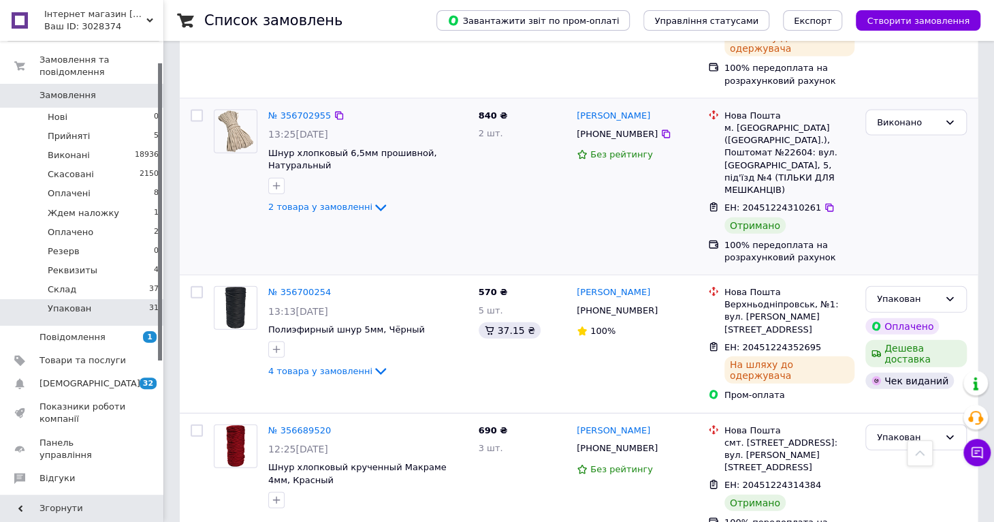
click at [908, 424] on div "Упакован" at bounding box center [916, 437] width 101 height 27
click at [913, 478] on li "Виконано" at bounding box center [916, 490] width 100 height 25
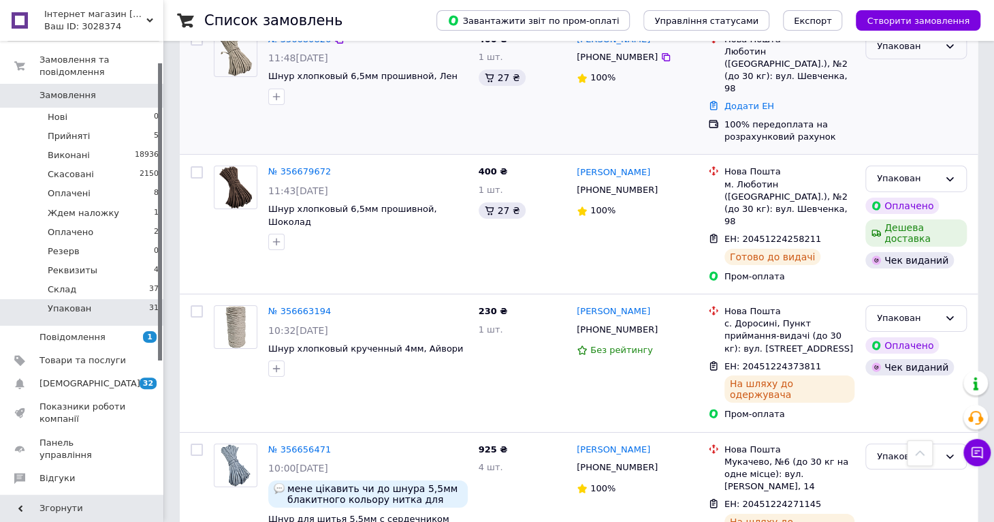
scroll to position [2452, 0]
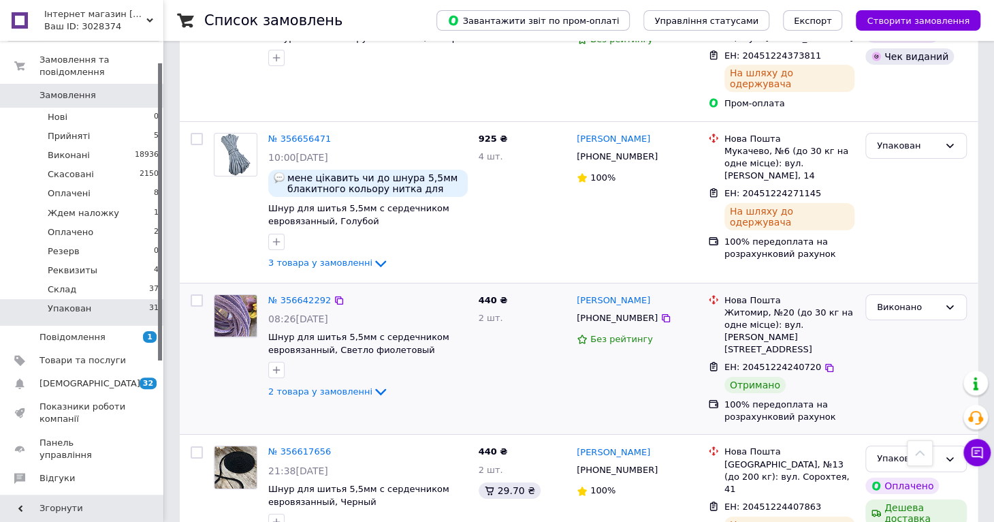
scroll to position [2465, 0]
